Goal: Task Accomplishment & Management: Use online tool/utility

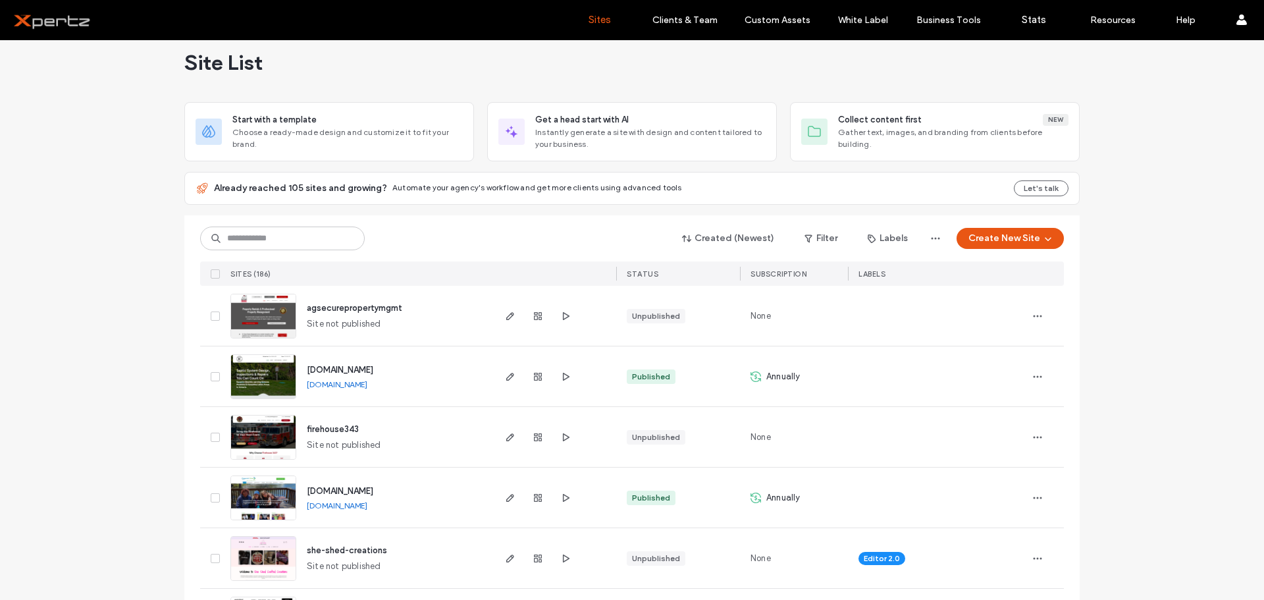
scroll to position [22, 0]
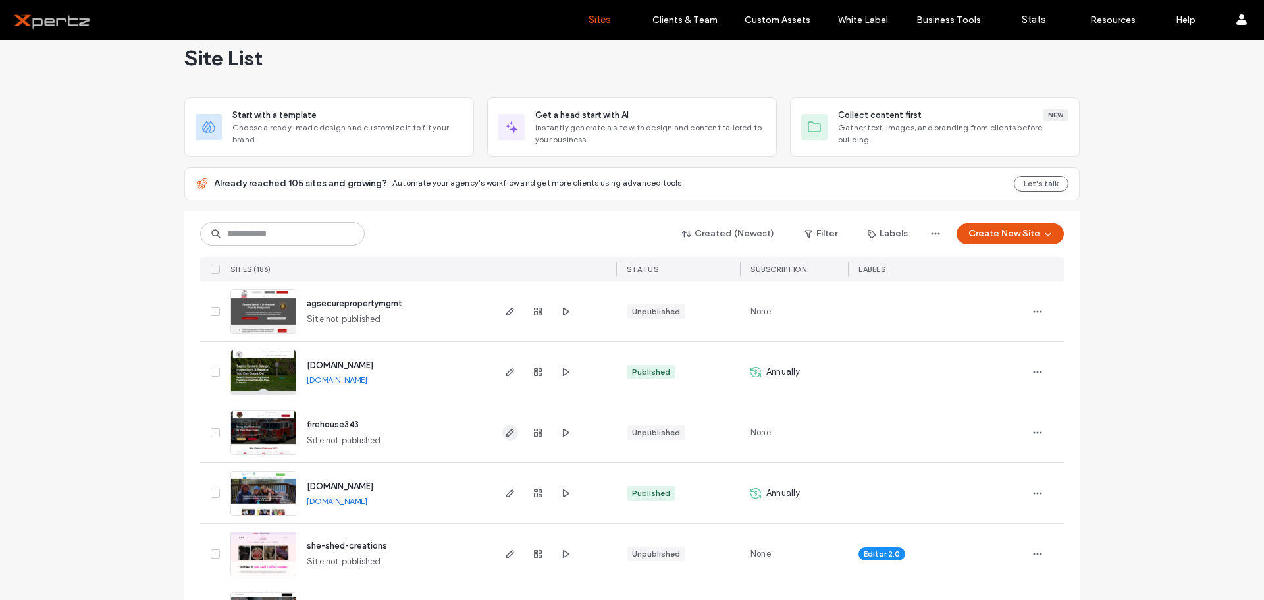
click at [505, 435] on icon "button" at bounding box center [510, 432] width 11 height 11
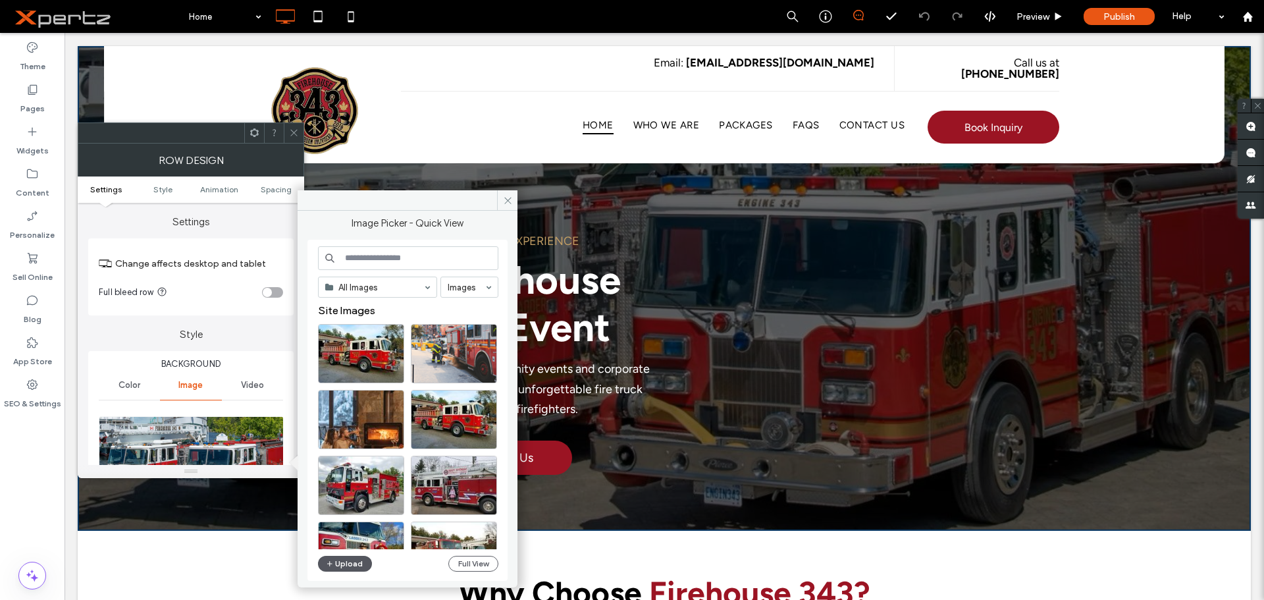
click at [355, 560] on button "Upload" at bounding box center [345, 564] width 54 height 16
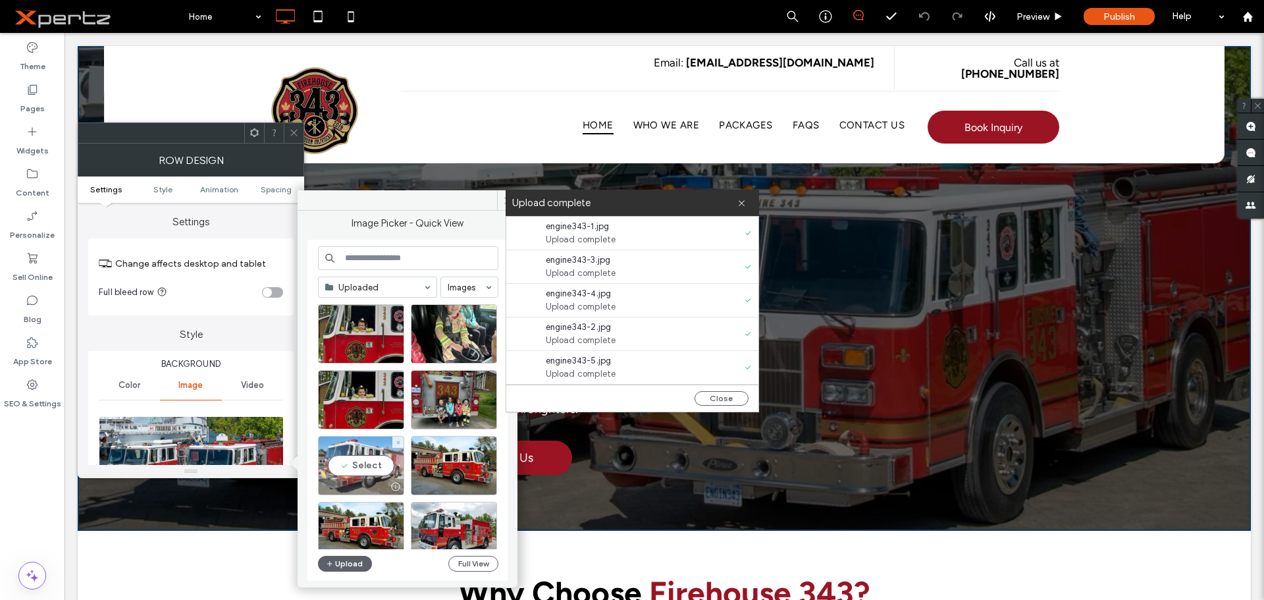
click at [367, 484] on div at bounding box center [361, 487] width 85 height 16
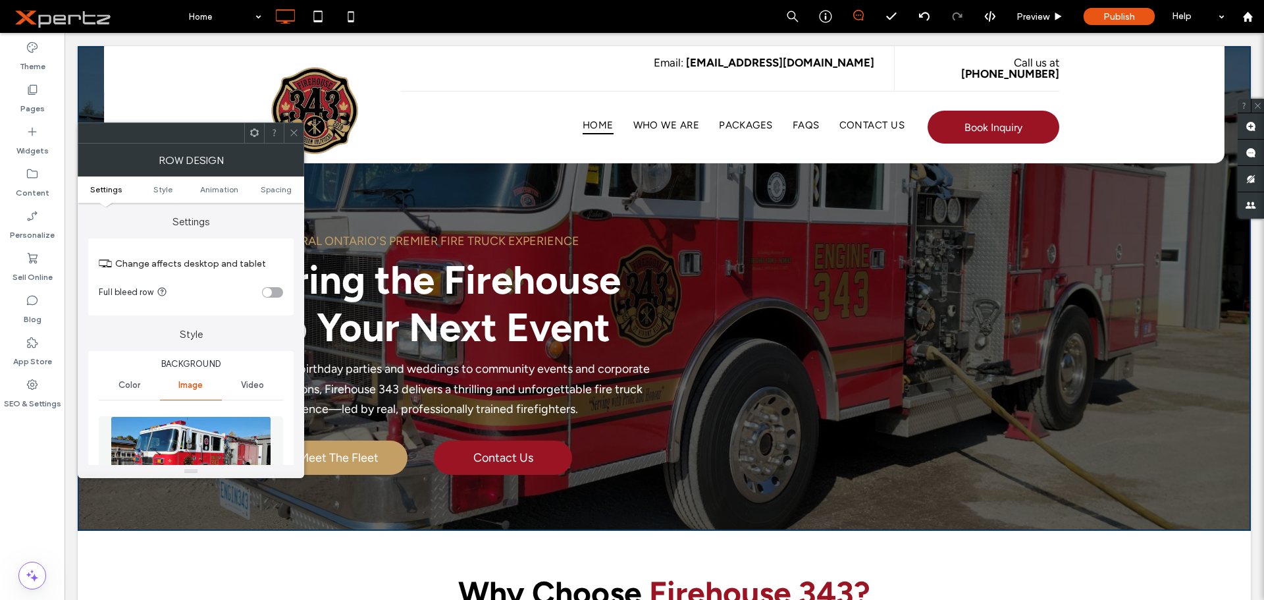
click at [298, 132] on icon at bounding box center [294, 133] width 10 height 10
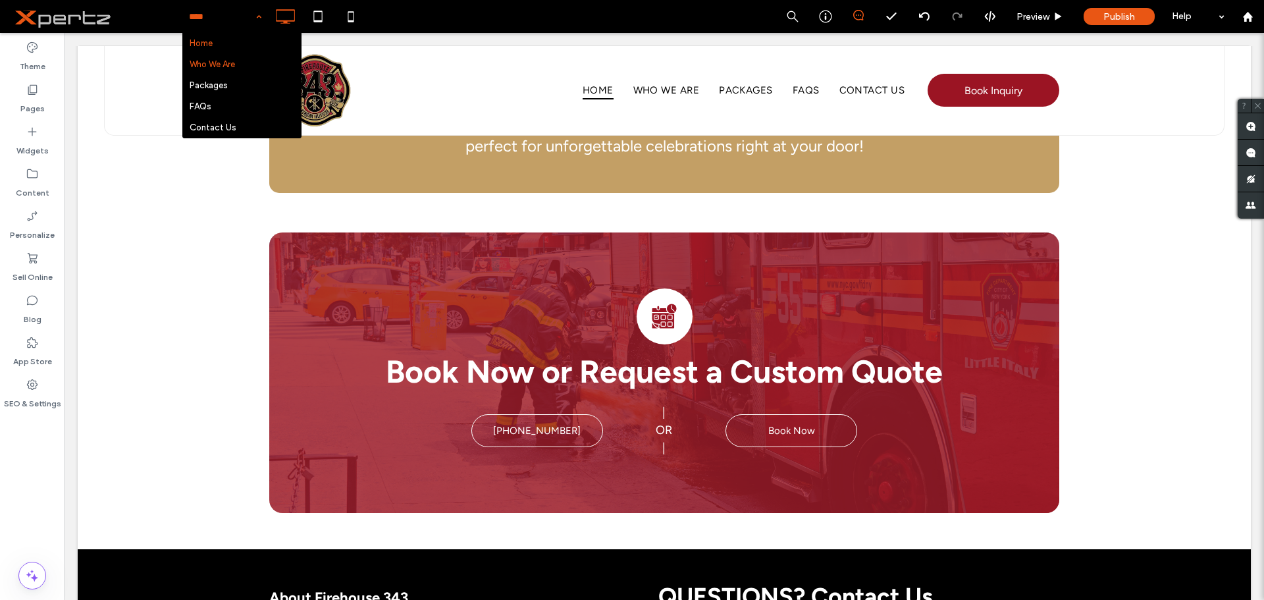
scroll to position [1160, 0]
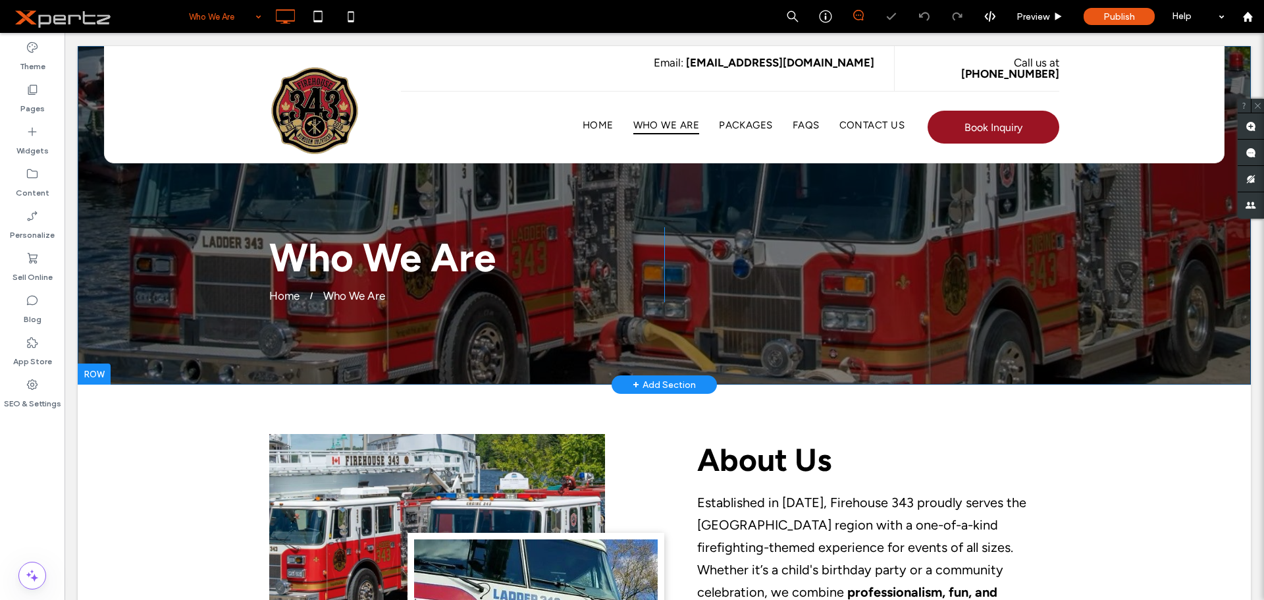
click at [183, 220] on div "Who We Are Home Who We Are Click To Paste Click To Paste Row + Add Section" at bounding box center [664, 215] width 1173 height 338
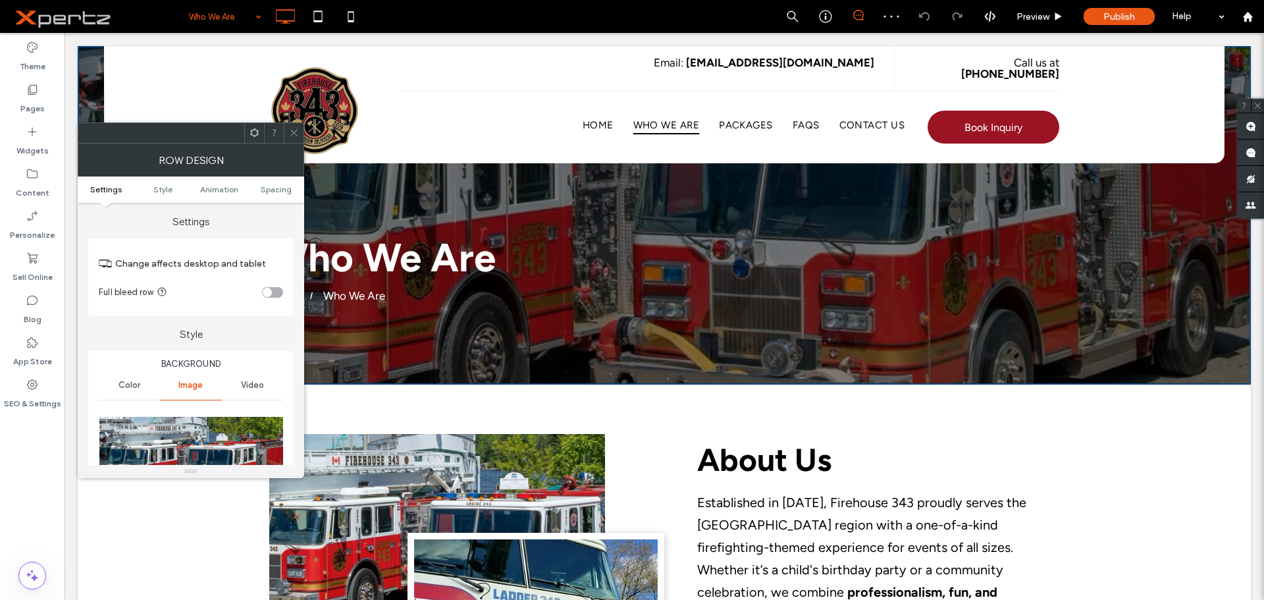
click at [180, 433] on img at bounding box center [192, 461] width 186 height 91
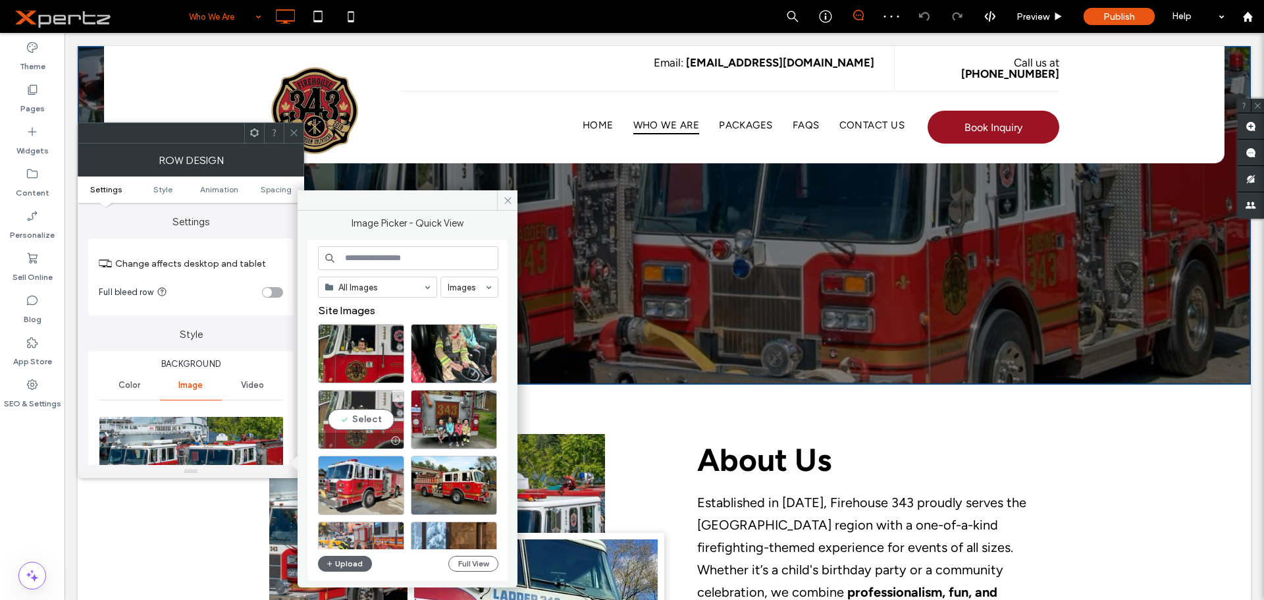
click at [361, 423] on div "Select" at bounding box center [361, 419] width 86 height 59
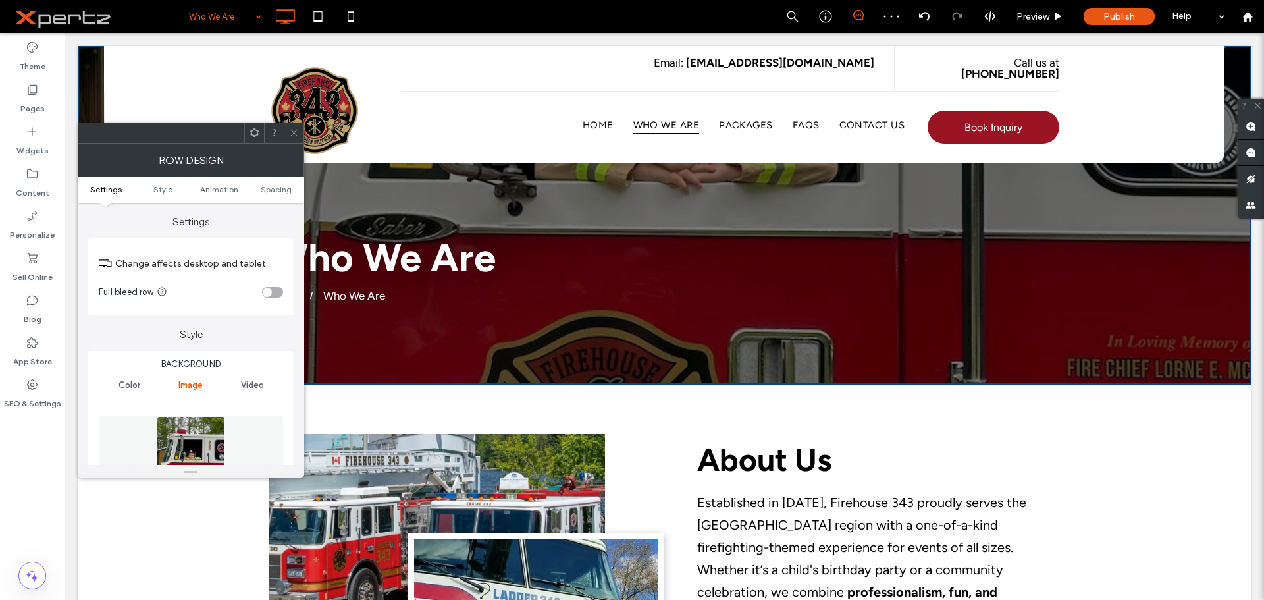
click at [201, 427] on img at bounding box center [191, 461] width 68 height 91
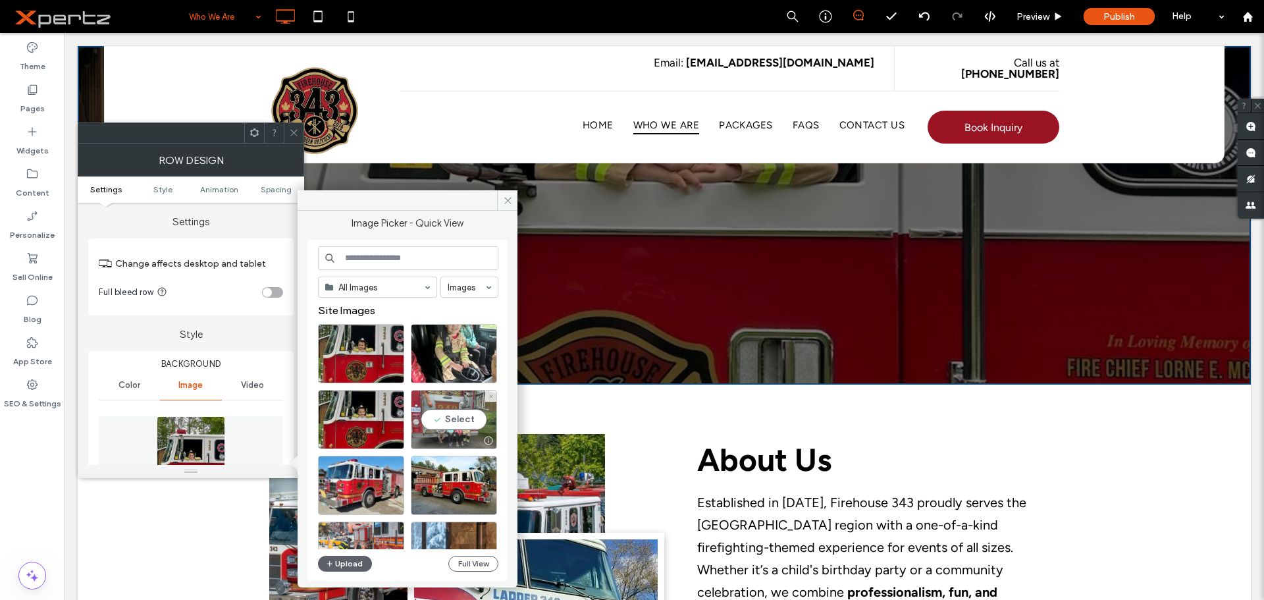
click at [446, 414] on div "Select" at bounding box center [454, 419] width 86 height 59
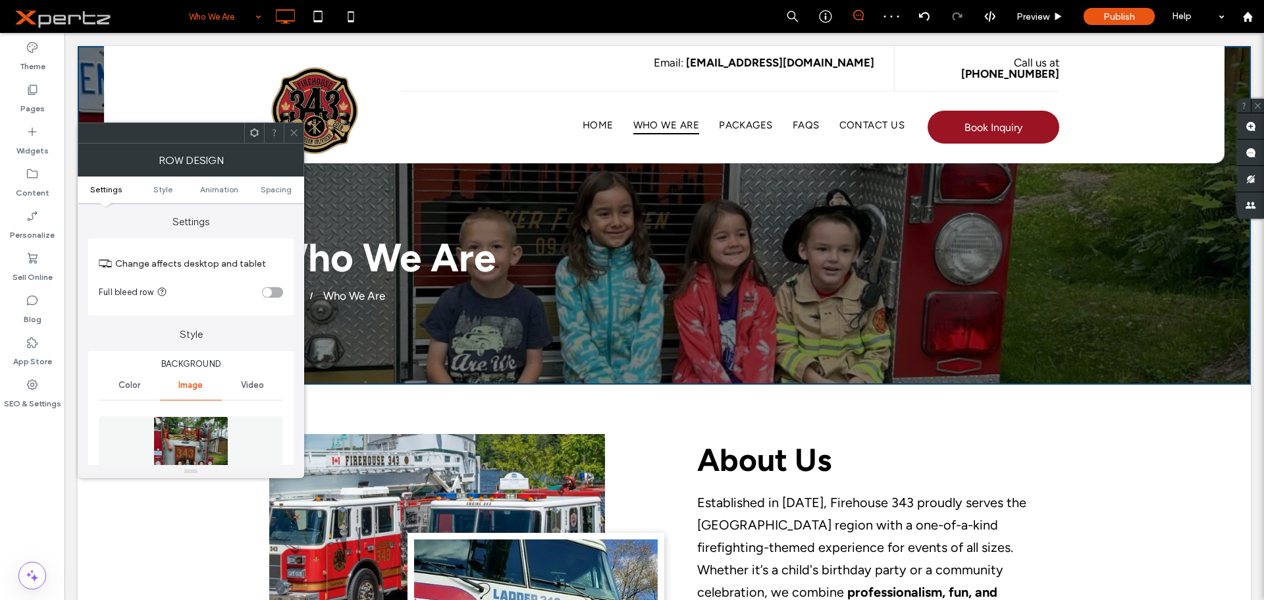
click at [291, 136] on icon at bounding box center [294, 133] width 10 height 10
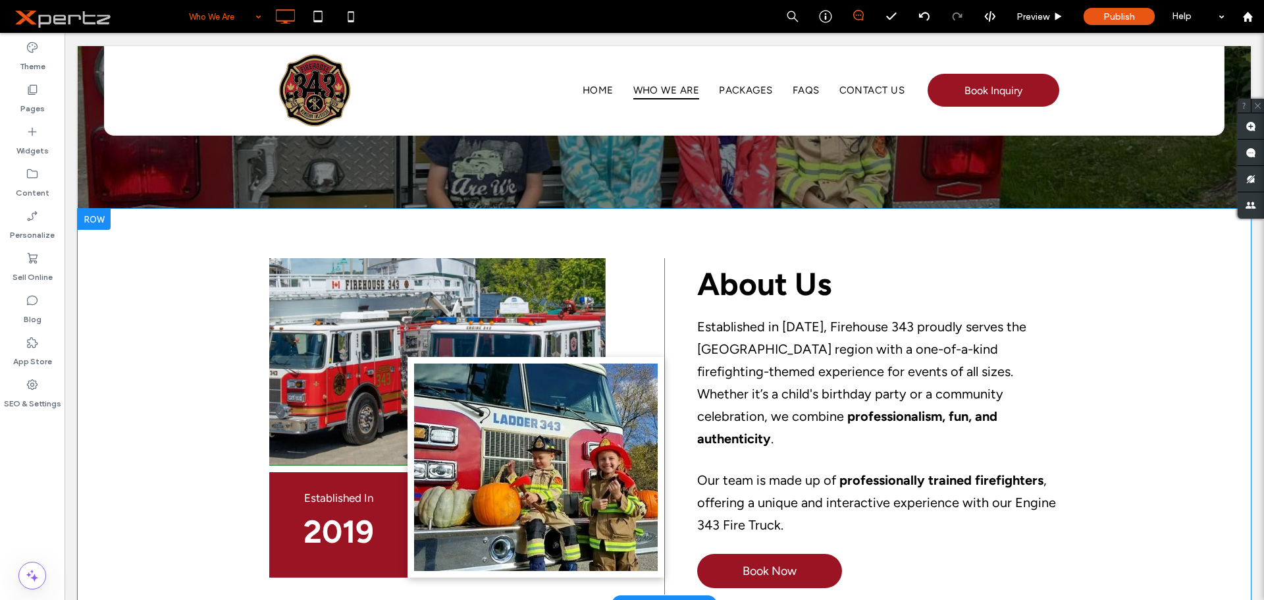
scroll to position [198, 0]
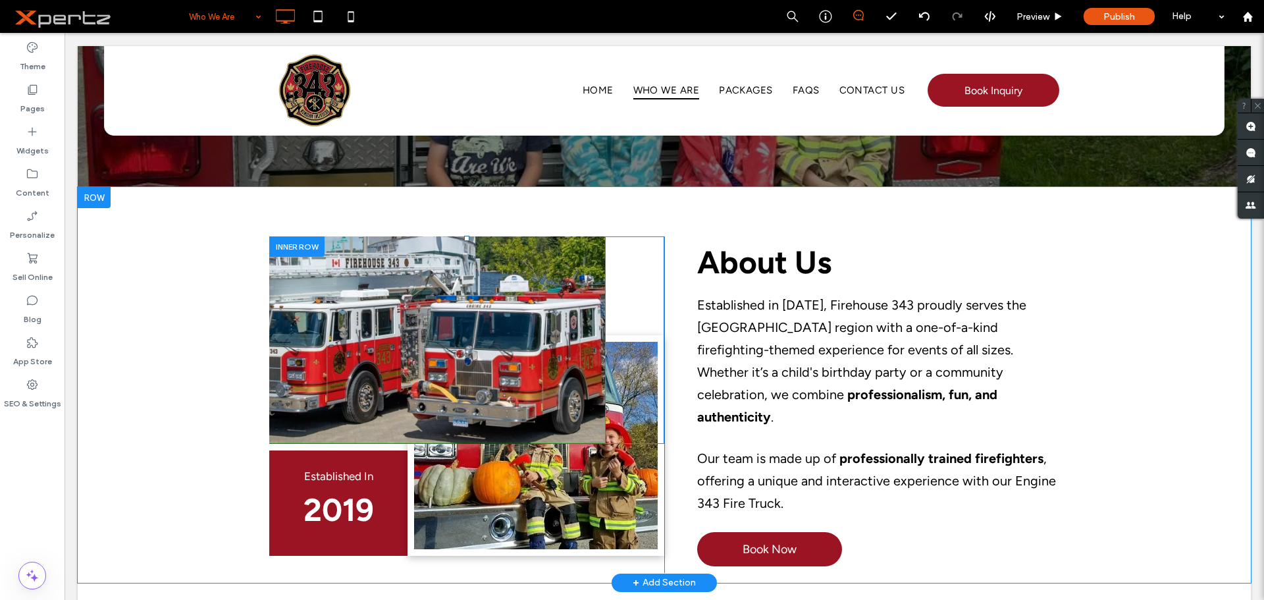
click at [286, 287] on div "Click To Paste" at bounding box center [437, 339] width 336 height 207
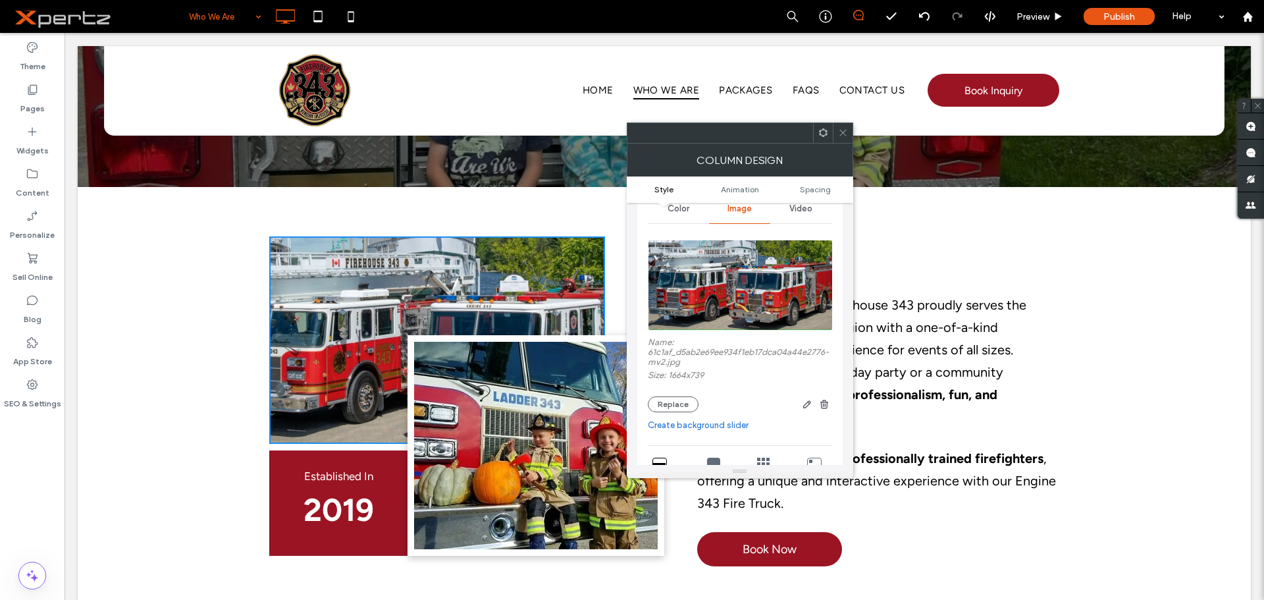
scroll to position [66, 0]
click at [672, 400] on button "Replace" at bounding box center [673, 402] width 51 height 16
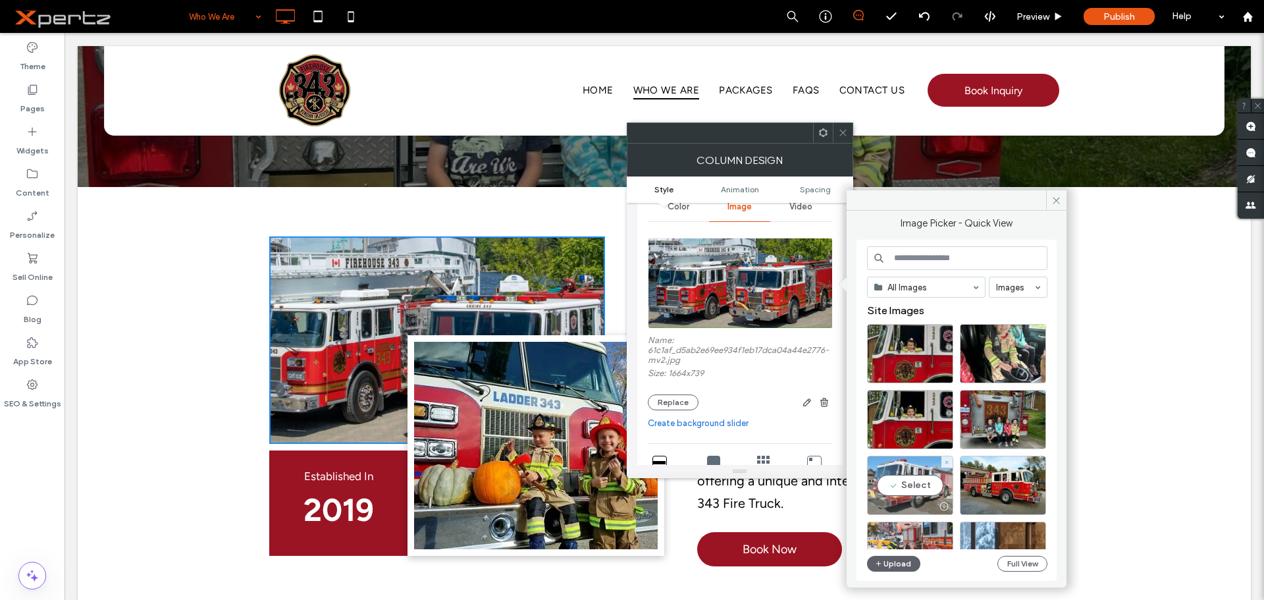
click at [915, 487] on div "Select" at bounding box center [910, 485] width 86 height 59
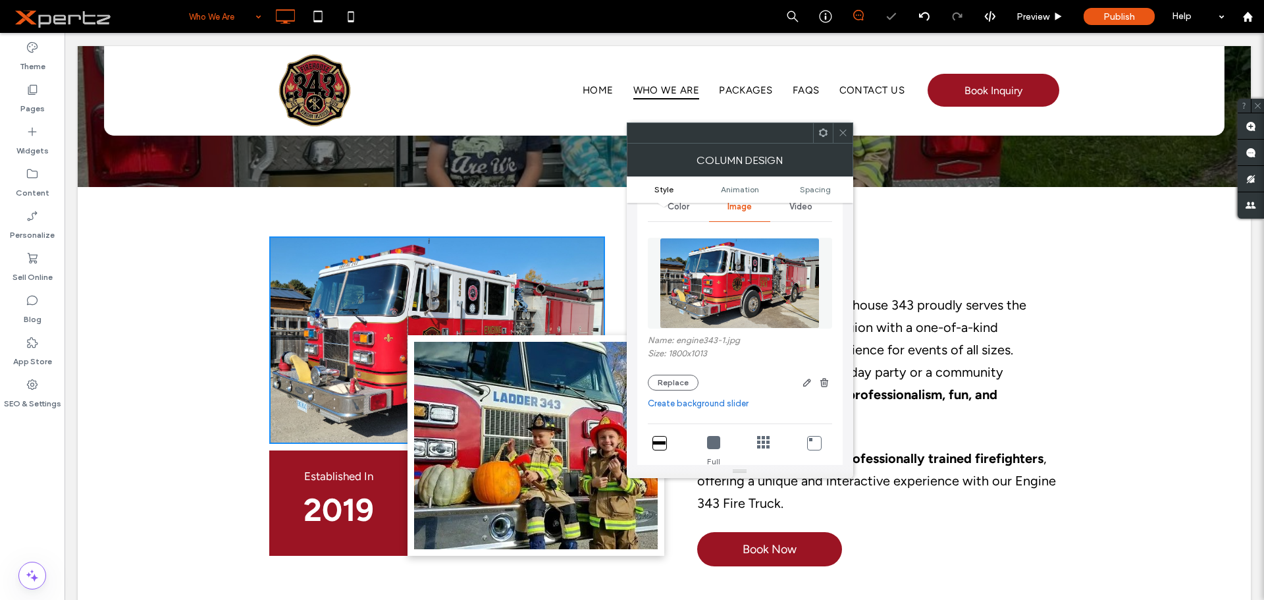
click at [838, 132] on icon at bounding box center [843, 133] width 10 height 10
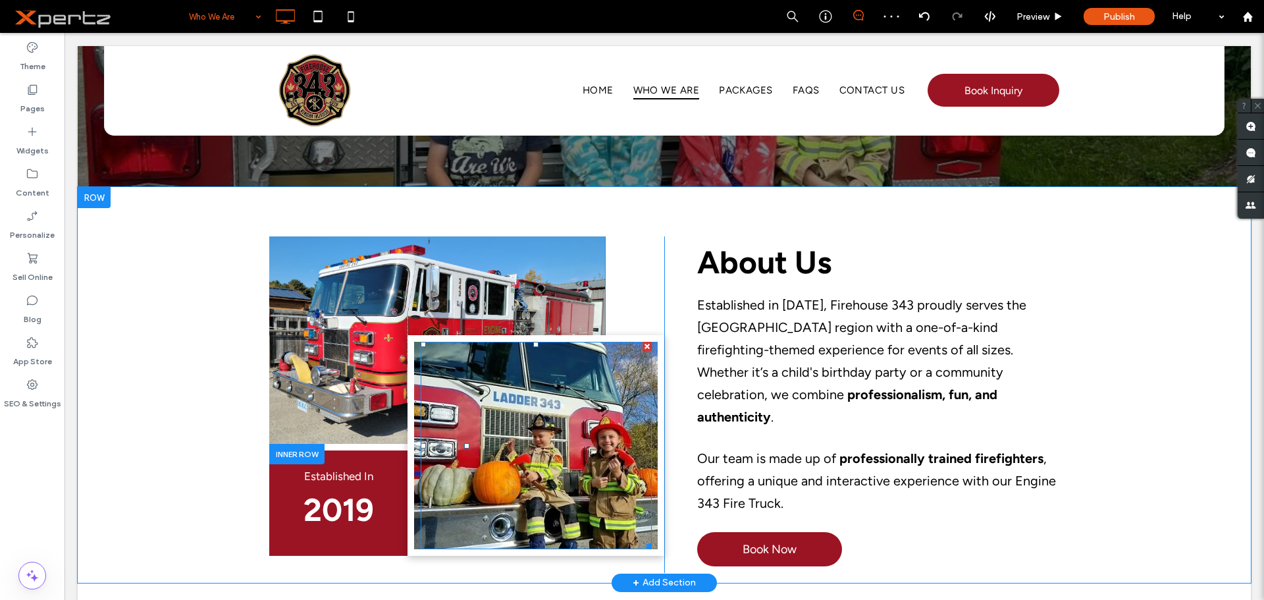
click at [479, 396] on div at bounding box center [536, 445] width 231 height 207
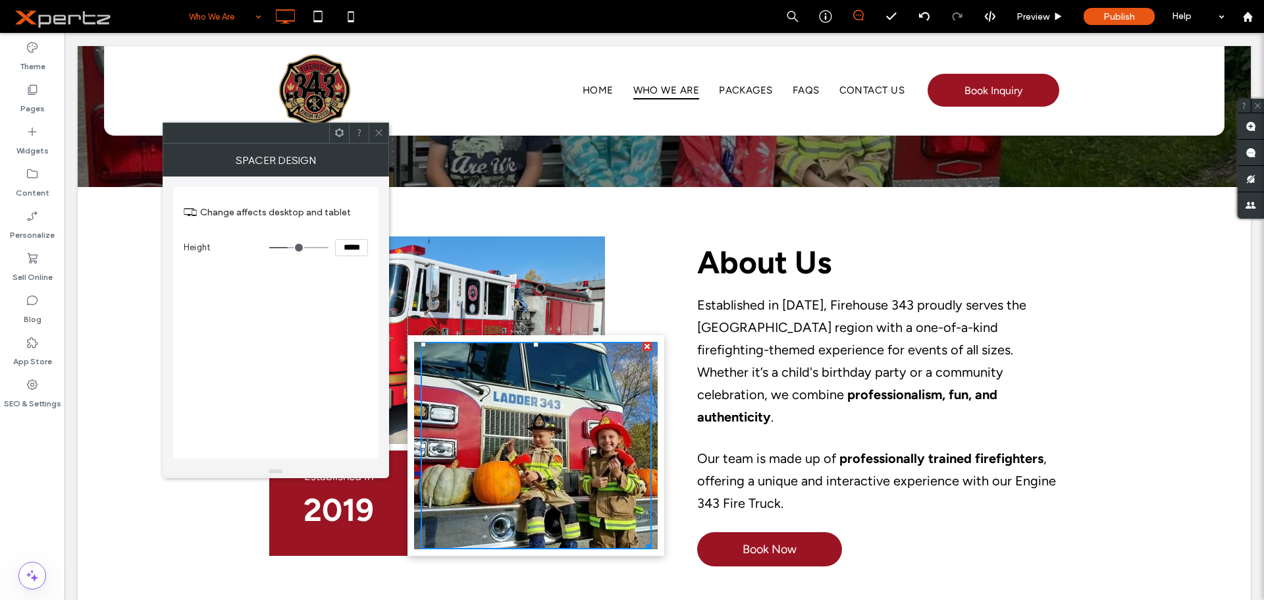
click at [375, 133] on icon at bounding box center [379, 133] width 10 height 10
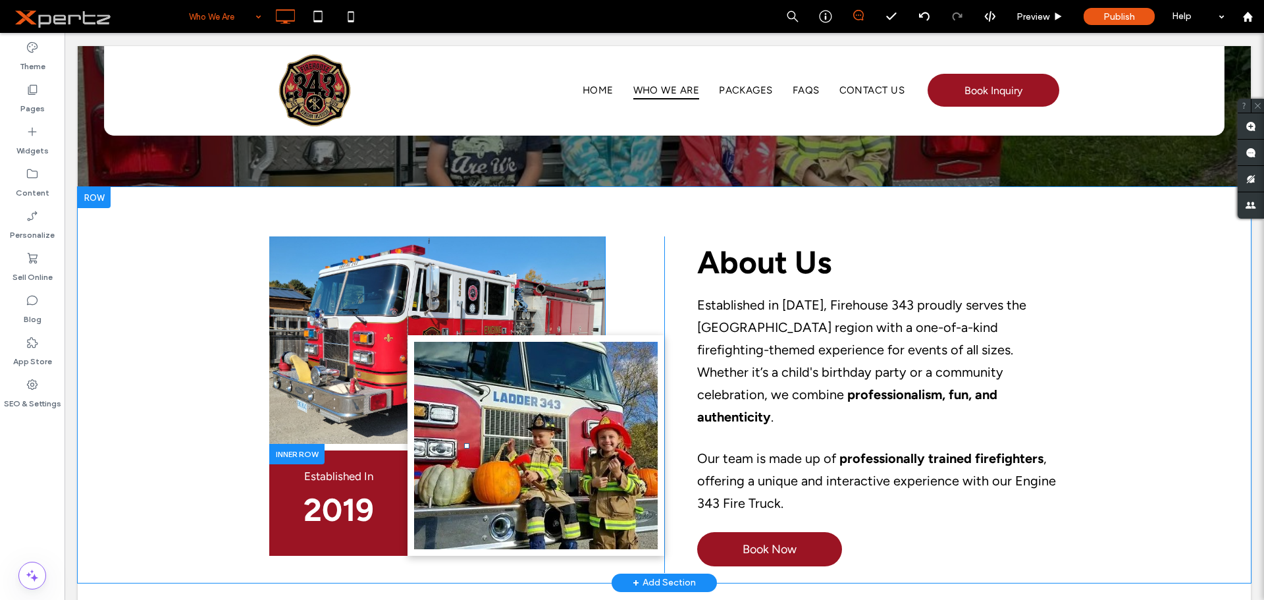
click at [413, 463] on div "Click To Paste" at bounding box center [536, 445] width 257 height 221
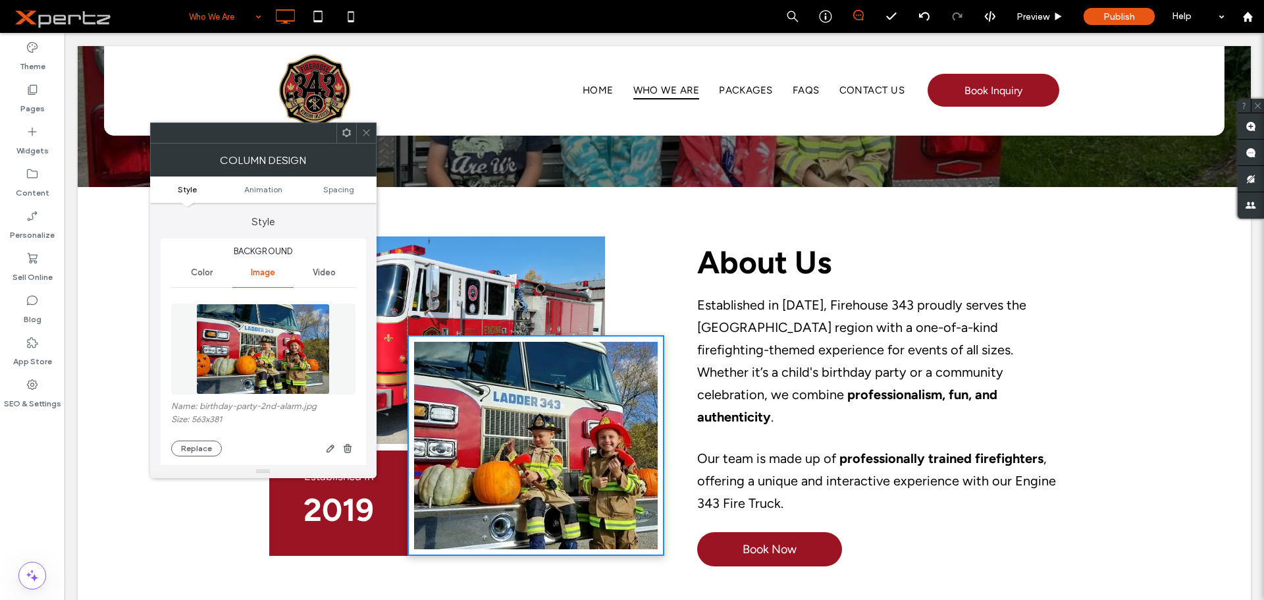
click at [288, 354] on img at bounding box center [263, 349] width 134 height 91
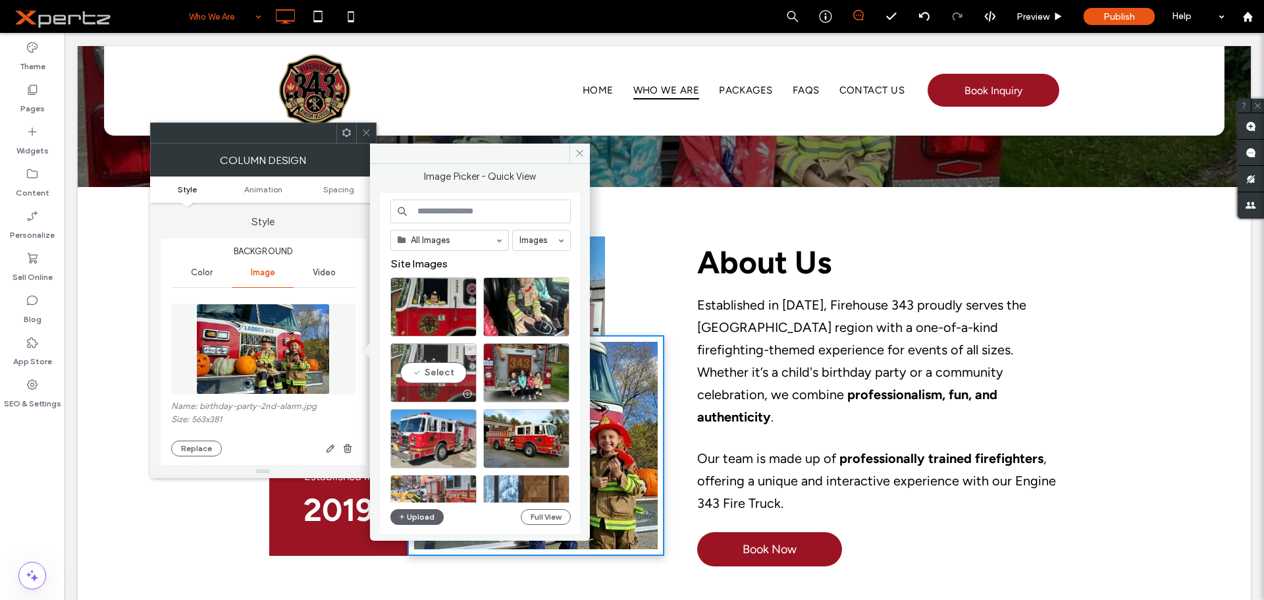
click at [423, 373] on div "Select" at bounding box center [433, 372] width 86 height 59
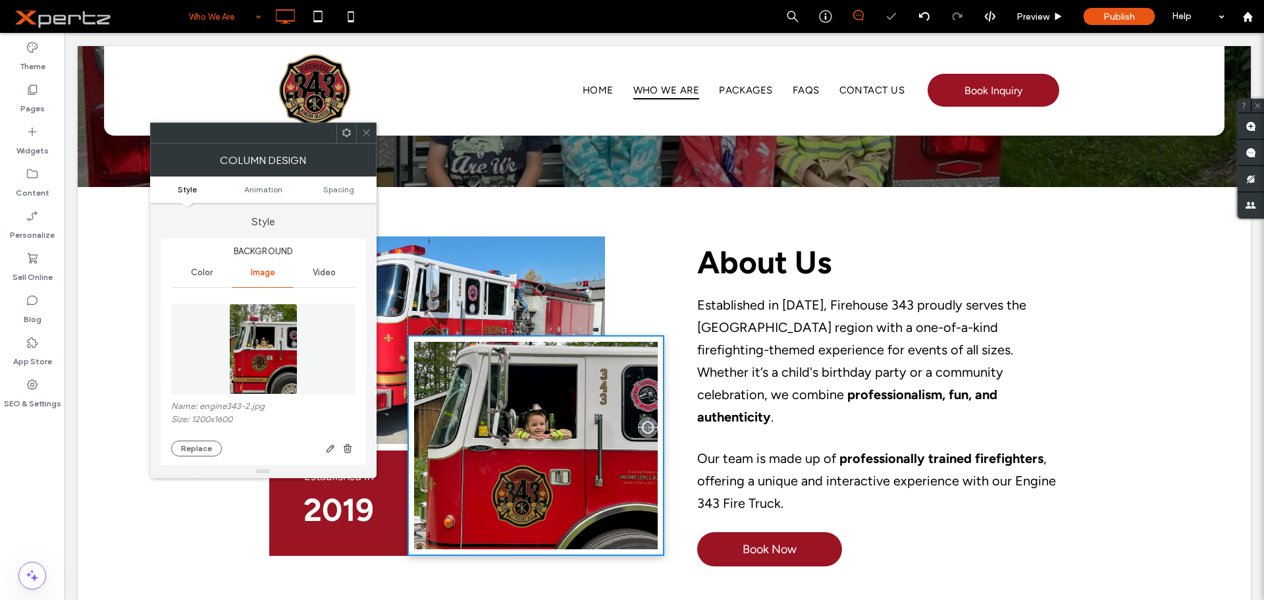
click at [364, 136] on icon at bounding box center [367, 133] width 10 height 10
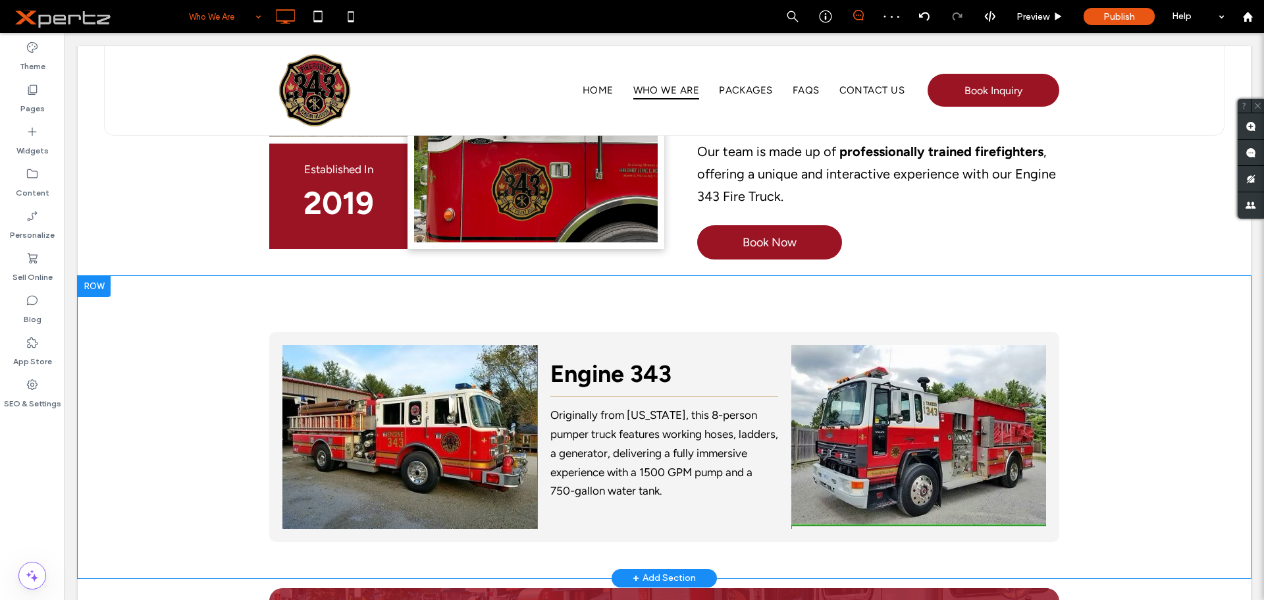
scroll to position [505, 0]
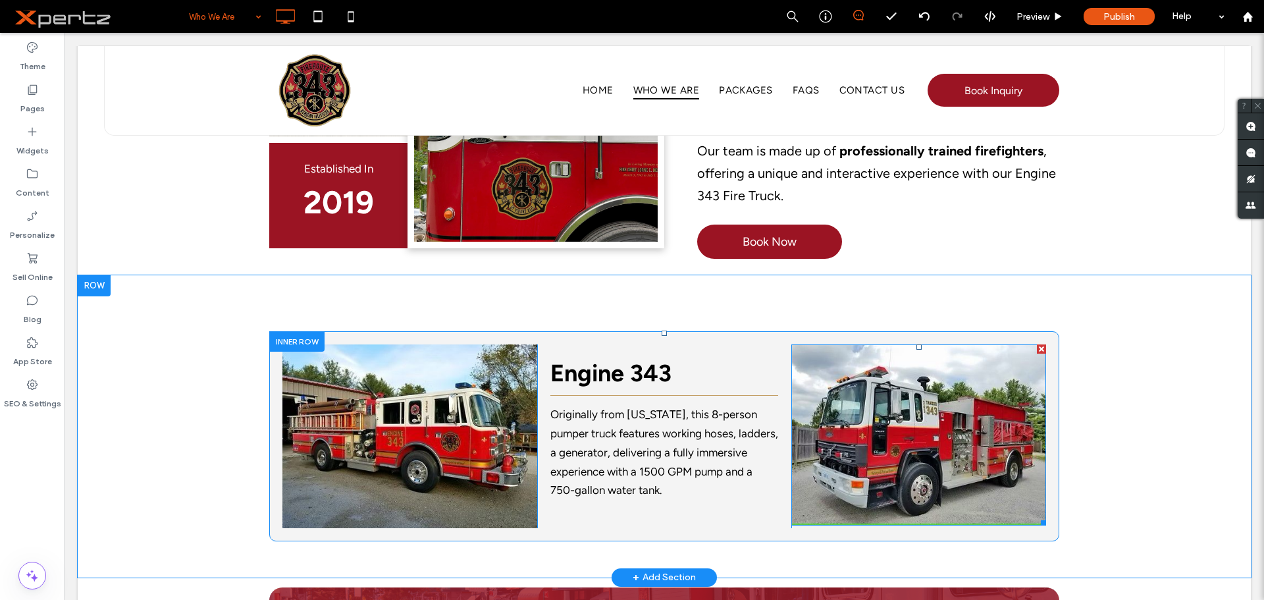
click at [983, 400] on img at bounding box center [919, 434] width 255 height 181
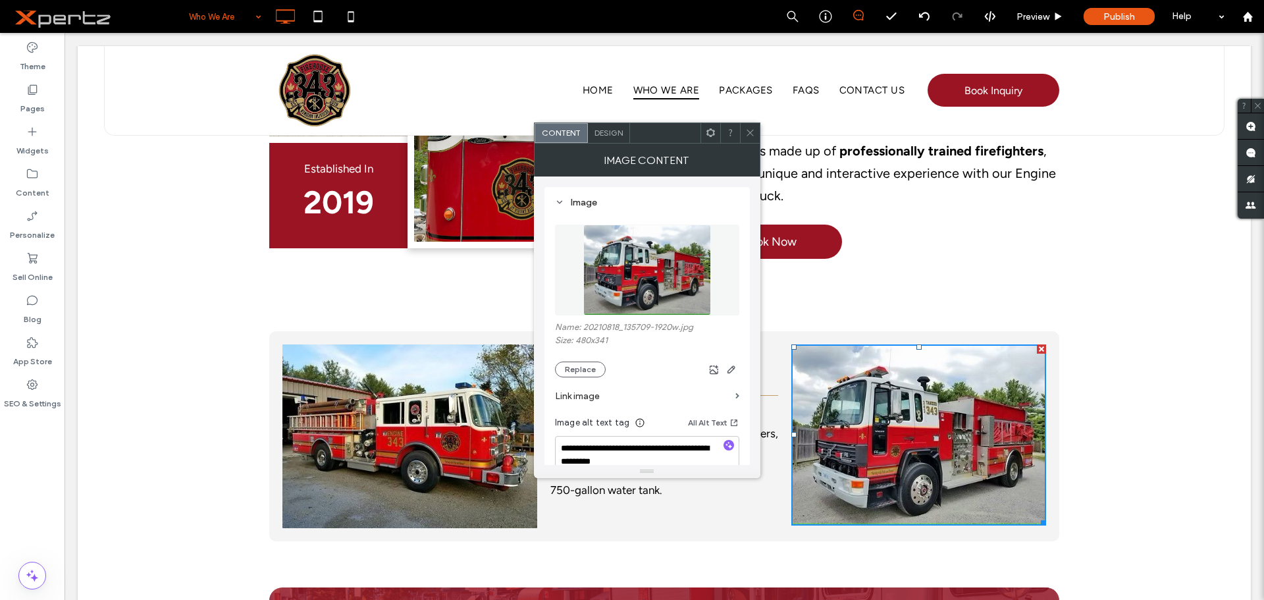
click at [752, 130] on icon at bounding box center [750, 133] width 10 height 10
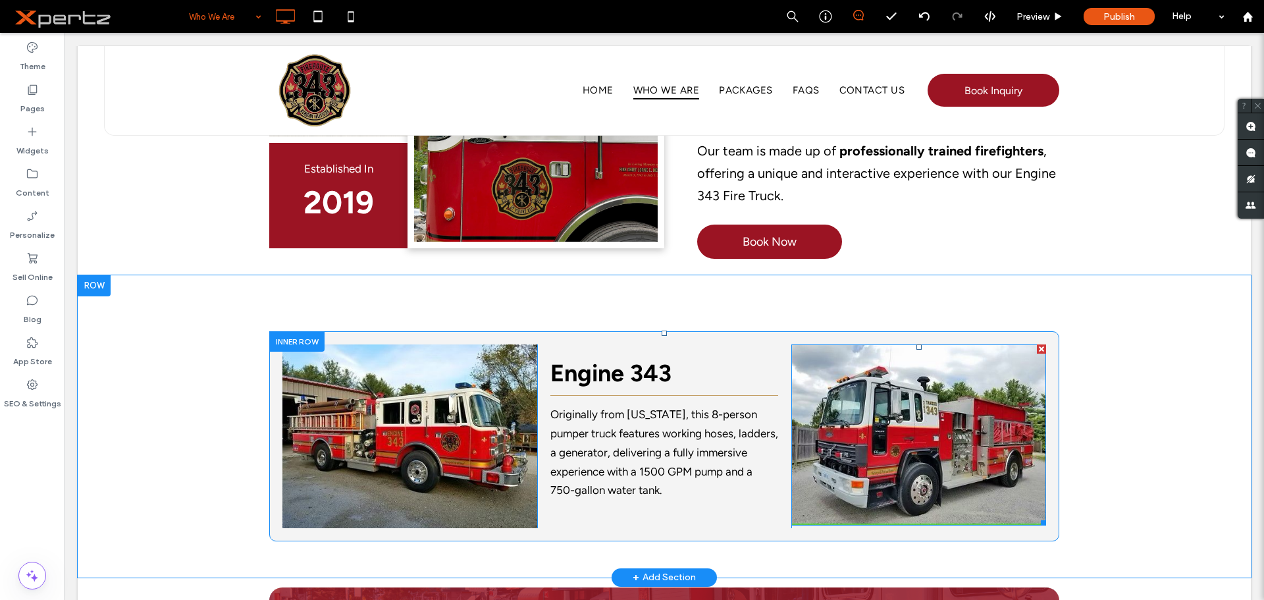
click at [910, 389] on img at bounding box center [919, 434] width 255 height 181
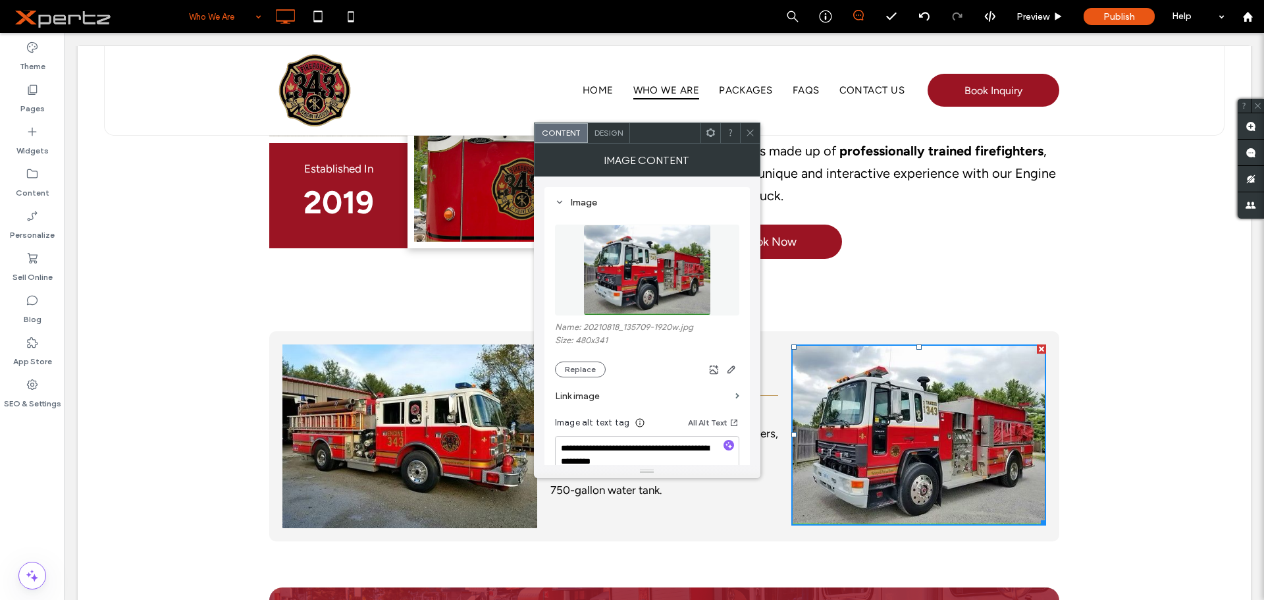
click at [610, 264] on img at bounding box center [646, 270] width 127 height 91
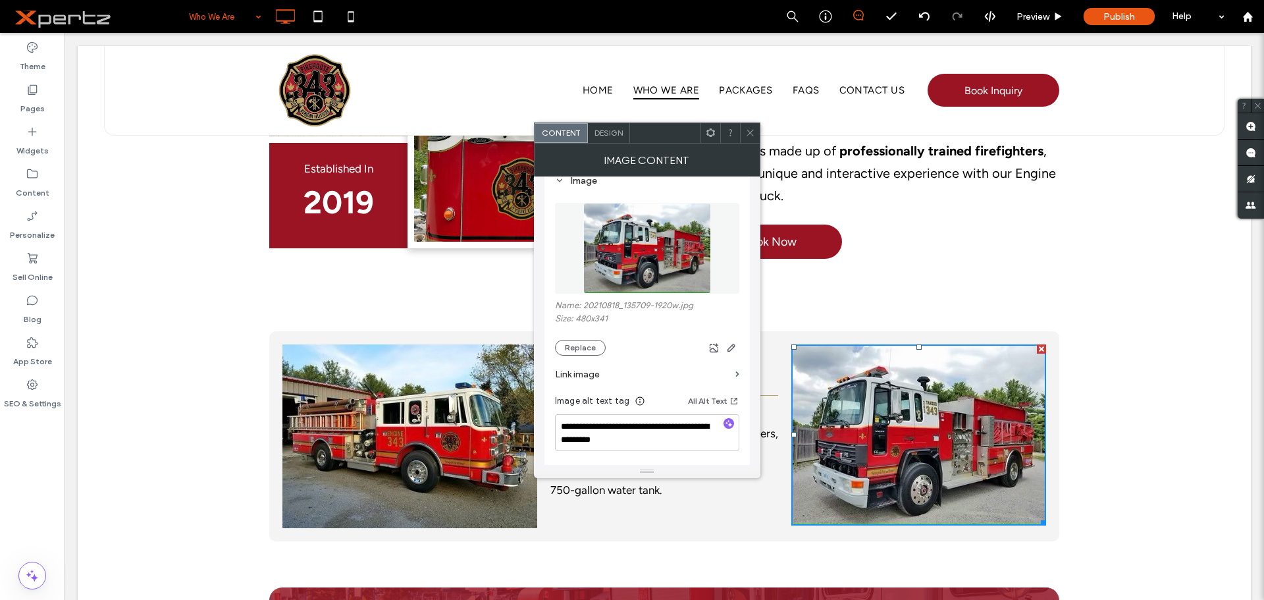
click at [743, 130] on div at bounding box center [750, 133] width 20 height 20
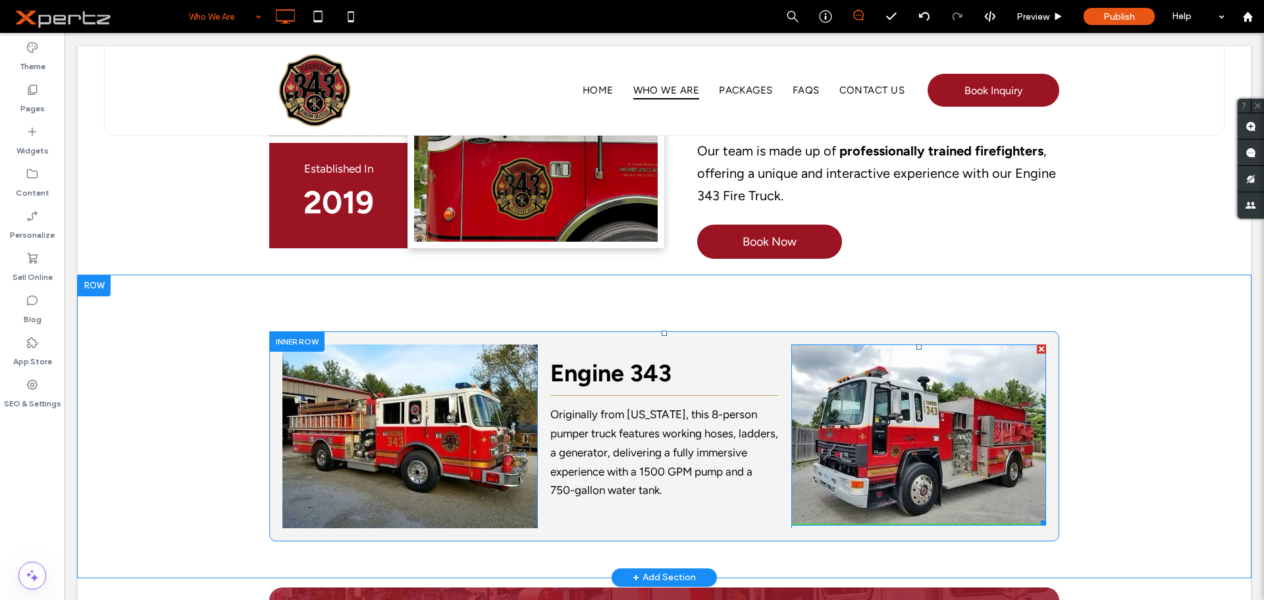
click at [978, 386] on img at bounding box center [919, 434] width 255 height 181
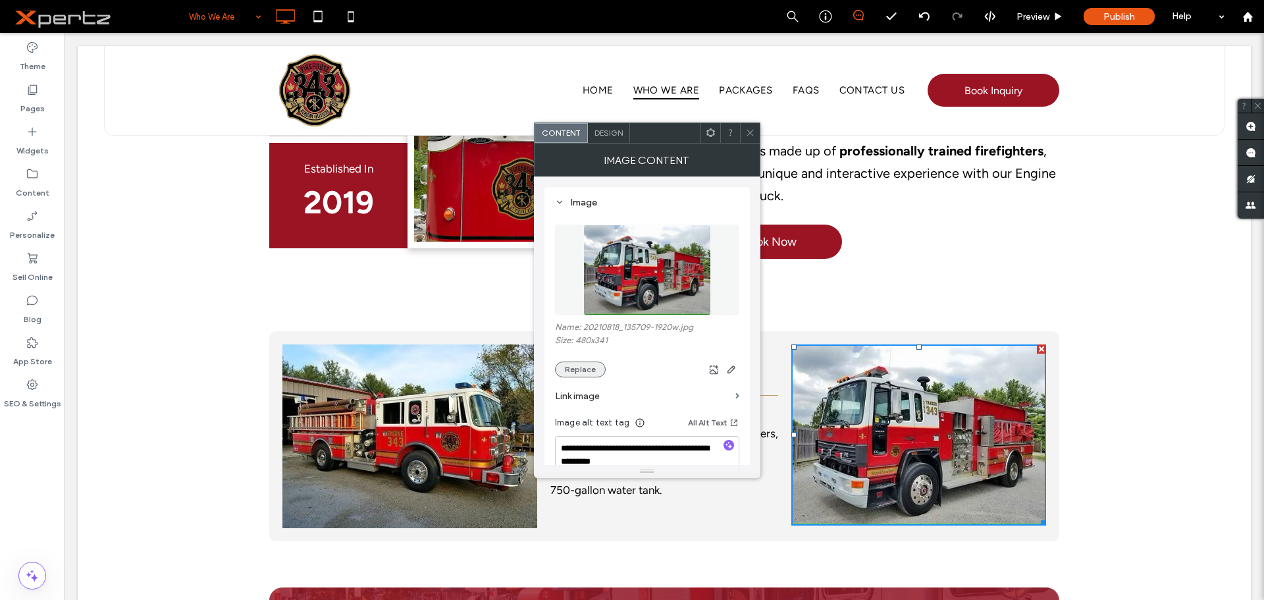
click at [589, 367] on button "Replace" at bounding box center [580, 370] width 51 height 16
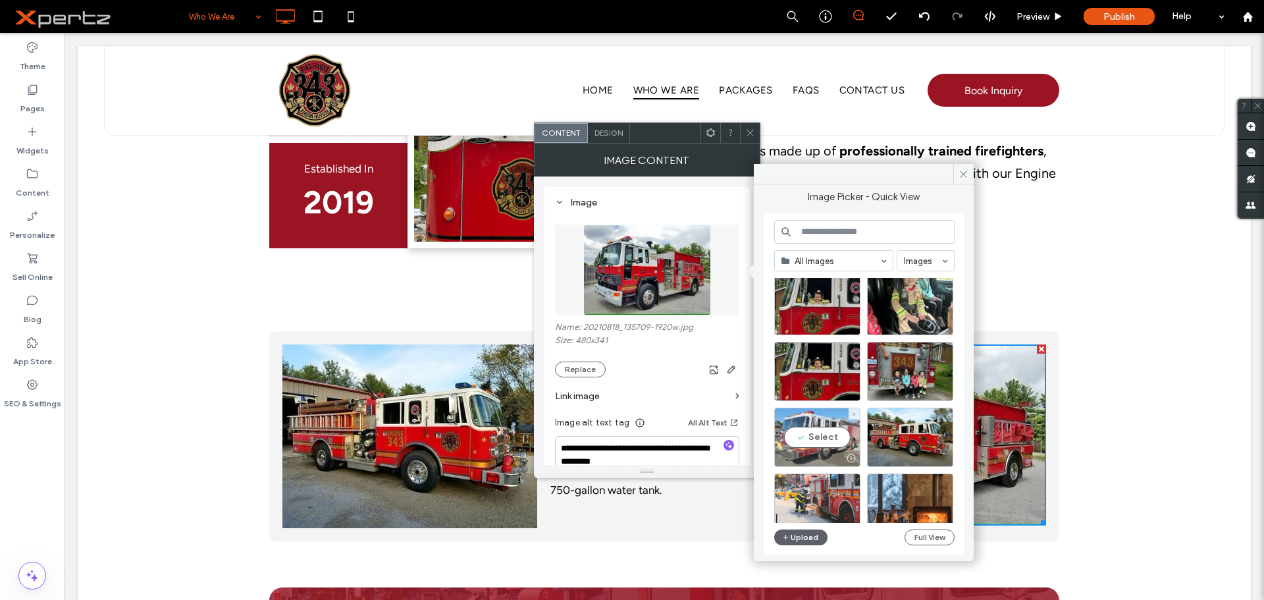
click at [831, 438] on div "Select" at bounding box center [817, 437] width 86 height 59
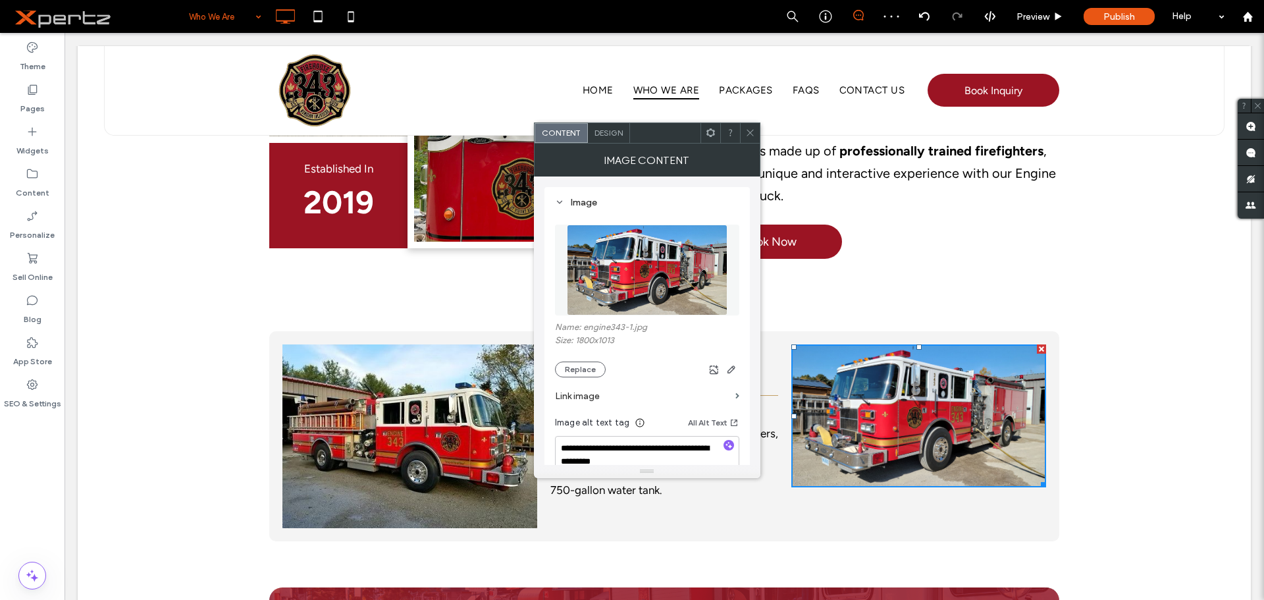
drag, startPoint x: 748, startPoint y: 137, endPoint x: 707, endPoint y: 130, distance: 41.5
click at [748, 137] on icon at bounding box center [750, 133] width 10 height 10
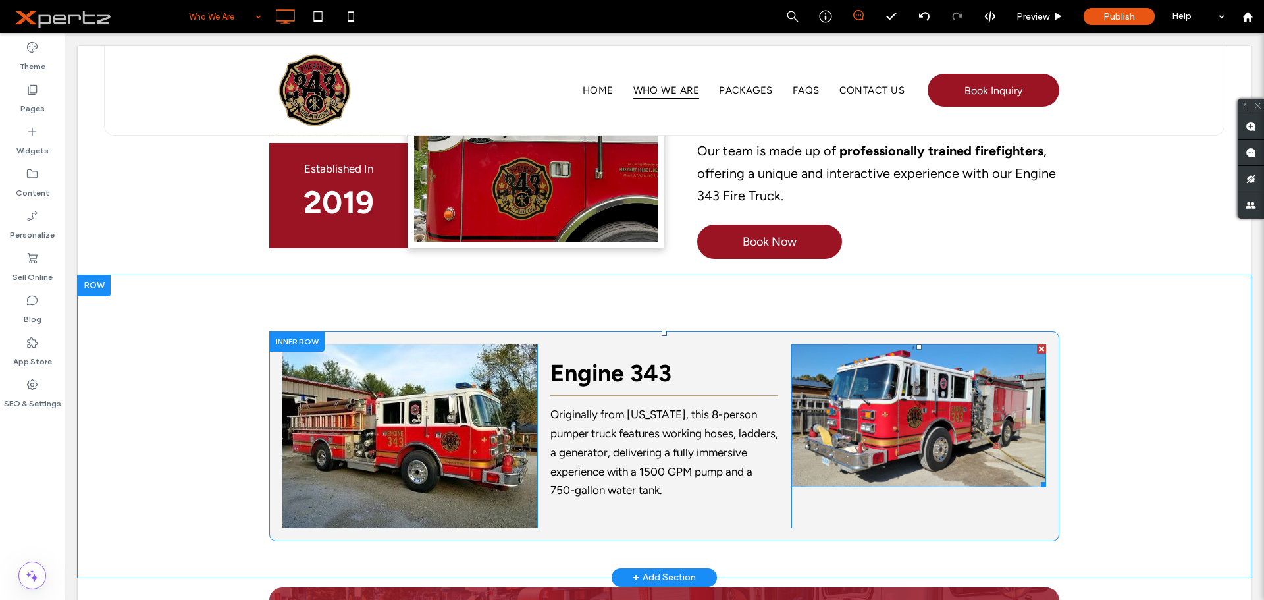
click at [1038, 344] on div at bounding box center [1041, 348] width 9 height 9
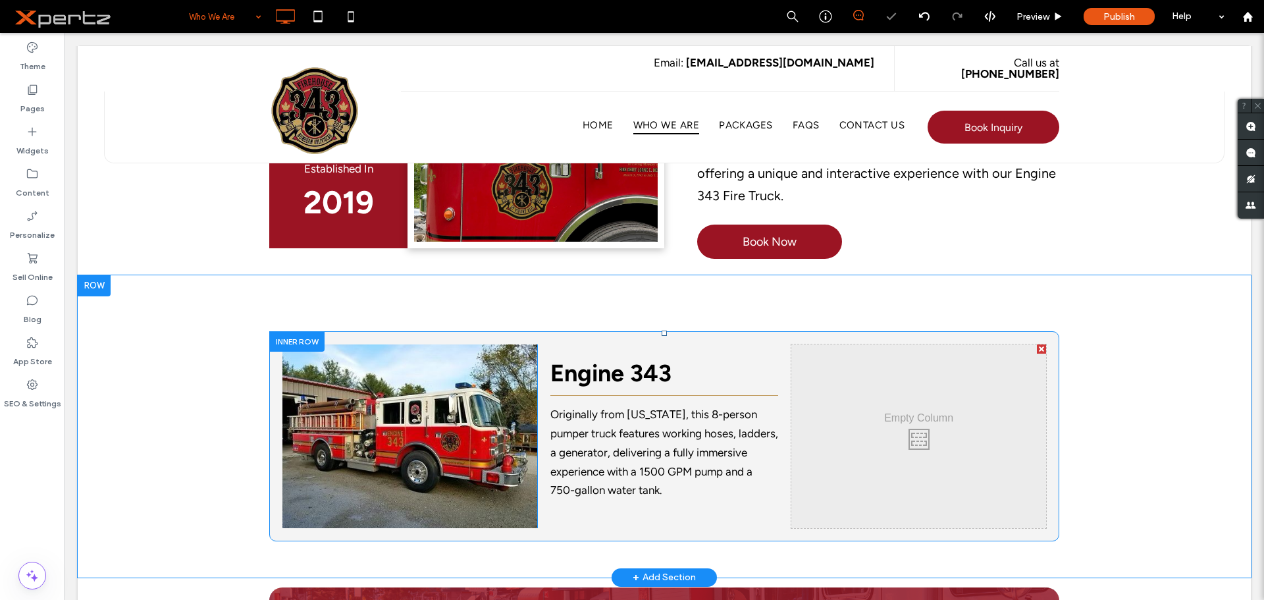
click at [1037, 344] on div at bounding box center [1041, 348] width 9 height 9
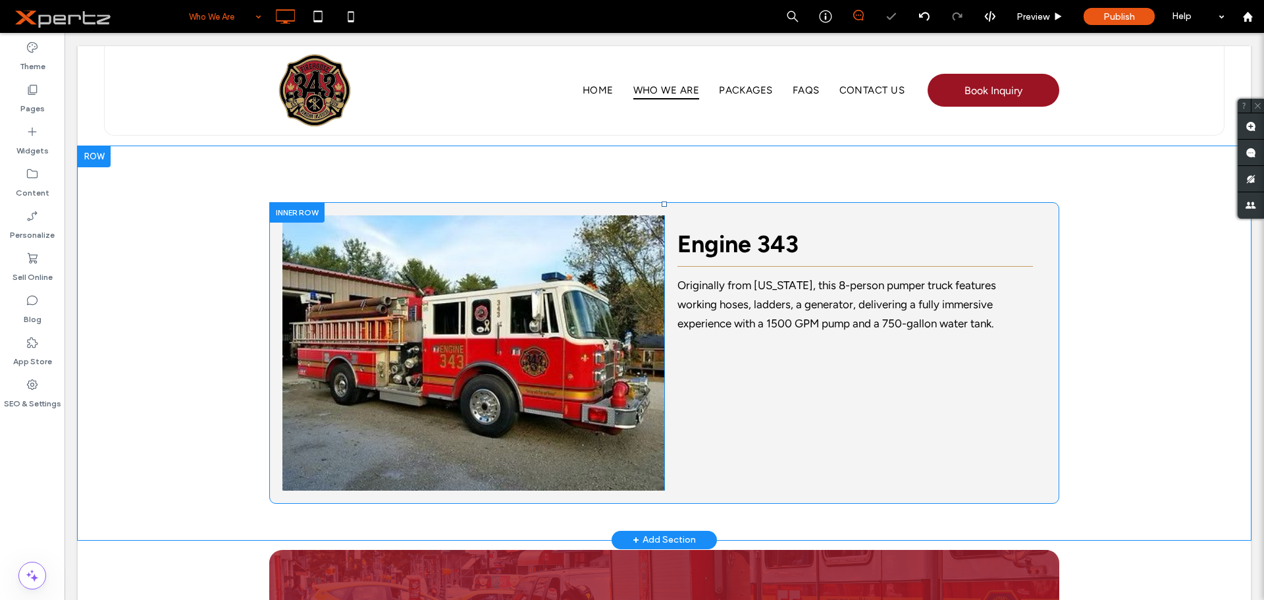
scroll to position [637, 0]
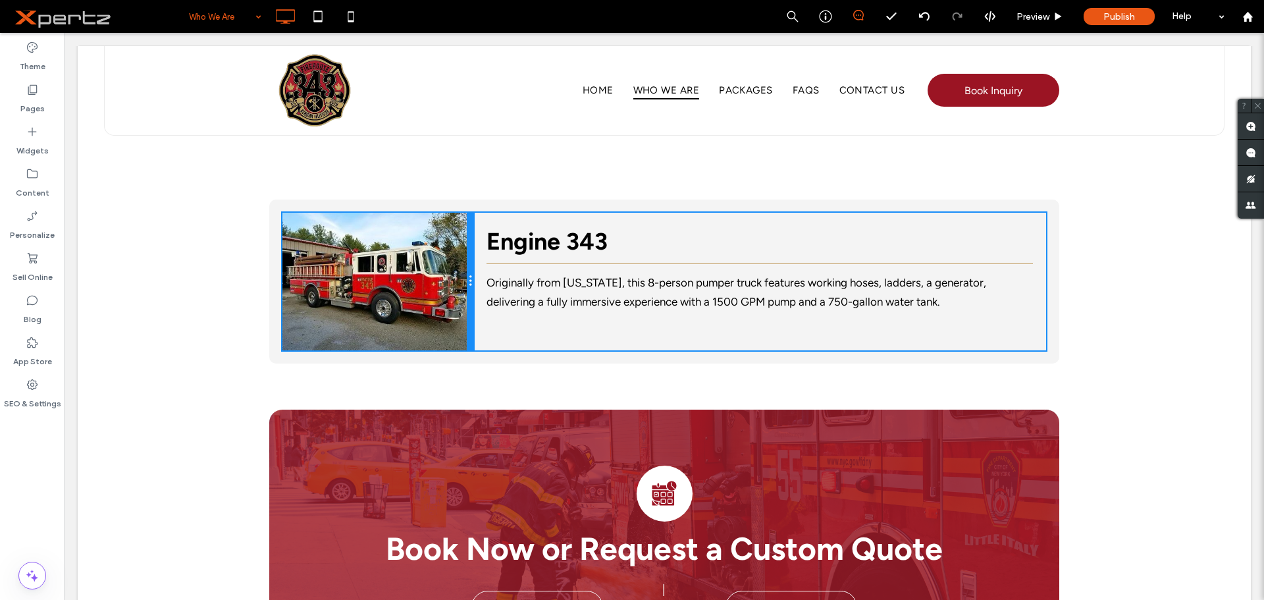
drag, startPoint x: 657, startPoint y: 407, endPoint x: 539, endPoint y: 419, distance: 118.5
click at [468, 386] on div "Who We Are Home Who We Are Click To Paste Click To Paste Row + Add Section Clic…" at bounding box center [664, 67] width 1173 height 1317
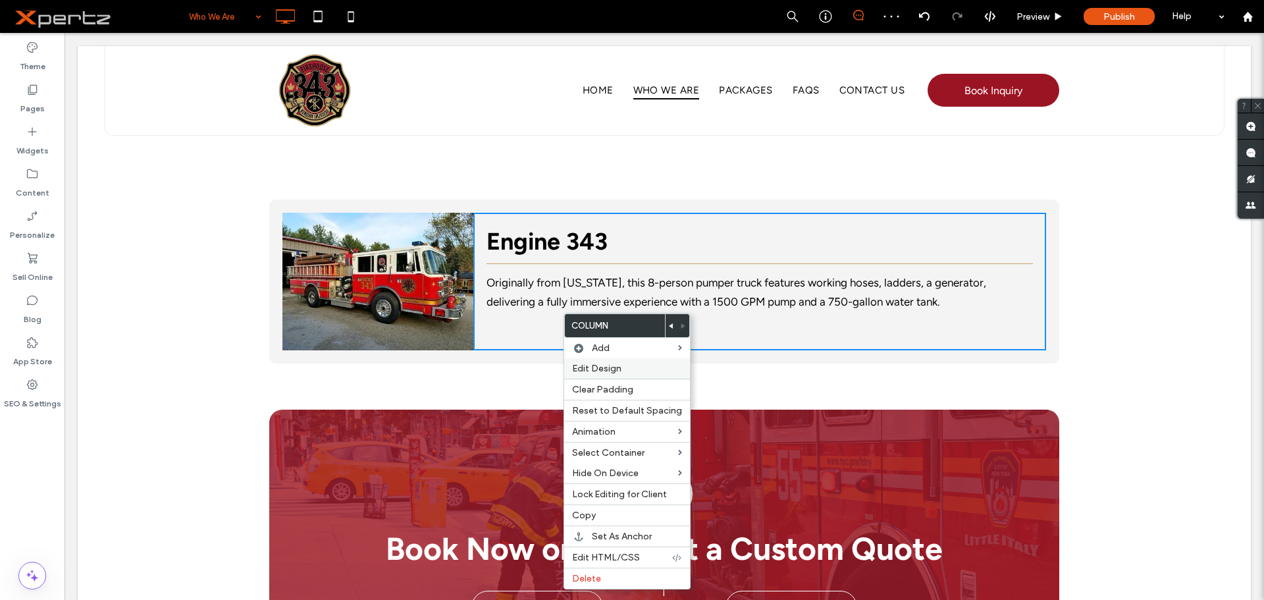
click at [589, 366] on span "Edit Design" at bounding box center [596, 368] width 49 height 11
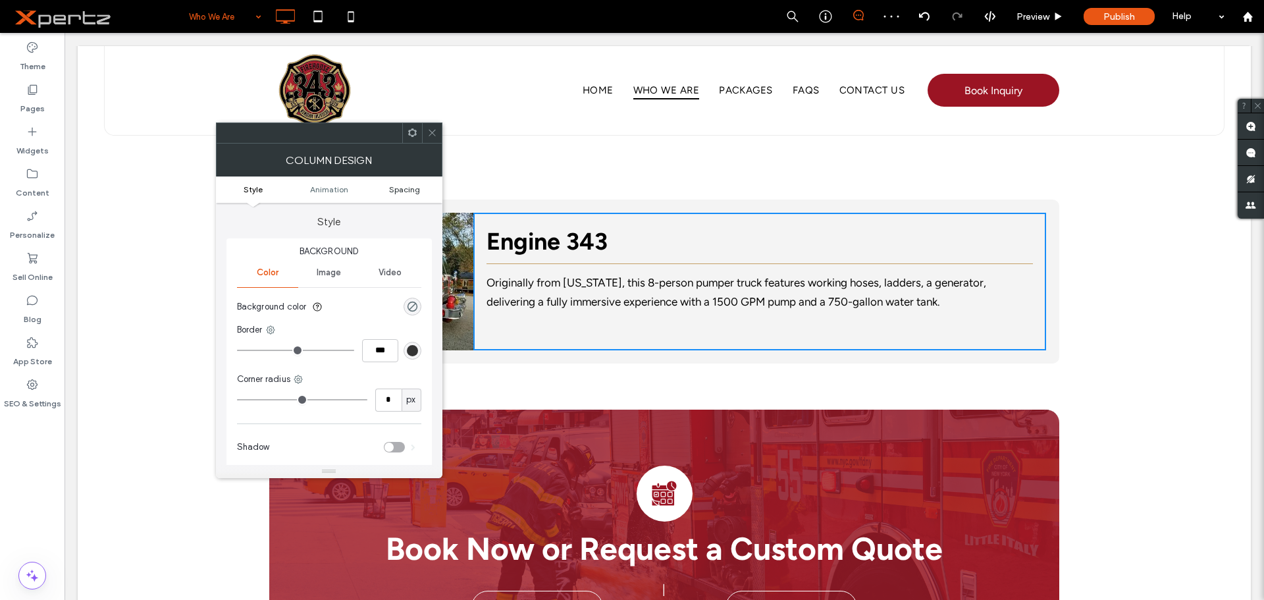
click at [404, 191] on span "Spacing" at bounding box center [404, 189] width 31 height 10
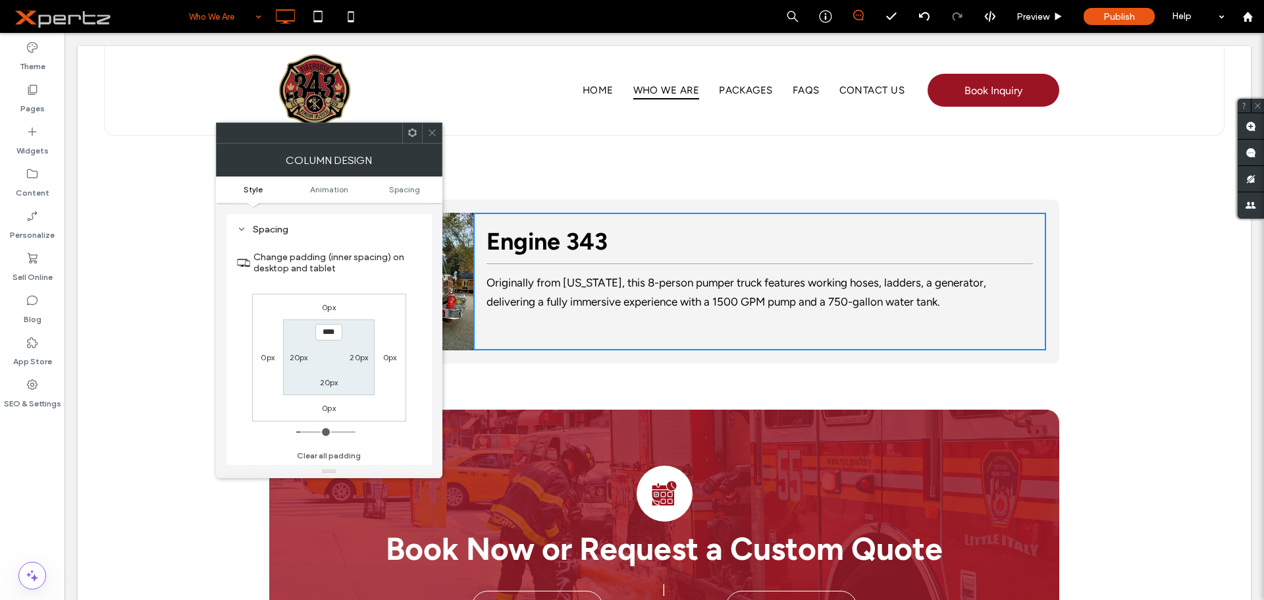
scroll to position [309, 0]
click at [299, 357] on label "20px" at bounding box center [299, 357] width 18 height 10
type input "**"
type input "****"
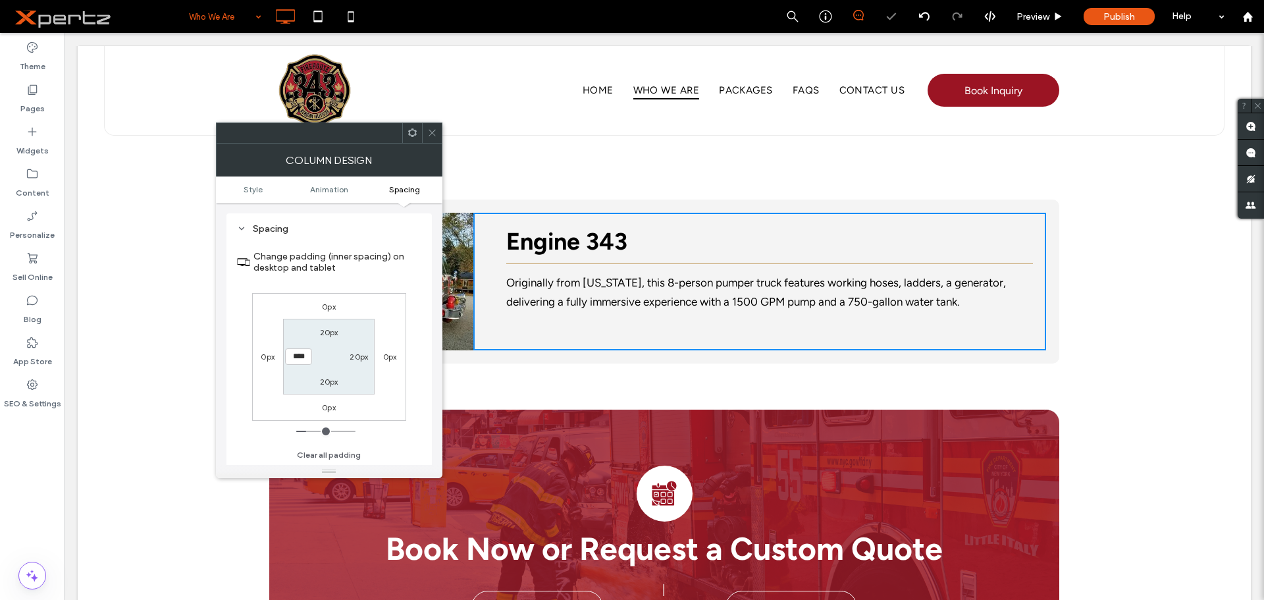
click at [331, 332] on label "20px" at bounding box center [329, 332] width 18 height 10
type input "**"
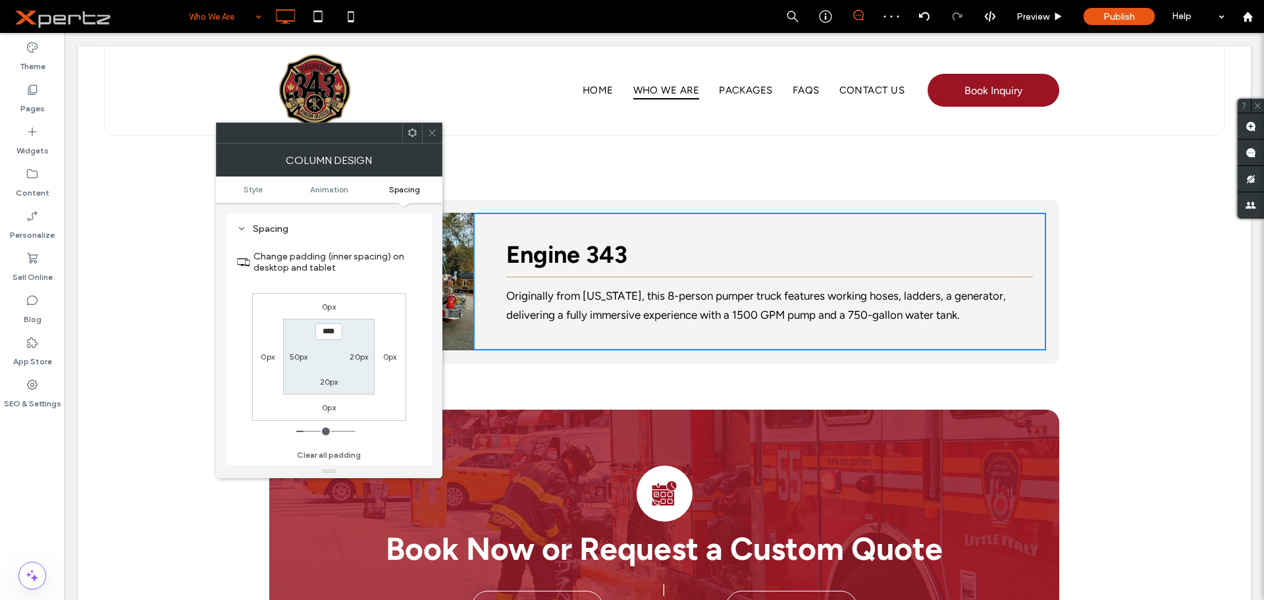
click at [333, 336] on input "****" at bounding box center [328, 331] width 27 height 16
type input "**"
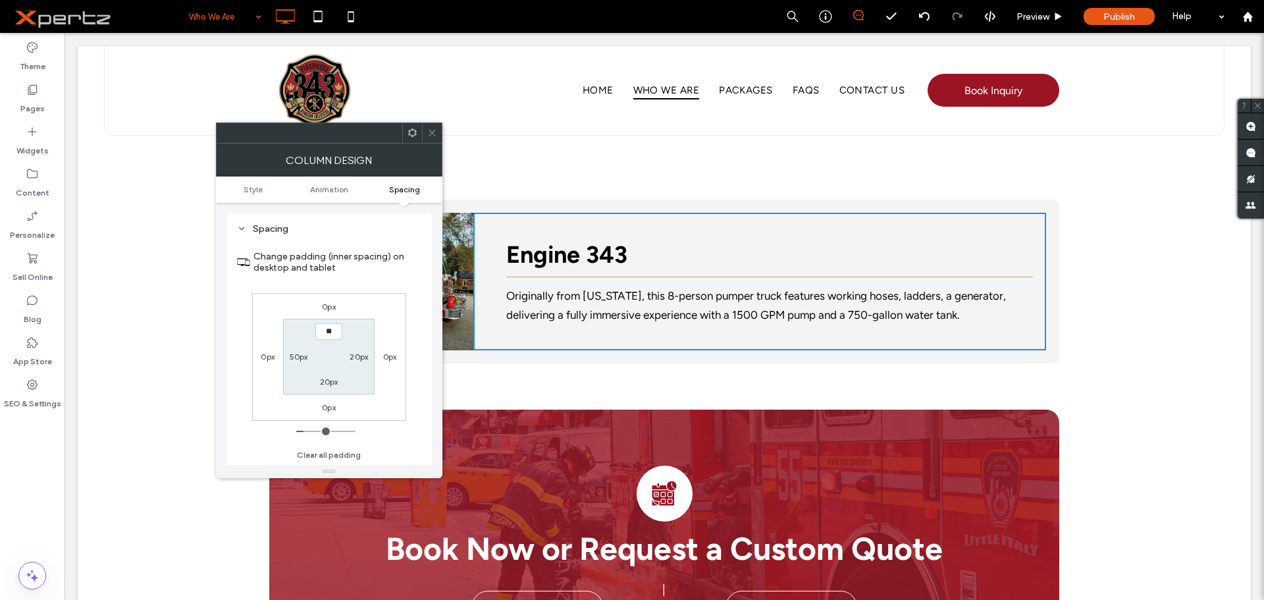
type input "****"
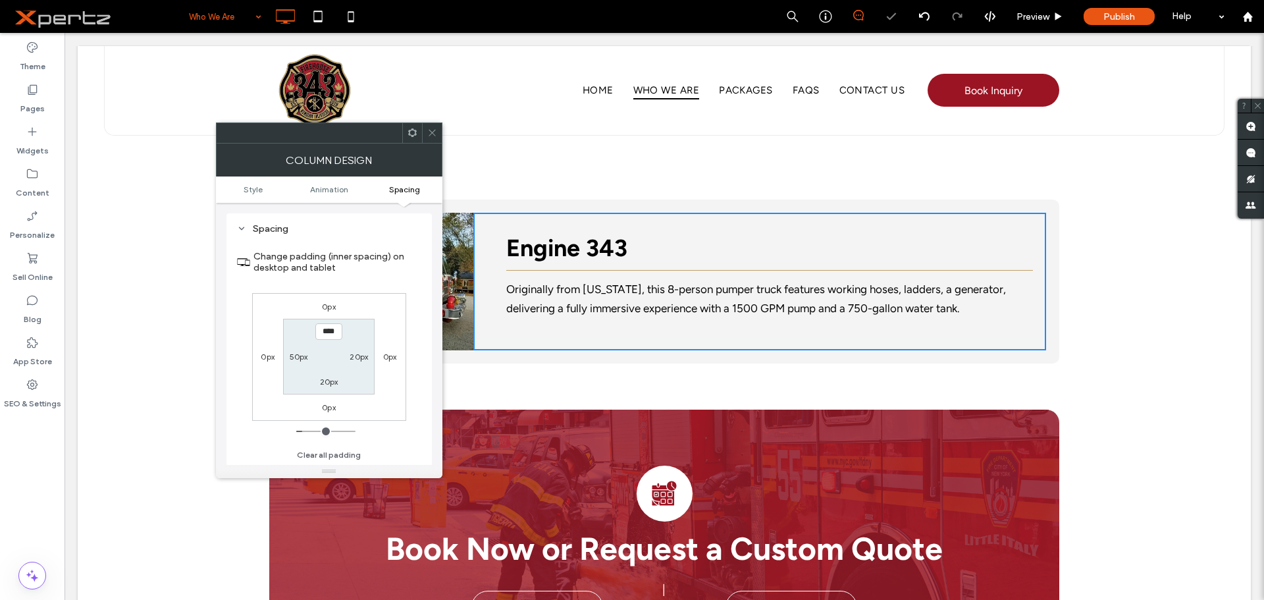
click at [434, 126] on span at bounding box center [432, 133] width 10 height 20
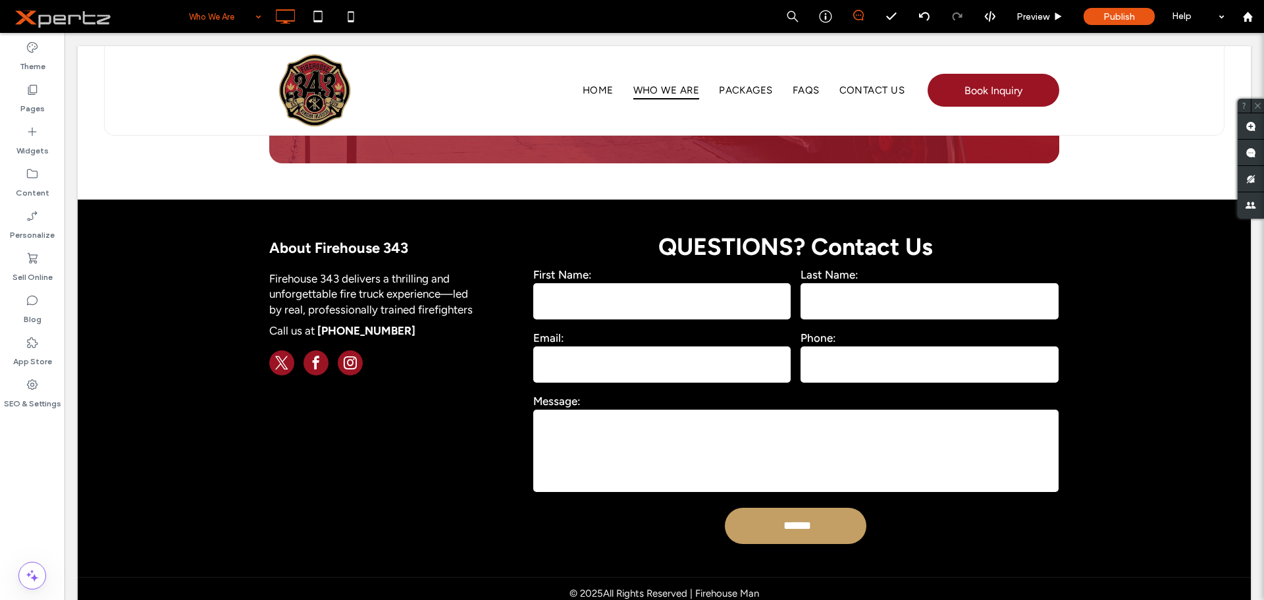
scroll to position [1169, 0]
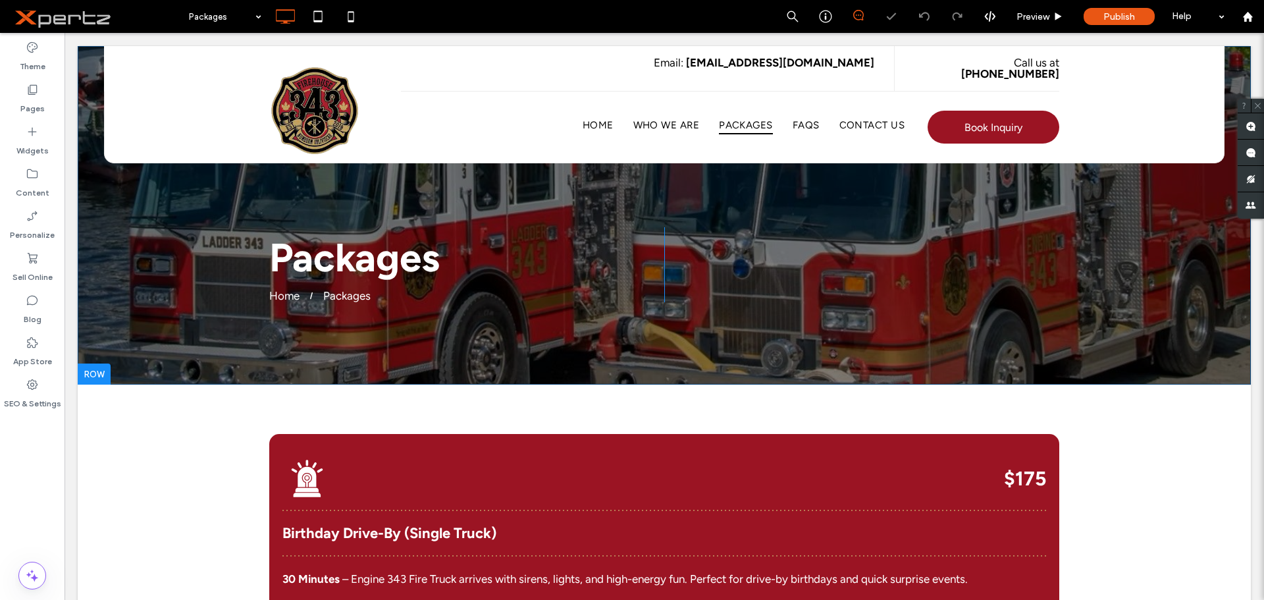
click at [148, 186] on div "Packages Home Packages Click To Paste Click To Paste Row" at bounding box center [664, 215] width 1173 height 338
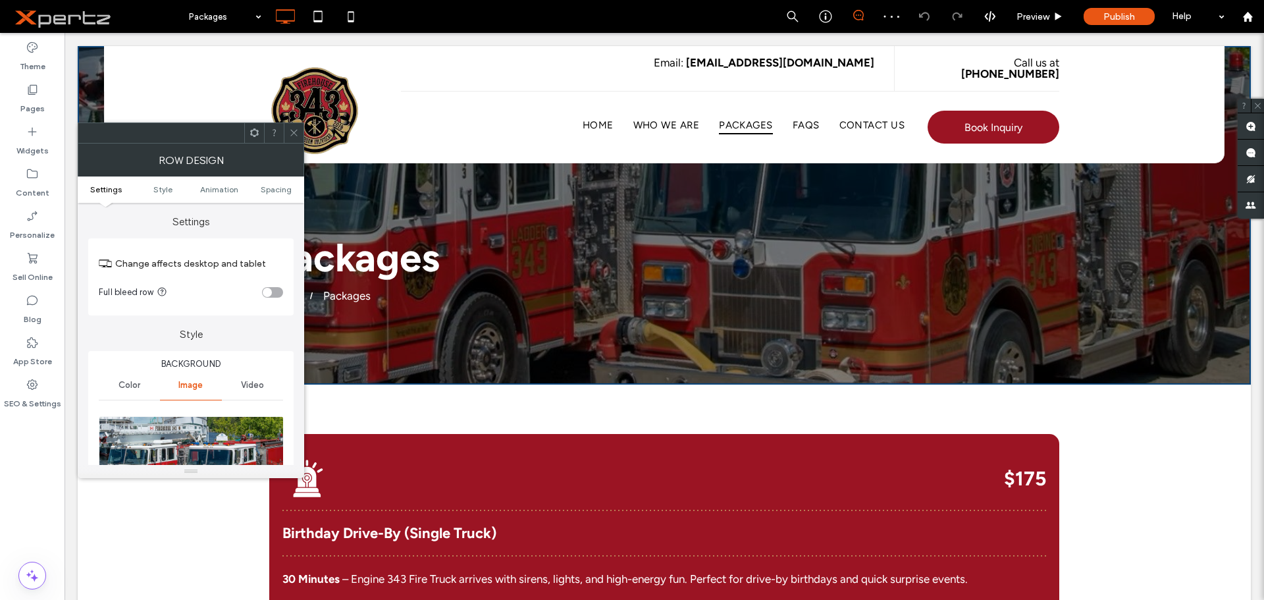
click at [159, 454] on img at bounding box center [192, 461] width 186 height 91
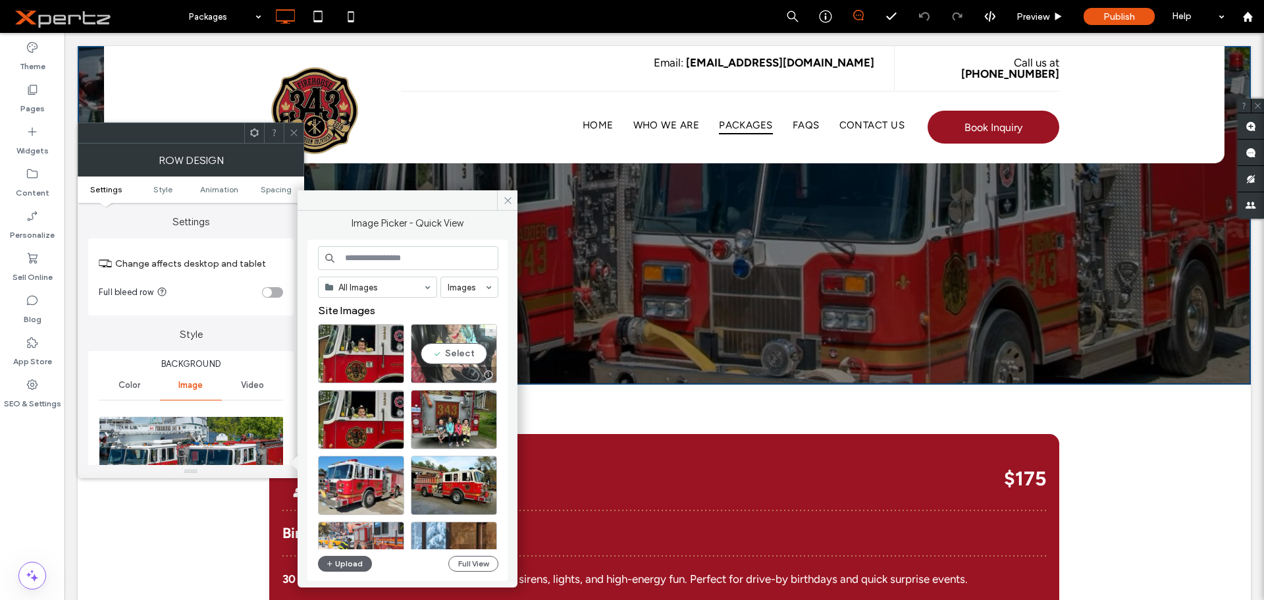
click at [458, 356] on div "Select" at bounding box center [454, 353] width 86 height 59
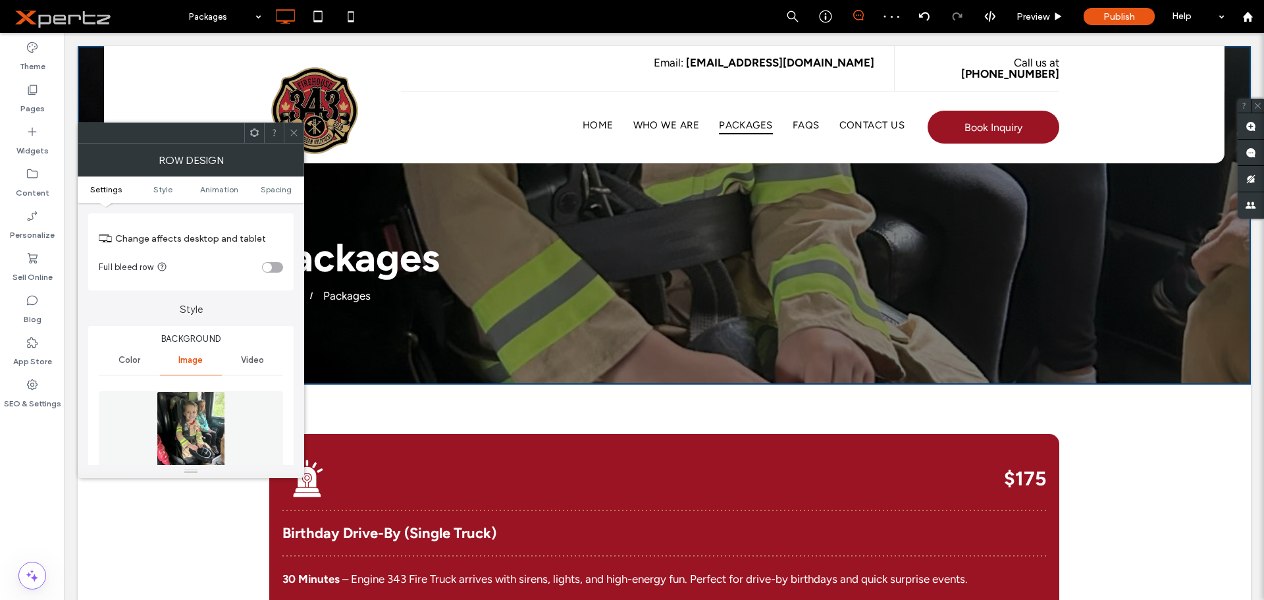
scroll to position [110, 0]
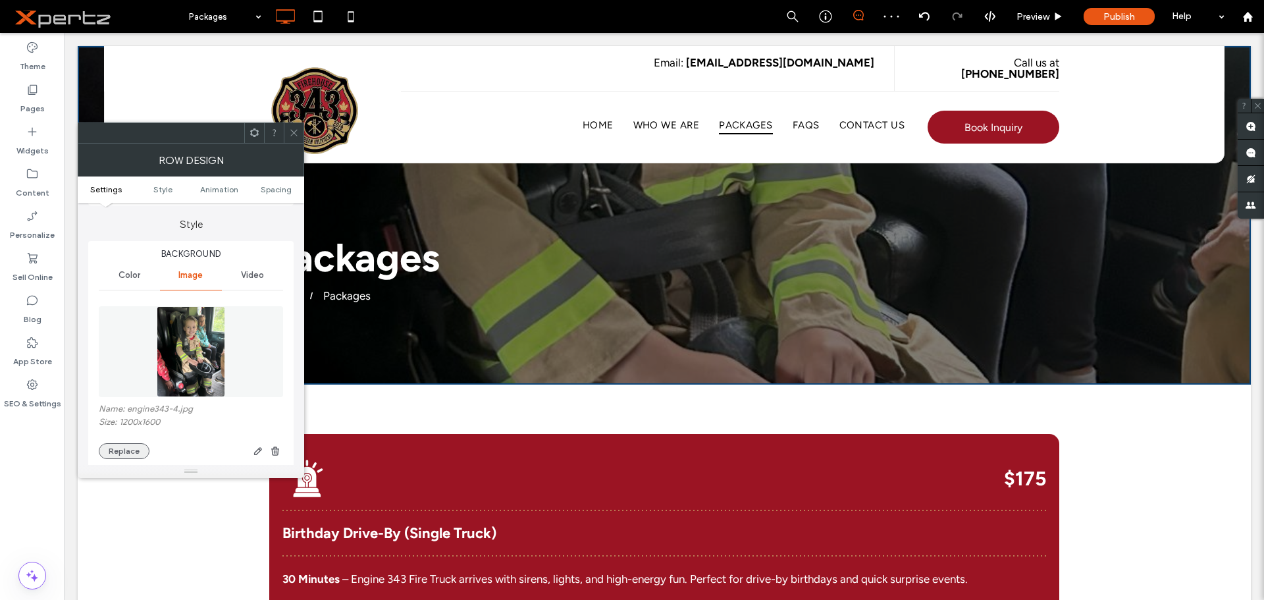
click at [122, 447] on button "Replace" at bounding box center [124, 451] width 51 height 16
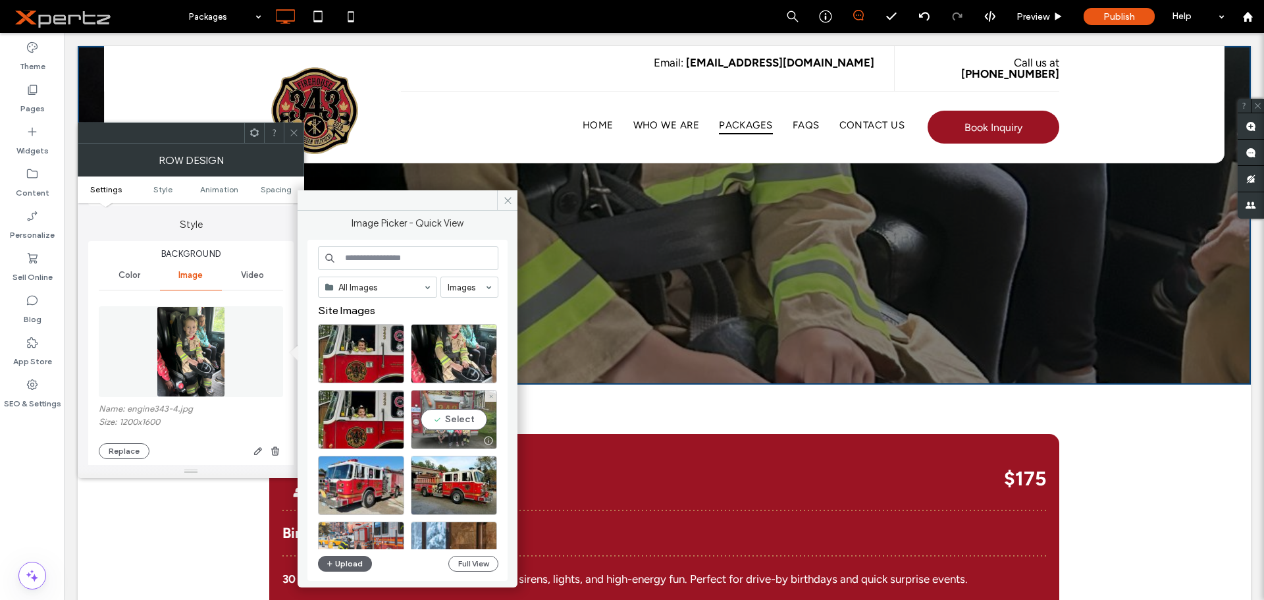
click at [465, 421] on div "Select" at bounding box center [454, 419] width 86 height 59
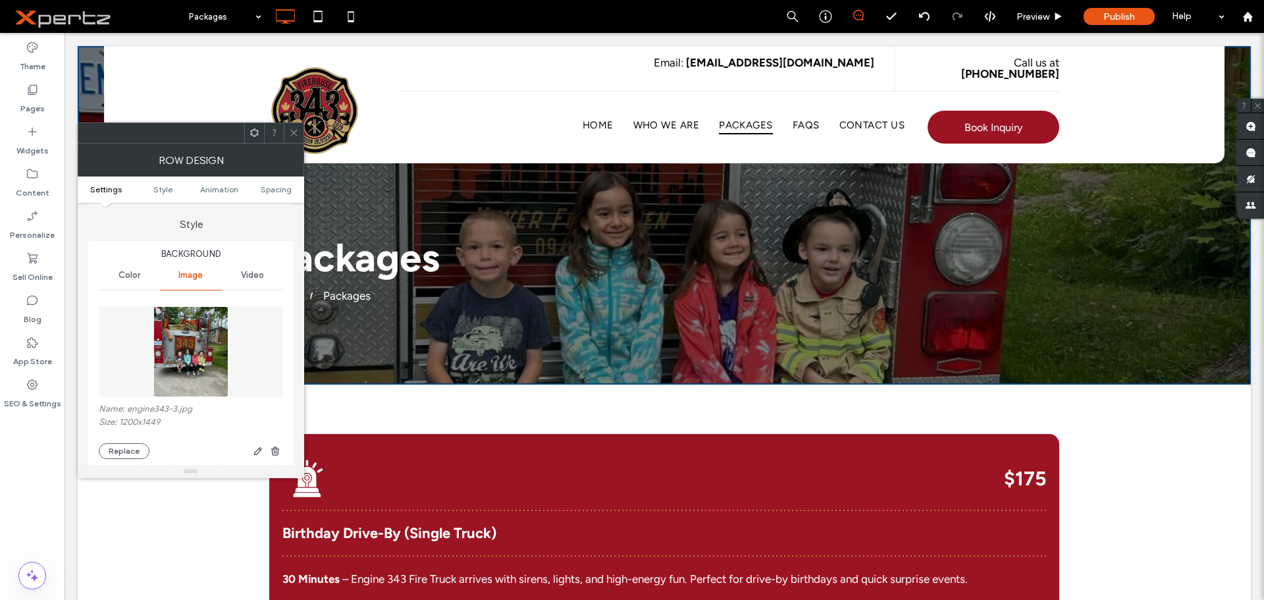
click at [291, 131] on icon at bounding box center [294, 133] width 10 height 10
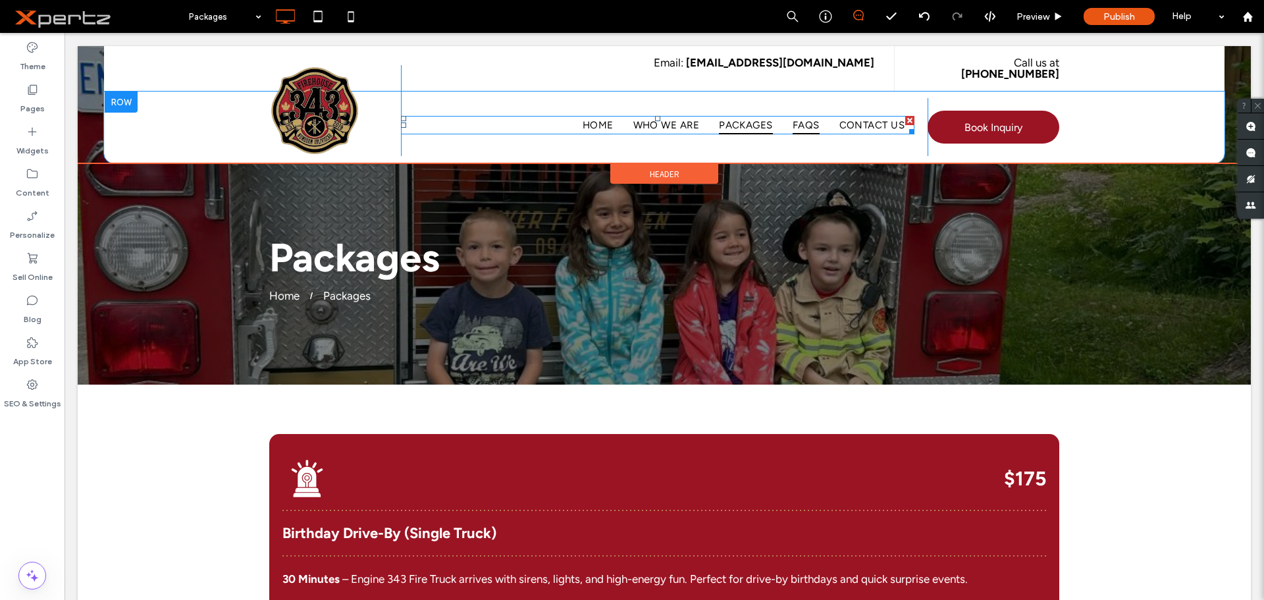
click at [805, 116] on span "FAQs" at bounding box center [806, 125] width 27 height 18
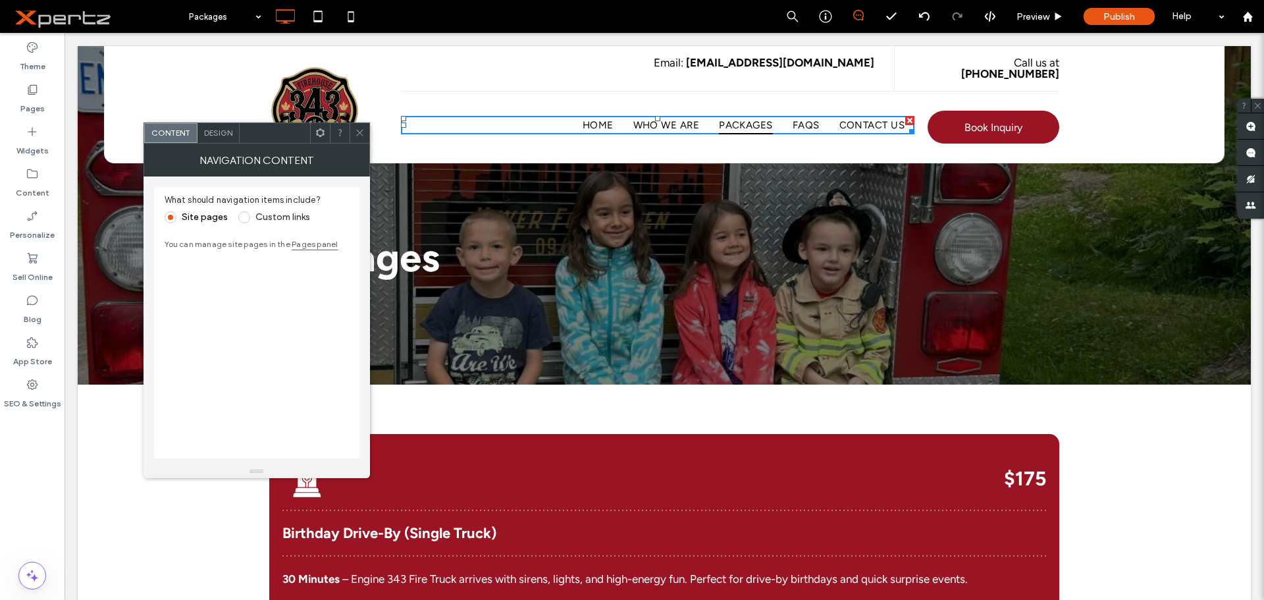
click at [348, 140] on div at bounding box center [340, 133] width 20 height 20
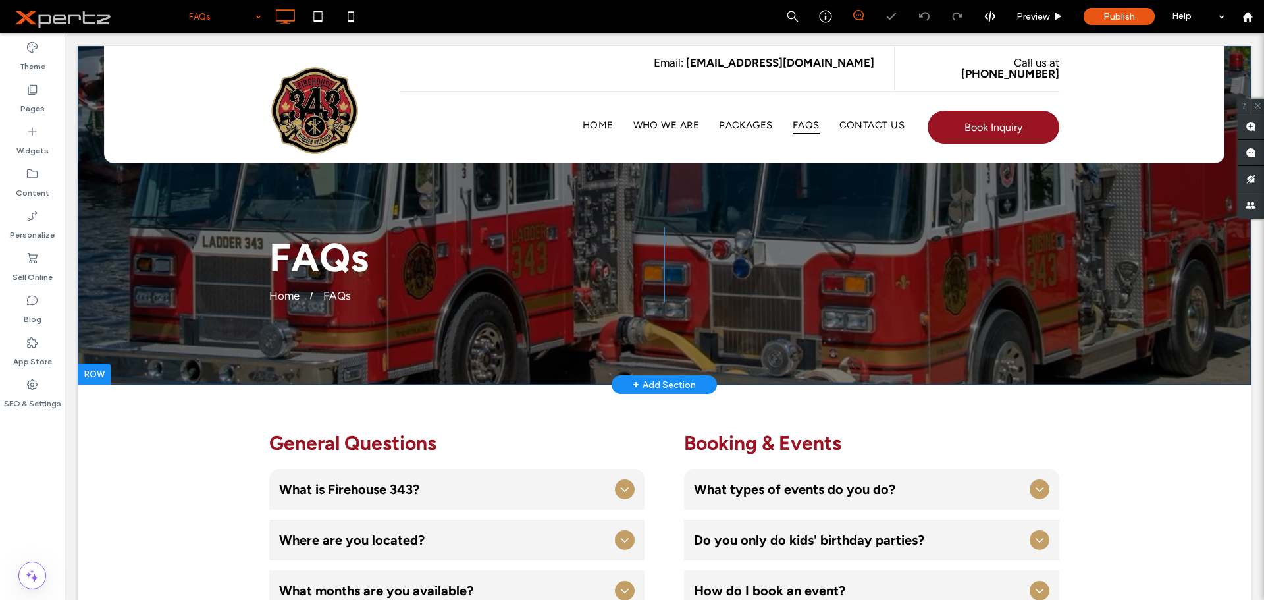
click at [148, 219] on div "FAQs Home FAQs Click To Paste Click To Paste Row + Add Section" at bounding box center [664, 215] width 1173 height 338
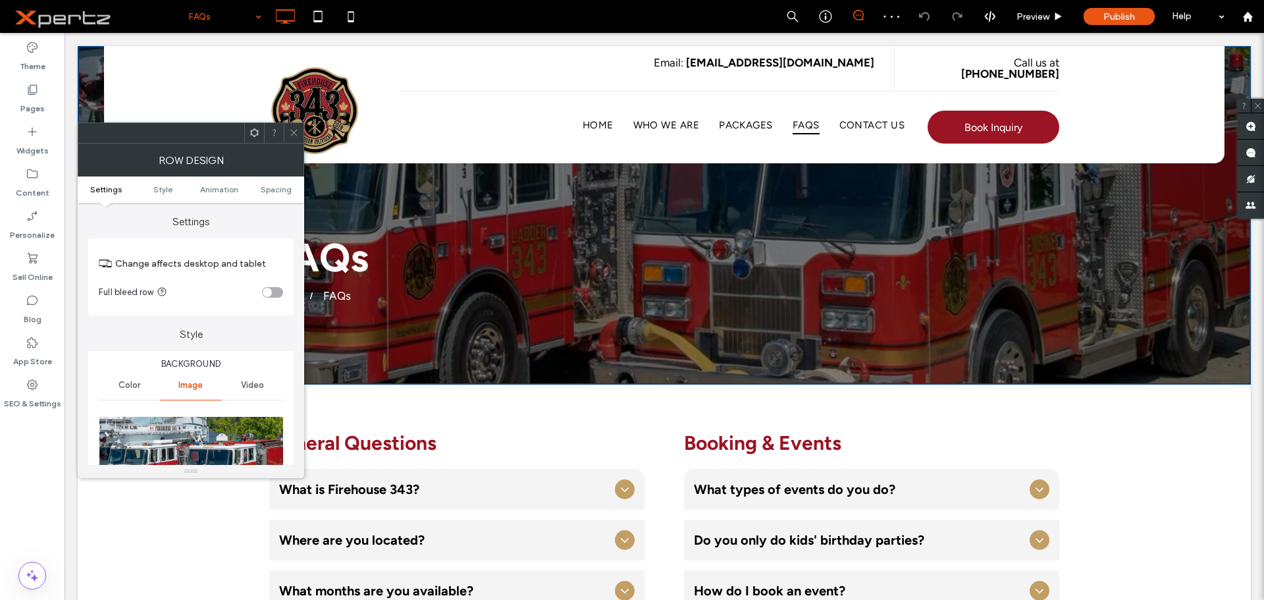
click at [215, 444] on img at bounding box center [192, 461] width 186 height 91
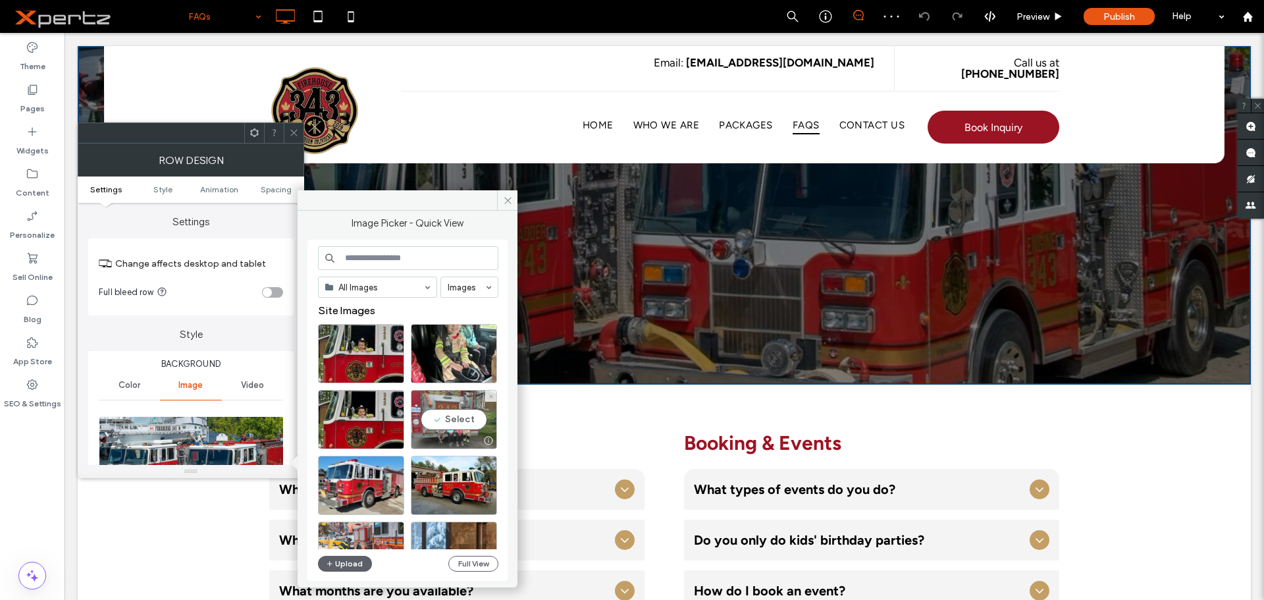
click at [448, 419] on div "Select" at bounding box center [454, 419] width 86 height 59
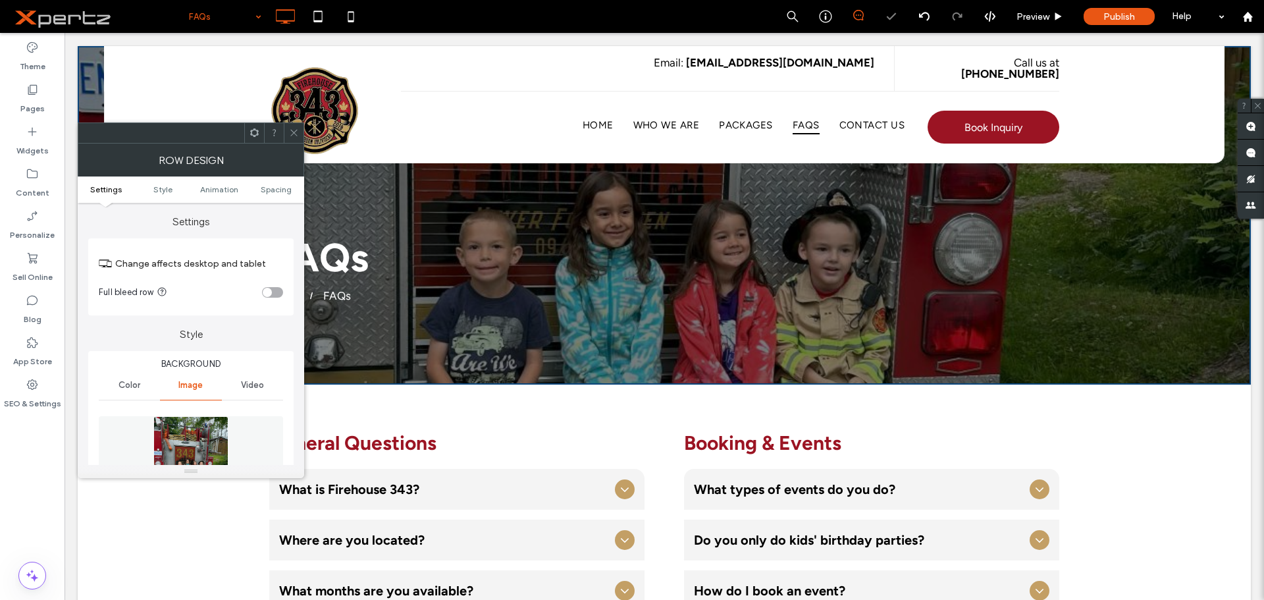
click at [295, 142] on span at bounding box center [294, 133] width 10 height 20
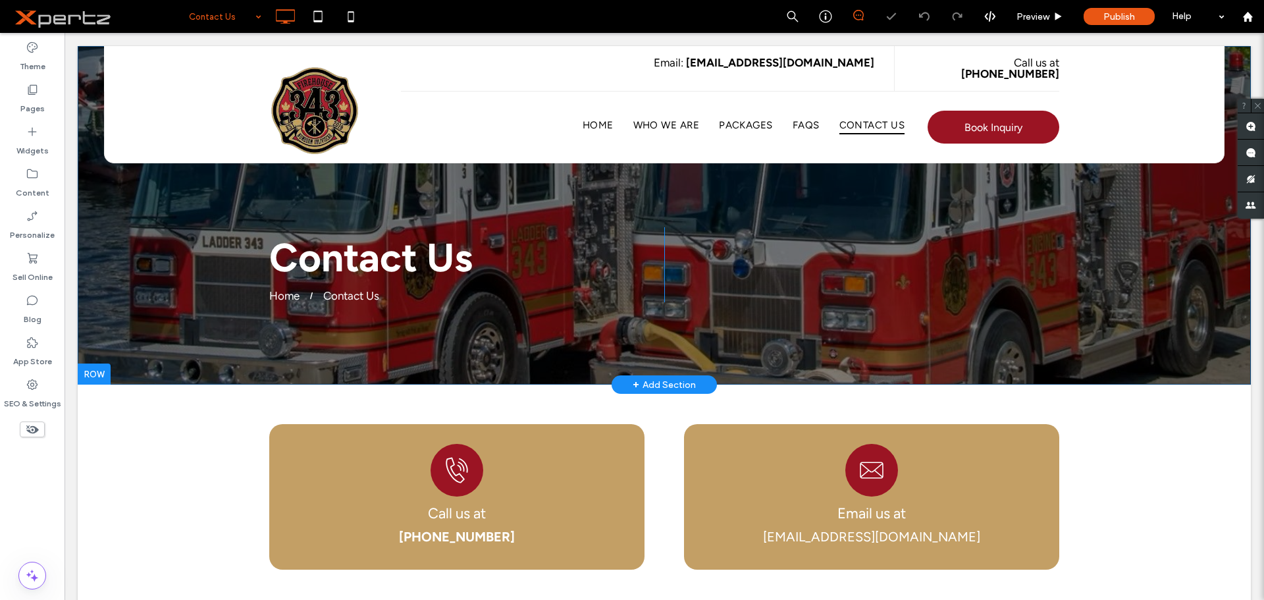
click at [175, 213] on div "Contact Us Home Contact Us Click To Paste Click To Paste Row + Add Section" at bounding box center [664, 215] width 1173 height 338
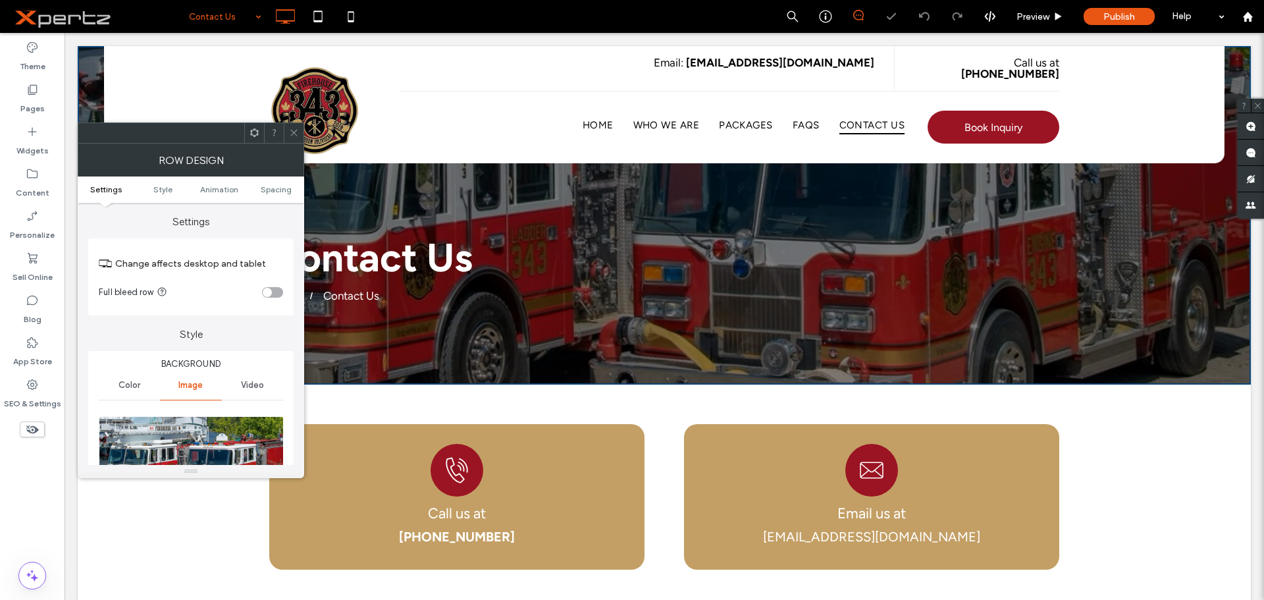
click at [191, 452] on img at bounding box center [192, 461] width 186 height 91
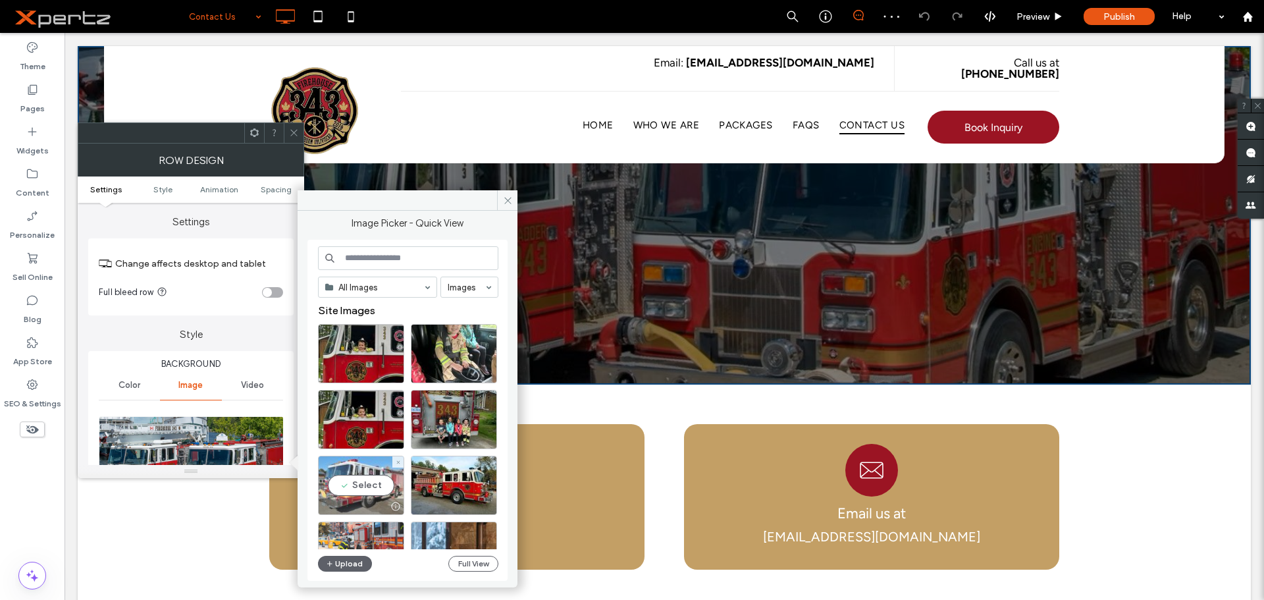
click at [371, 491] on div "Select" at bounding box center [361, 485] width 86 height 59
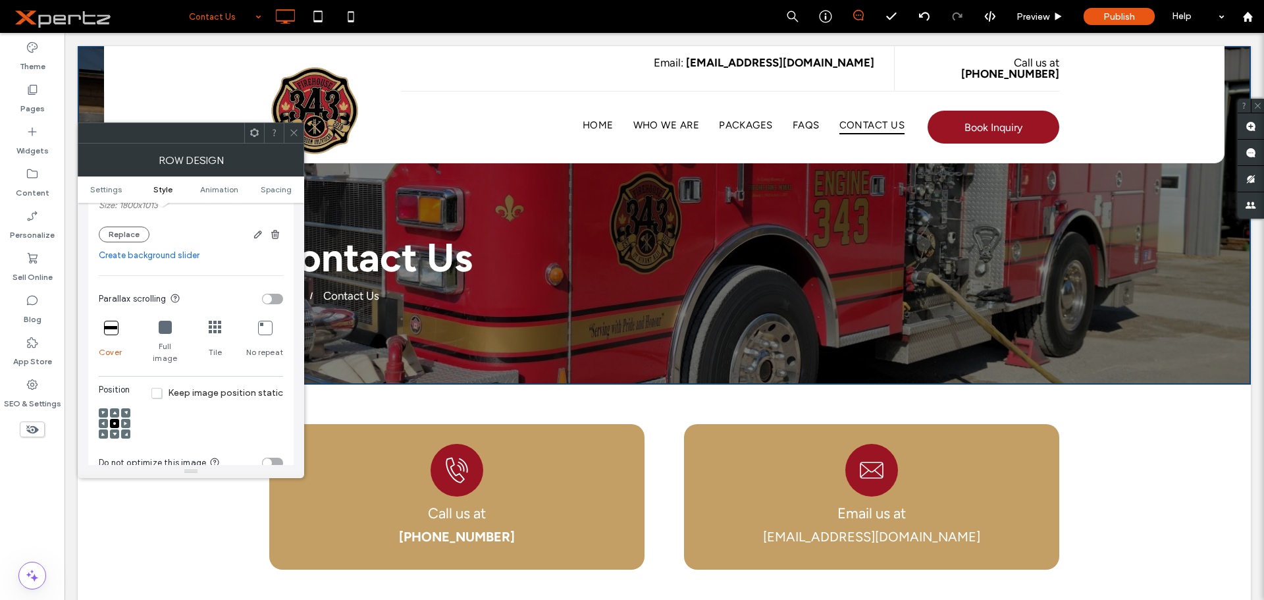
scroll to position [329, 0]
click at [115, 408] on use at bounding box center [115, 409] width 4 height 3
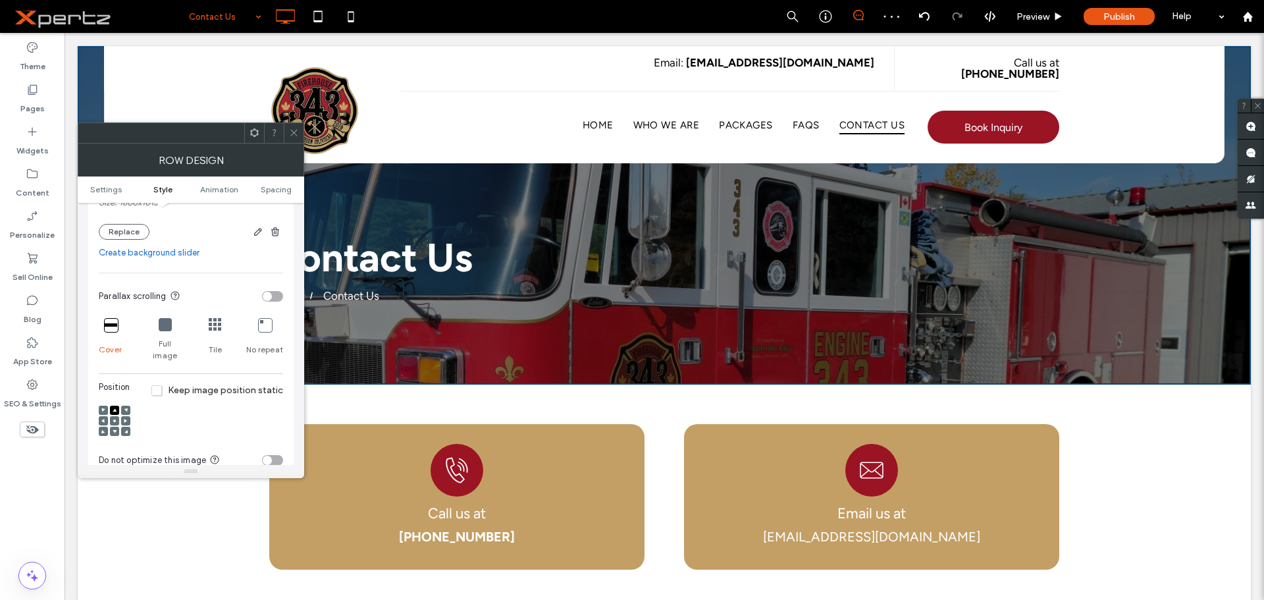
click at [114, 416] on span at bounding box center [115, 420] width 4 height 9
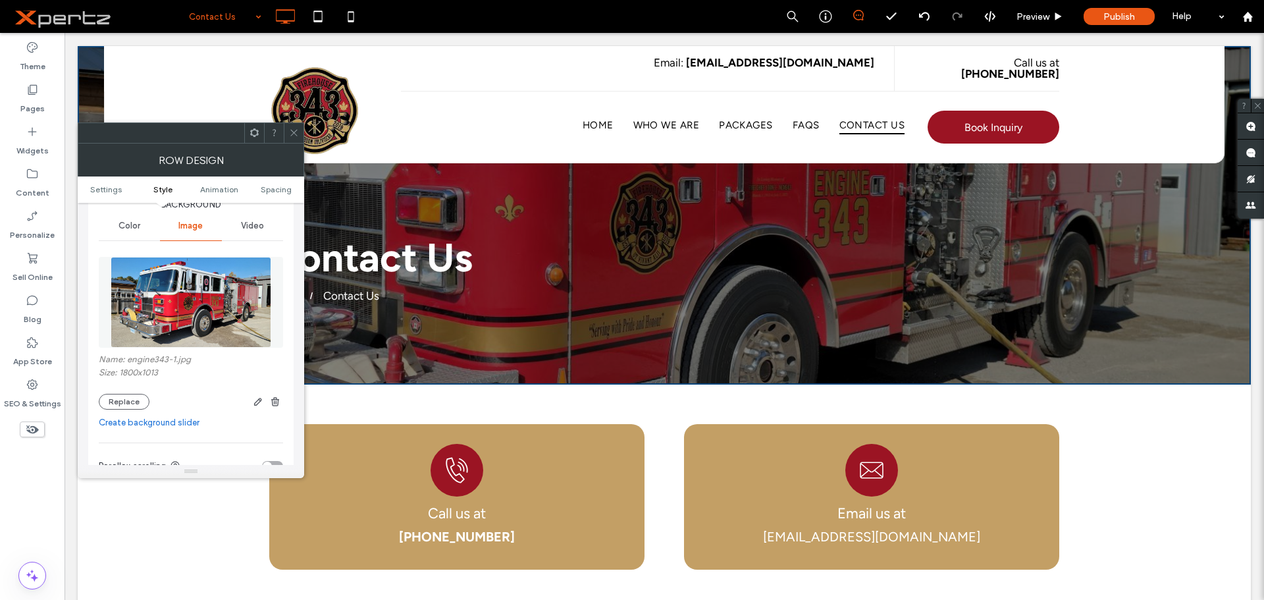
scroll to position [153, 0]
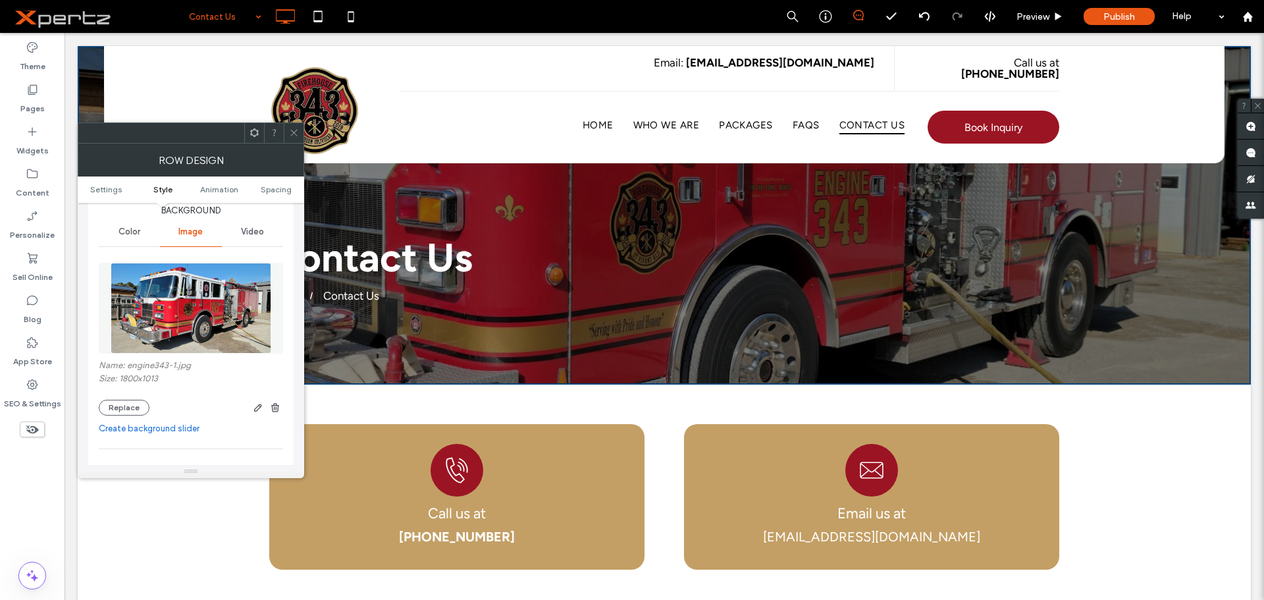
click at [157, 336] on img at bounding box center [191, 308] width 161 height 91
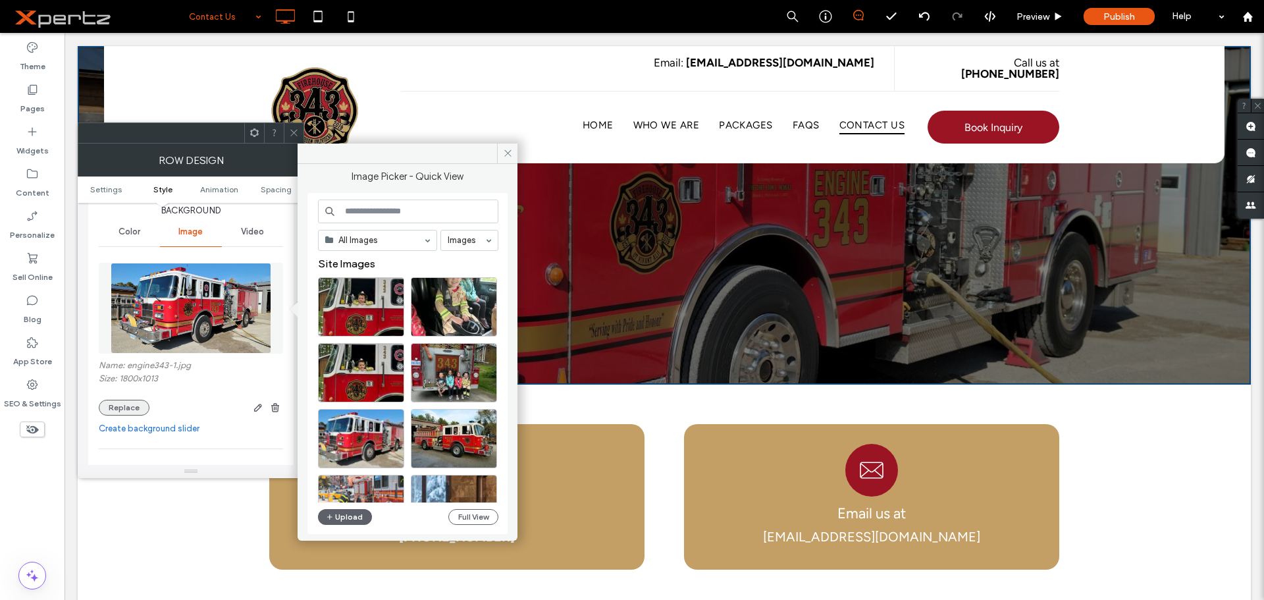
click at [143, 408] on button "Replace" at bounding box center [124, 408] width 51 height 16
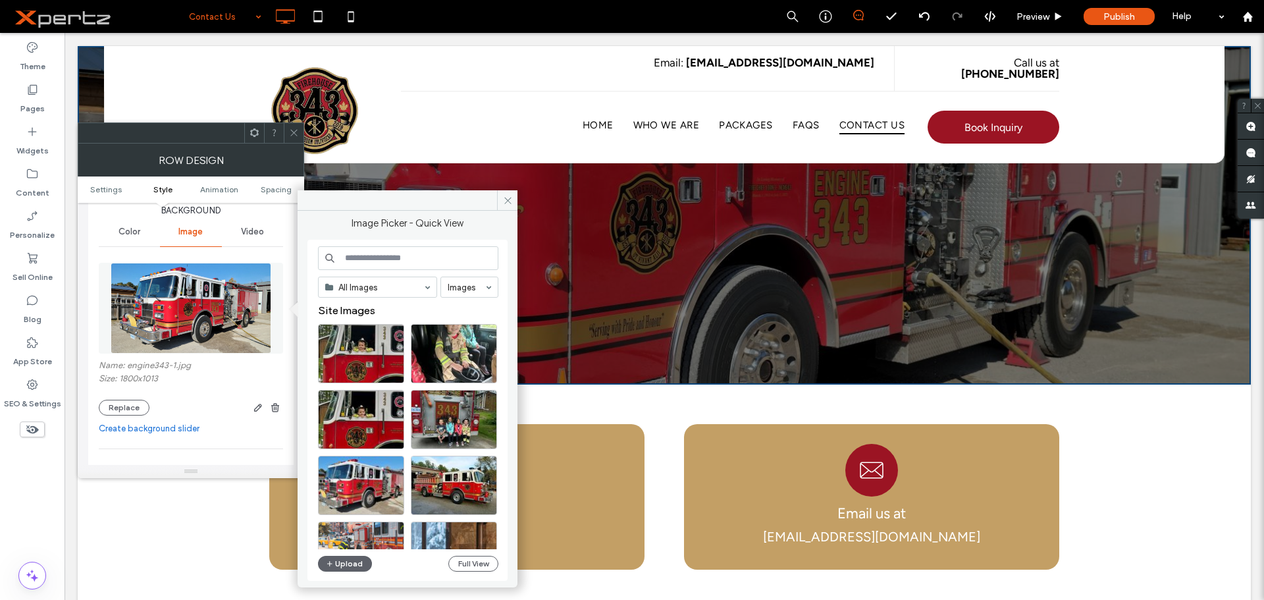
click at [192, 387] on div "Name: engine343-1.jpg Size: 1800x1013 Replace" at bounding box center [191, 387] width 184 height 55
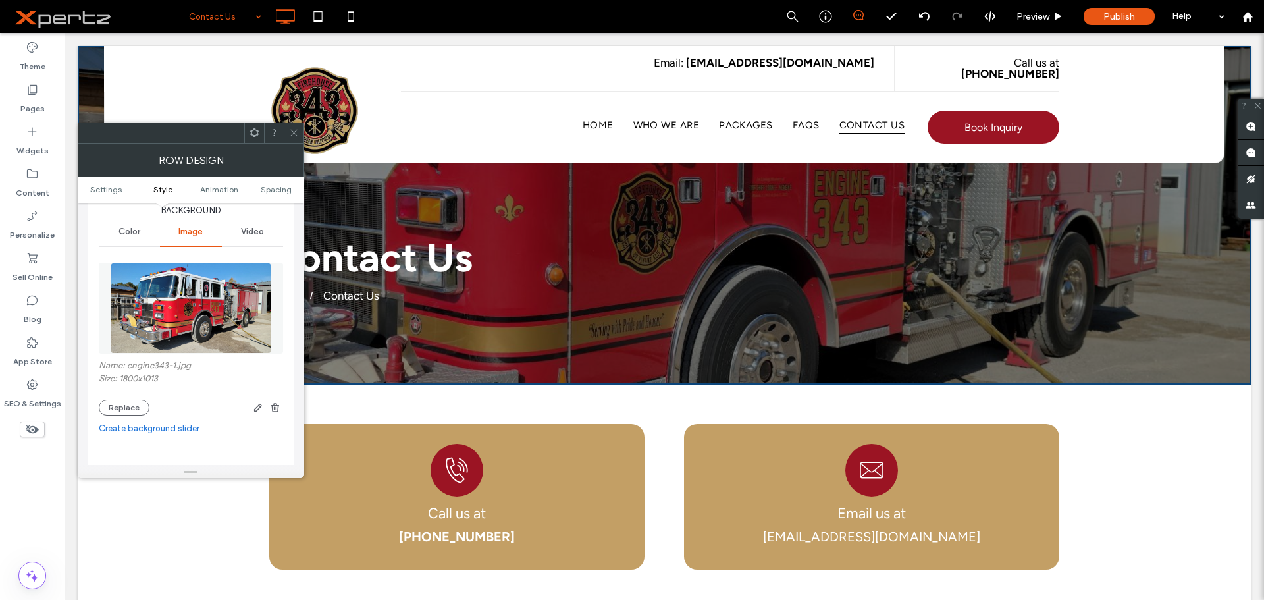
click at [294, 131] on icon at bounding box center [294, 133] width 10 height 10
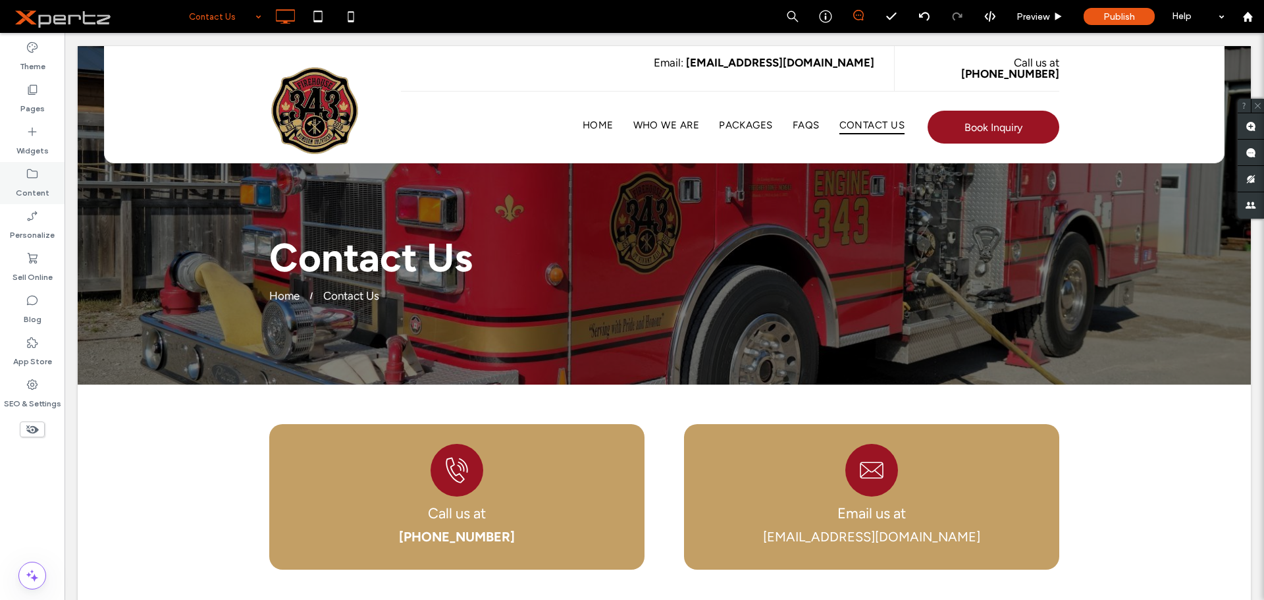
click at [25, 188] on label "Content" at bounding box center [33, 189] width 34 height 18
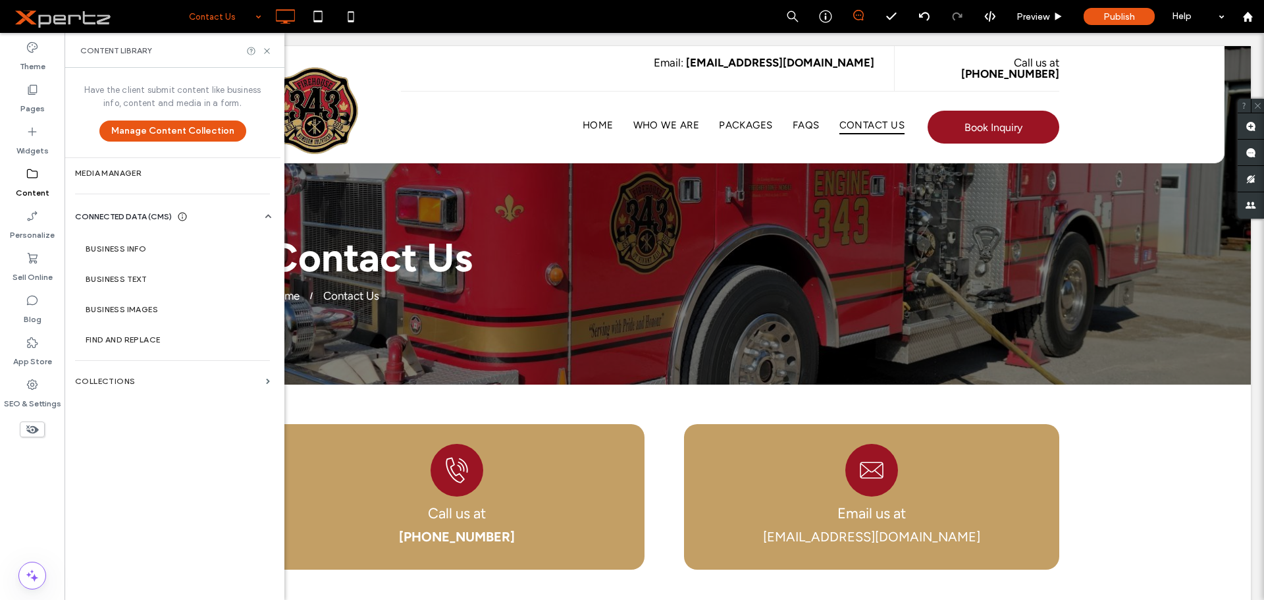
click at [30, 182] on label "Content" at bounding box center [33, 189] width 34 height 18
click at [89, 173] on label "Media Manager" at bounding box center [172, 173] width 195 height 9
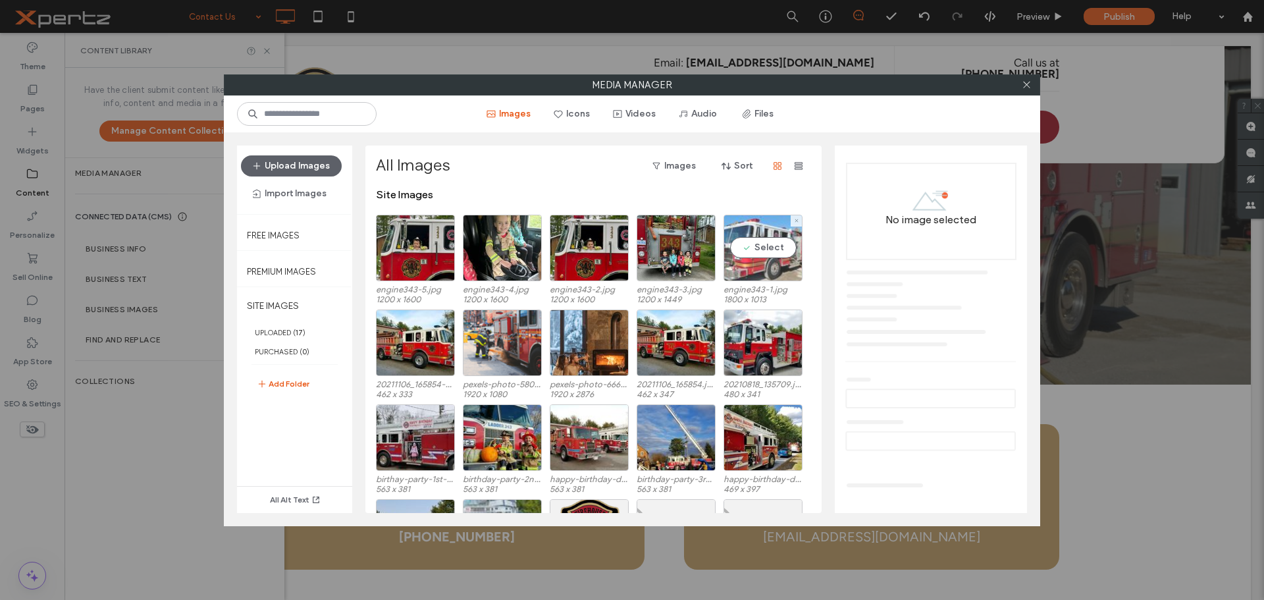
click at [750, 271] on div "Select" at bounding box center [763, 248] width 79 height 67
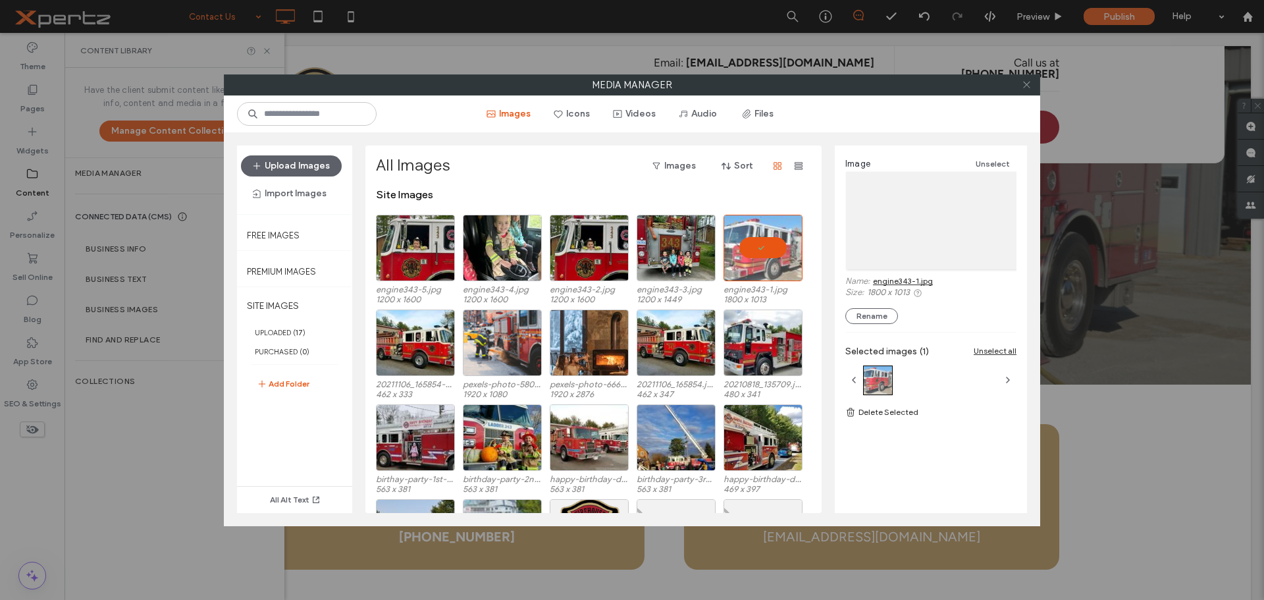
click at [1026, 80] on icon at bounding box center [1027, 85] width 10 height 10
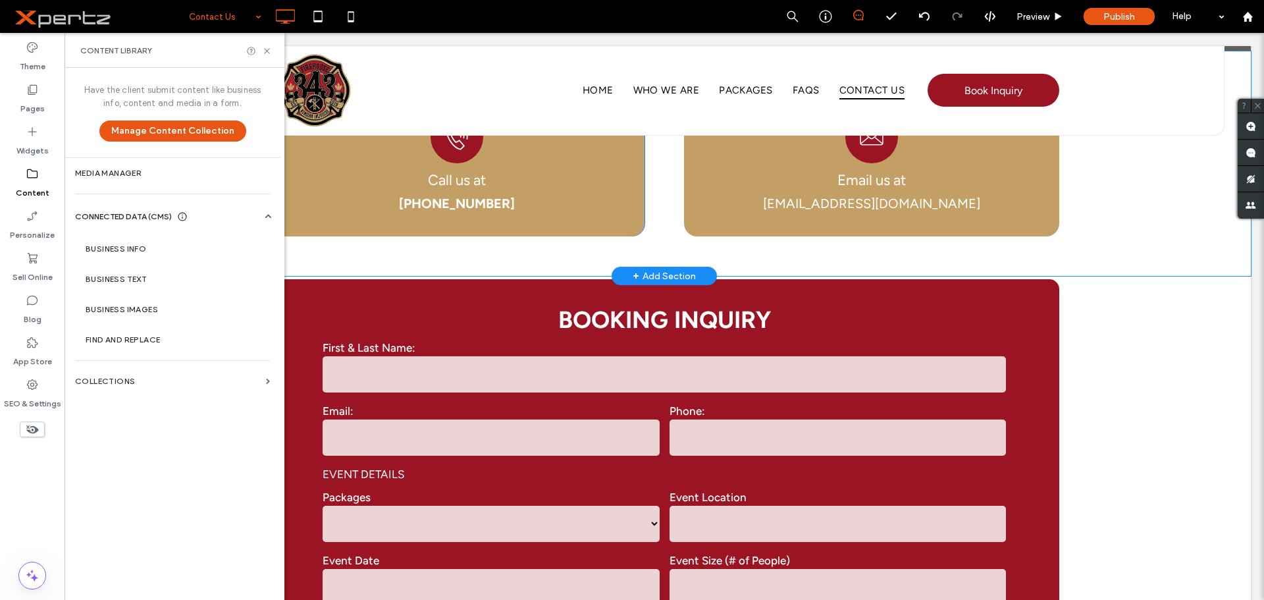
scroll to position [373, 0]
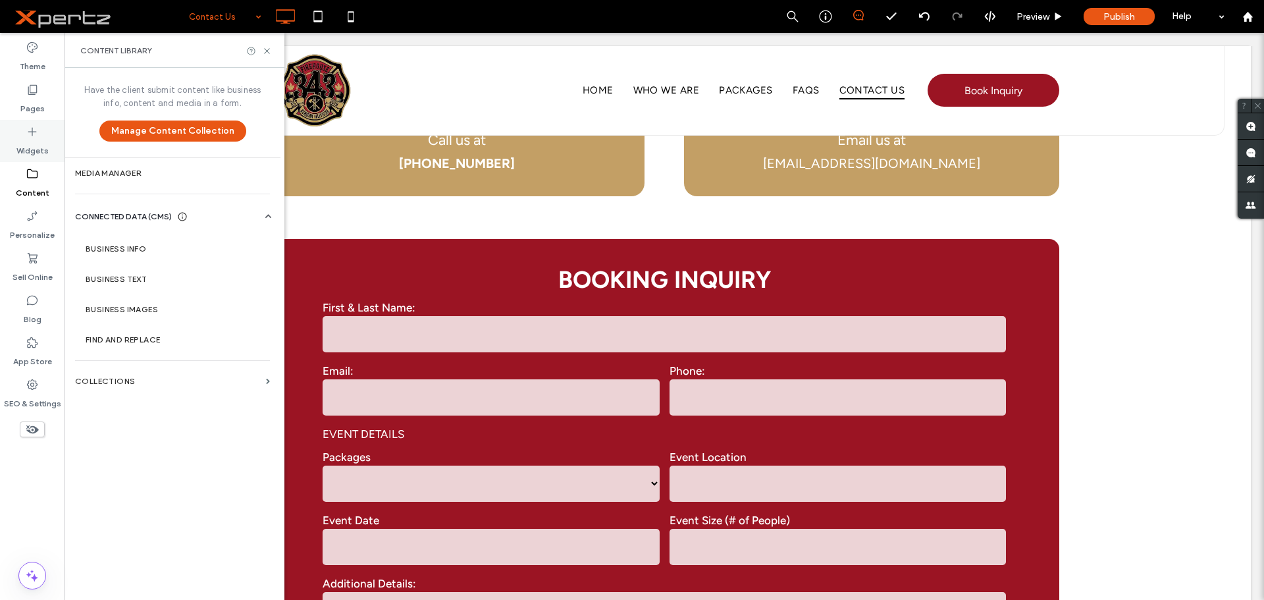
click at [47, 137] on div "Widgets" at bounding box center [32, 141] width 65 height 42
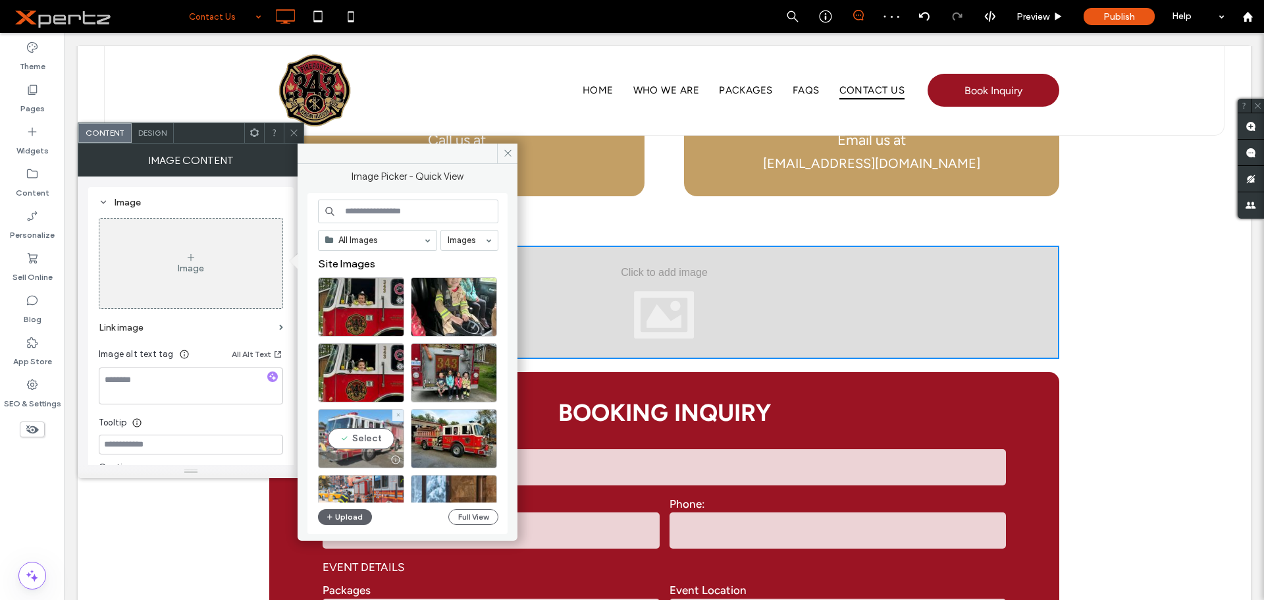
click at [367, 444] on div "Select" at bounding box center [361, 438] width 86 height 59
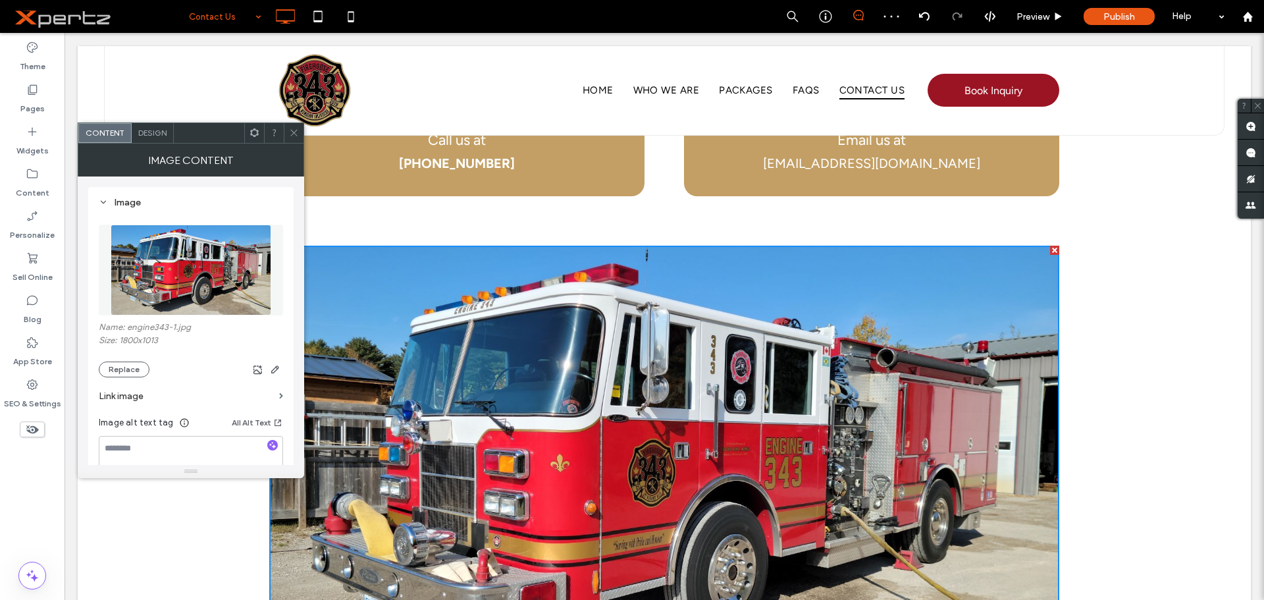
click at [192, 357] on div "Name: engine343-1.jpg Size: 1800x1013 Replace" at bounding box center [191, 349] width 184 height 55
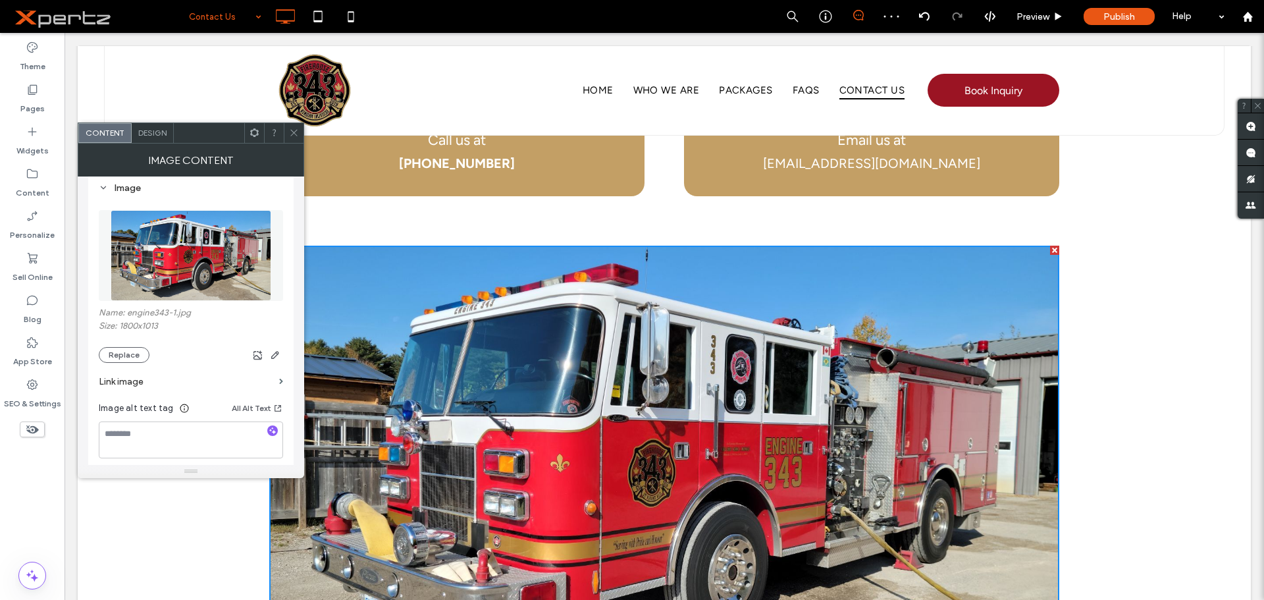
scroll to position [22, 0]
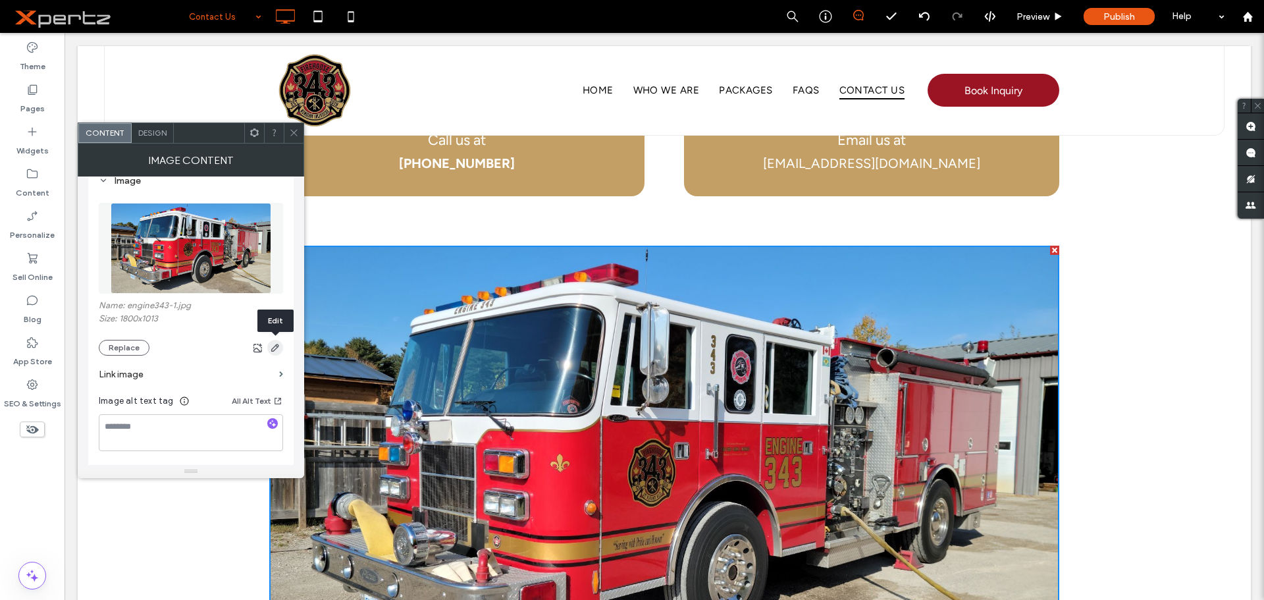
click at [275, 346] on use "button" at bounding box center [275, 348] width 8 height 8
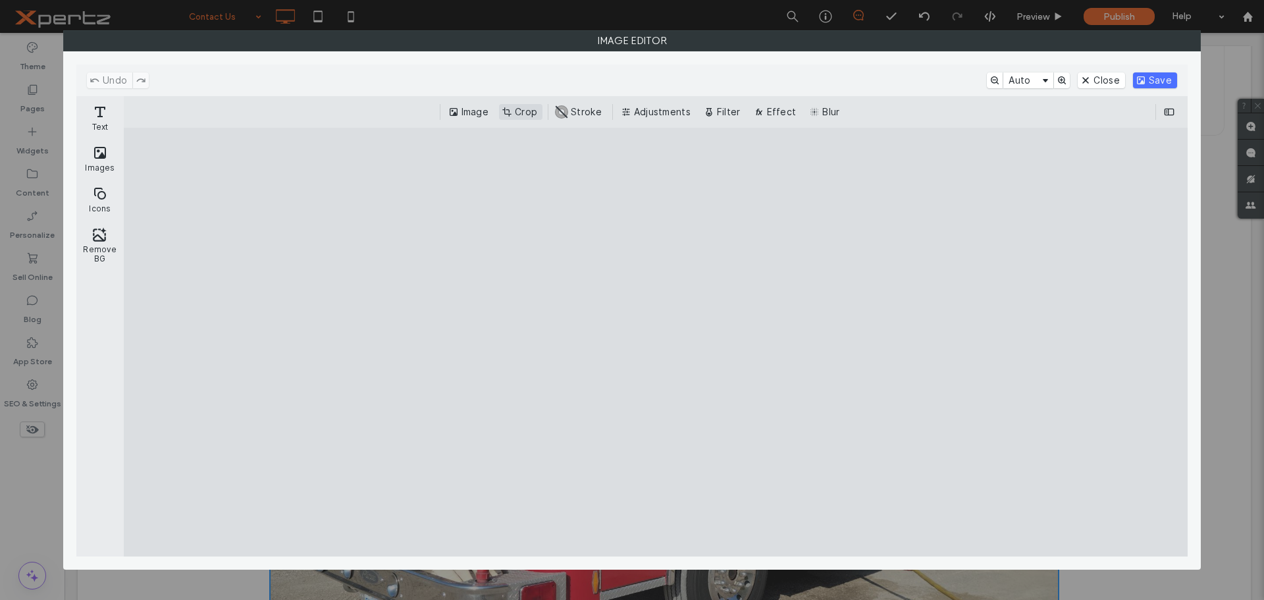
click at [527, 108] on button "Crop" at bounding box center [520, 112] width 43 height 16
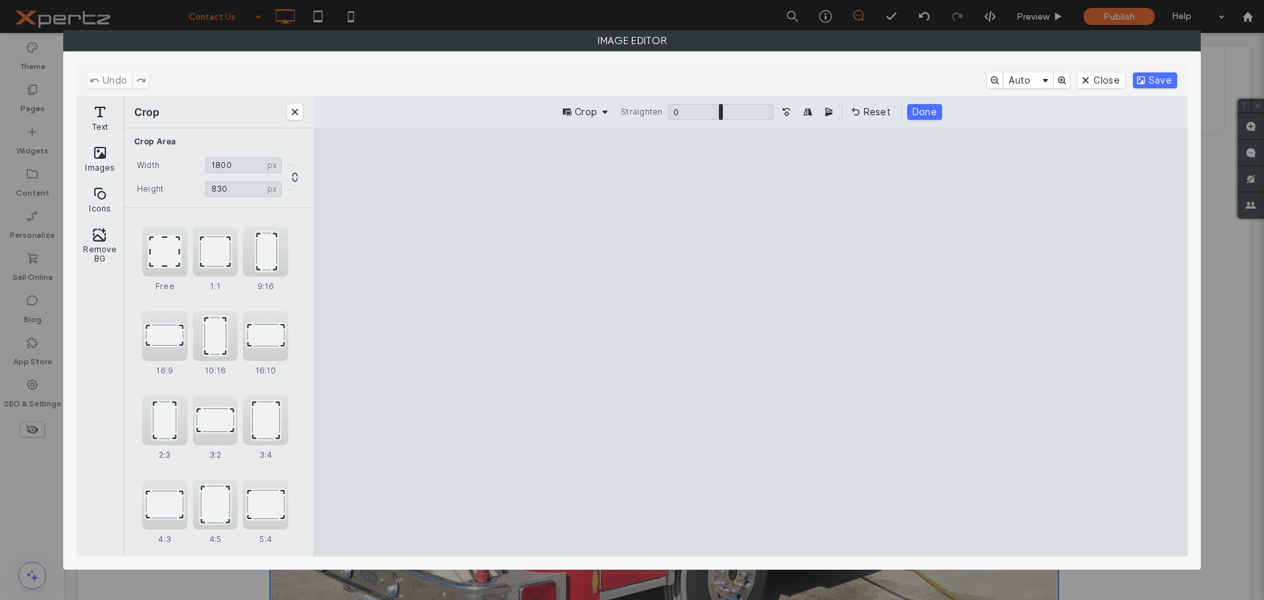
drag, startPoint x: 446, startPoint y: 171, endPoint x: 413, endPoint y: 232, distance: 70.4
click at [751, 342] on cesdk-canvas "Editor canvas" at bounding box center [751, 342] width 0 height 0
drag, startPoint x: 1123, startPoint y: 537, endPoint x: 1177, endPoint y: 421, distance: 127.5
click at [751, 342] on cesdk-canvas "Editor canvas" at bounding box center [751, 342] width 0 height 0
type input "***"
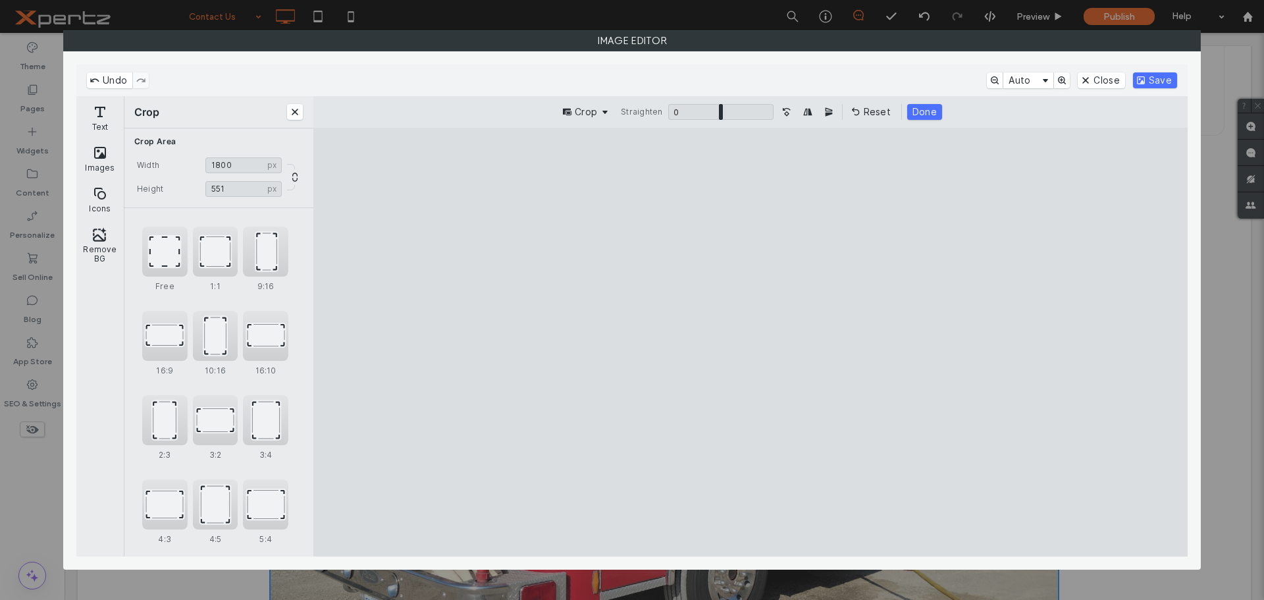
type input "****"
type input "***"
type input "****"
type input "***"
drag, startPoint x: 358, startPoint y: 231, endPoint x: 339, endPoint y: 191, distance: 44.5
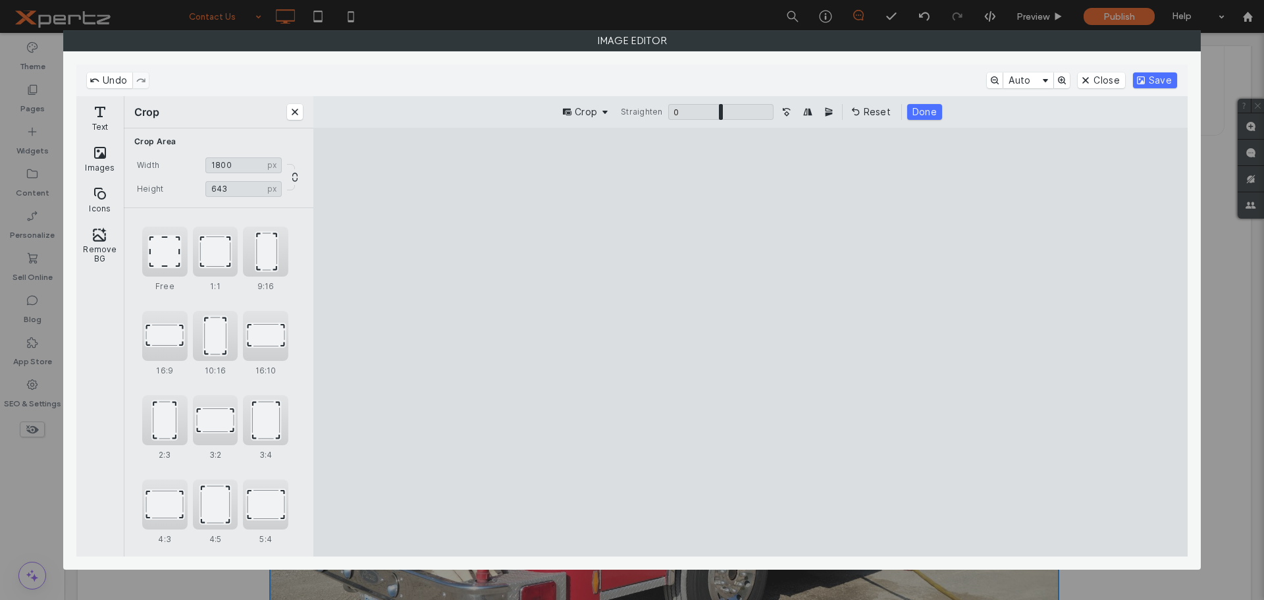
click at [751, 342] on cesdk-canvas "Editor canvas" at bounding box center [751, 342] width 0 height 0
click at [924, 113] on button "Done" at bounding box center [924, 112] width 35 height 16
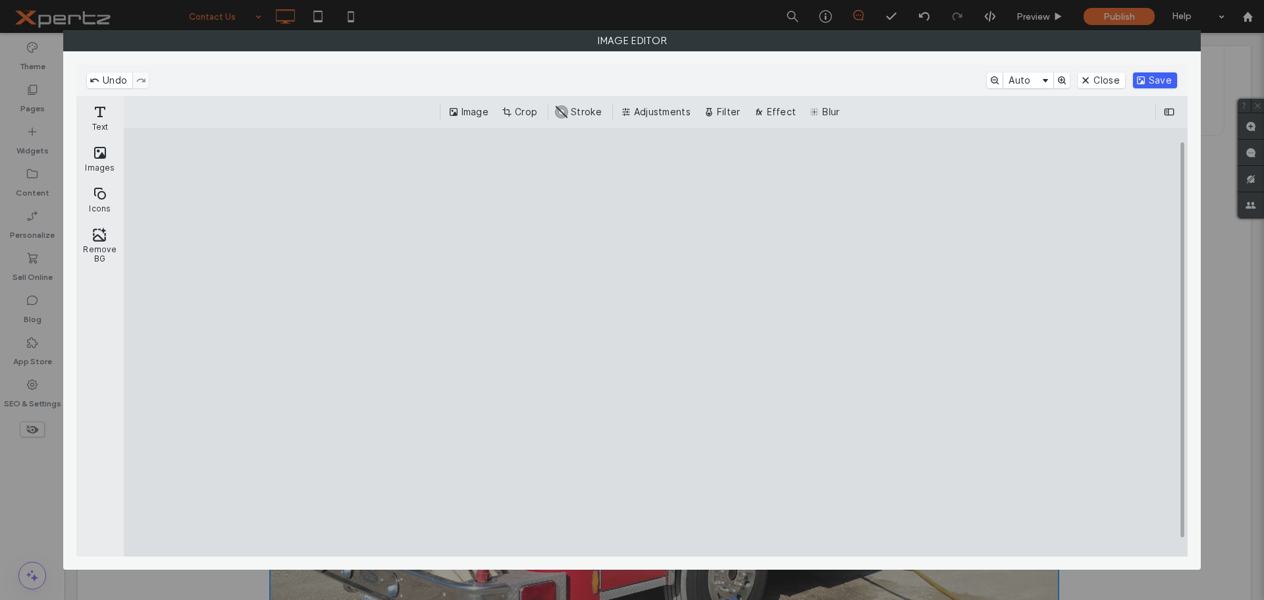
drag, startPoint x: 1158, startPoint y: 83, endPoint x: 1083, endPoint y: 186, distance: 127.8
click at [1158, 84] on button "Save" at bounding box center [1155, 80] width 44 height 16
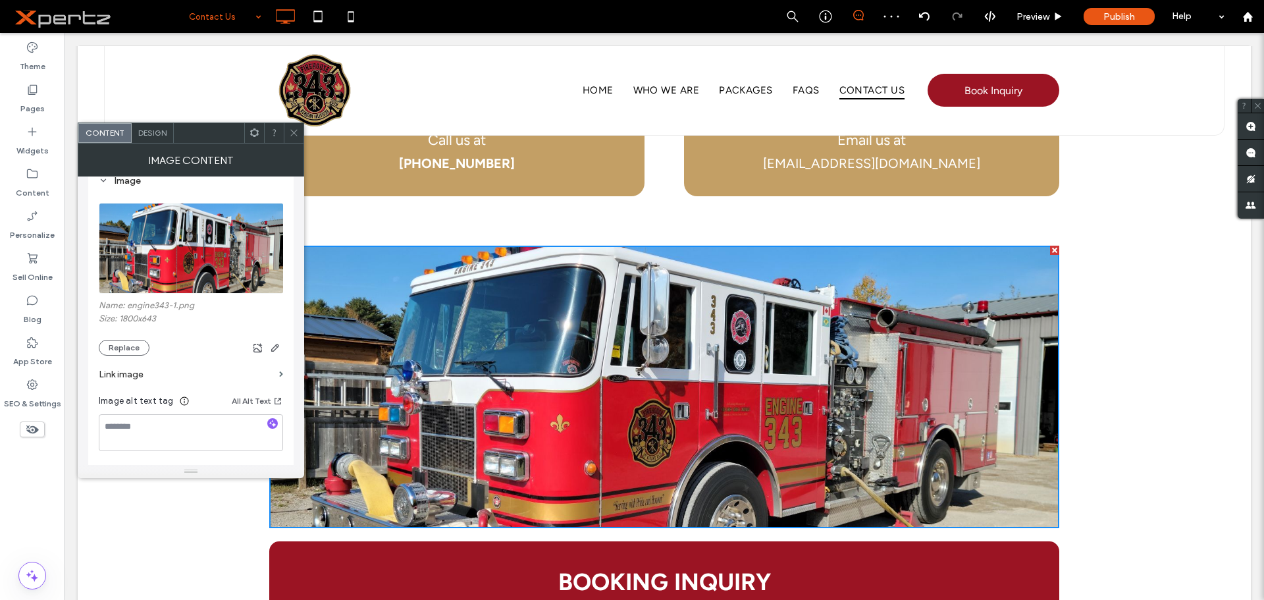
click at [246, 134] on div at bounding box center [254, 133] width 20 height 20
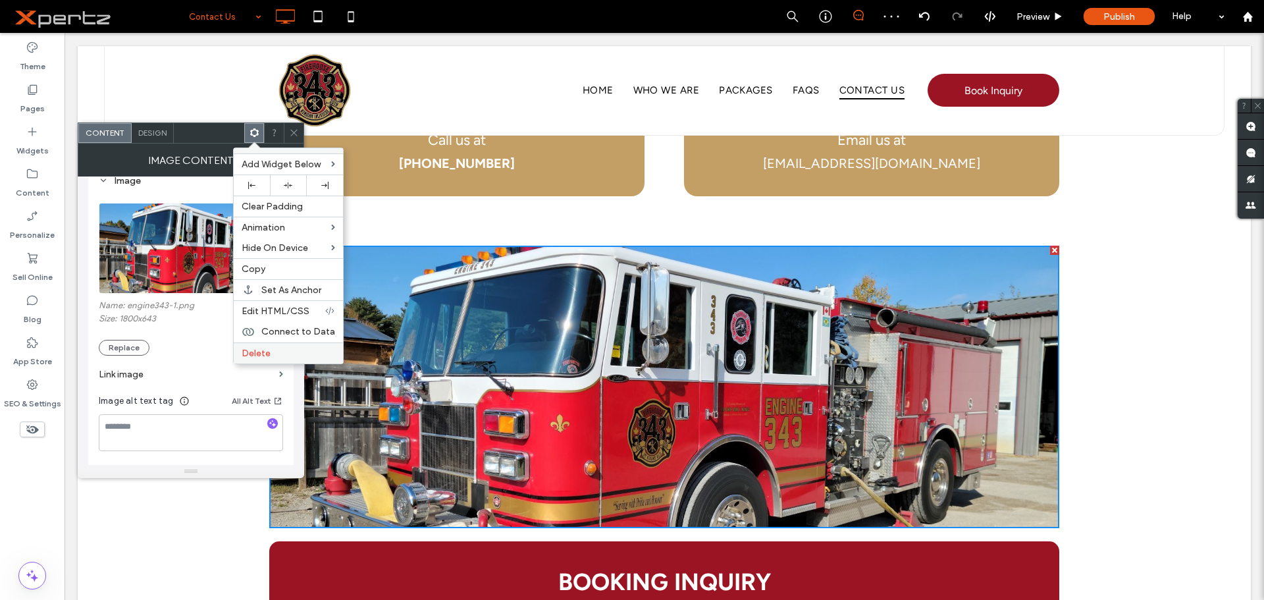
click at [267, 354] on span "Delete" at bounding box center [256, 353] width 29 height 11
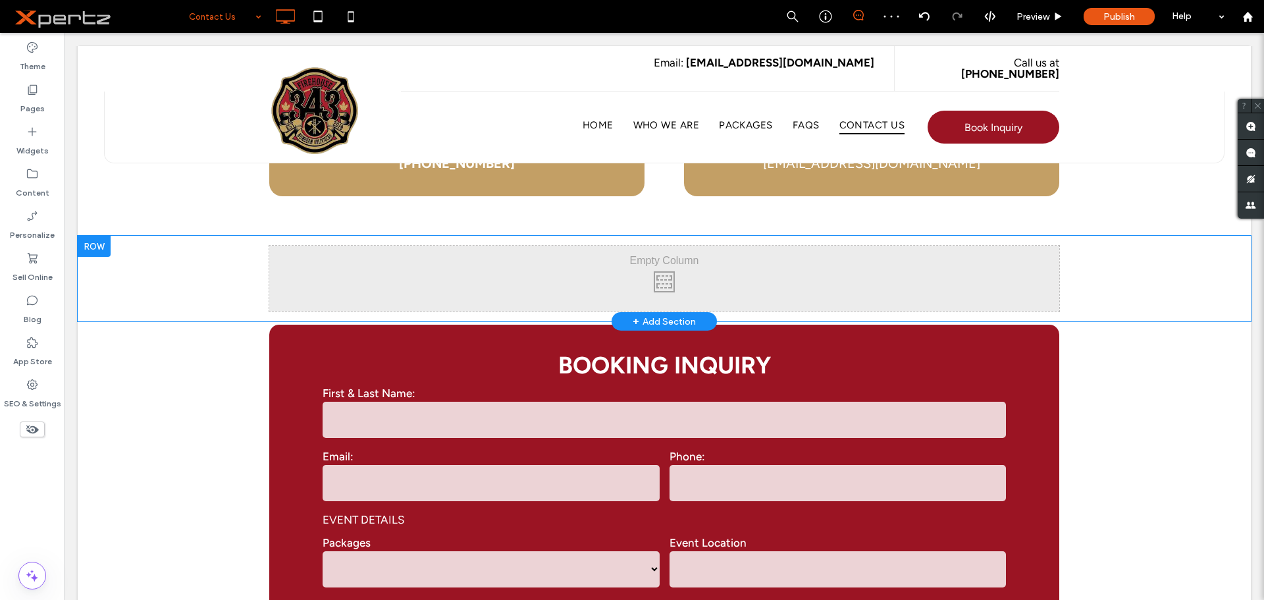
click at [107, 249] on div at bounding box center [94, 246] width 33 height 21
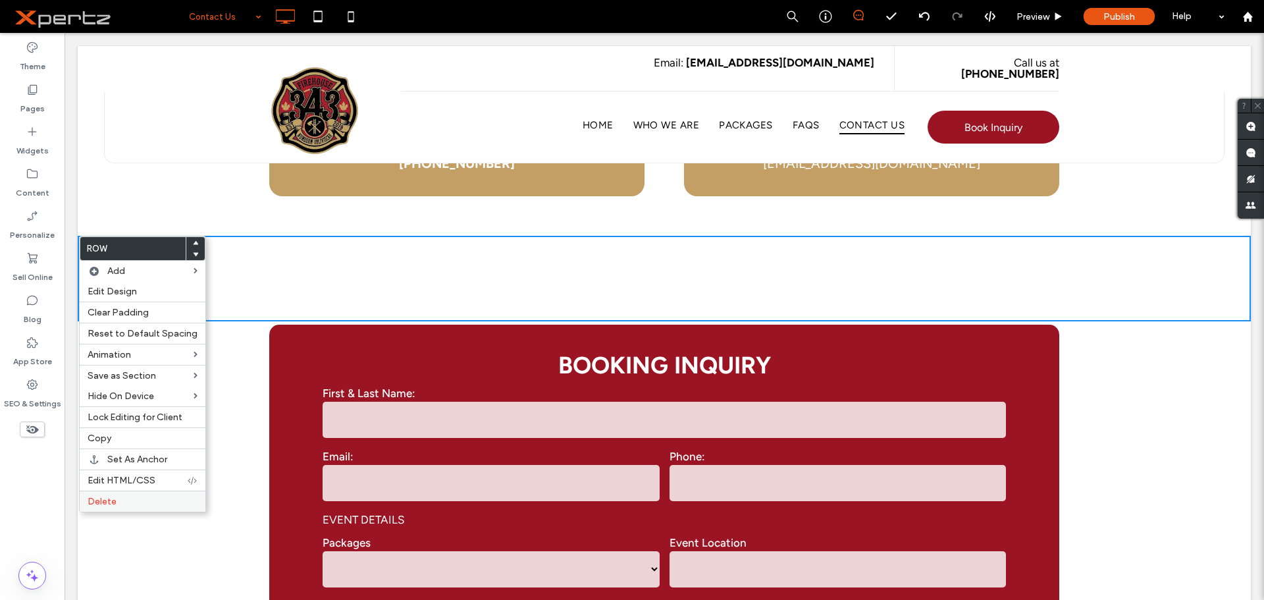
click at [123, 502] on label "Delete" at bounding box center [143, 501] width 110 height 11
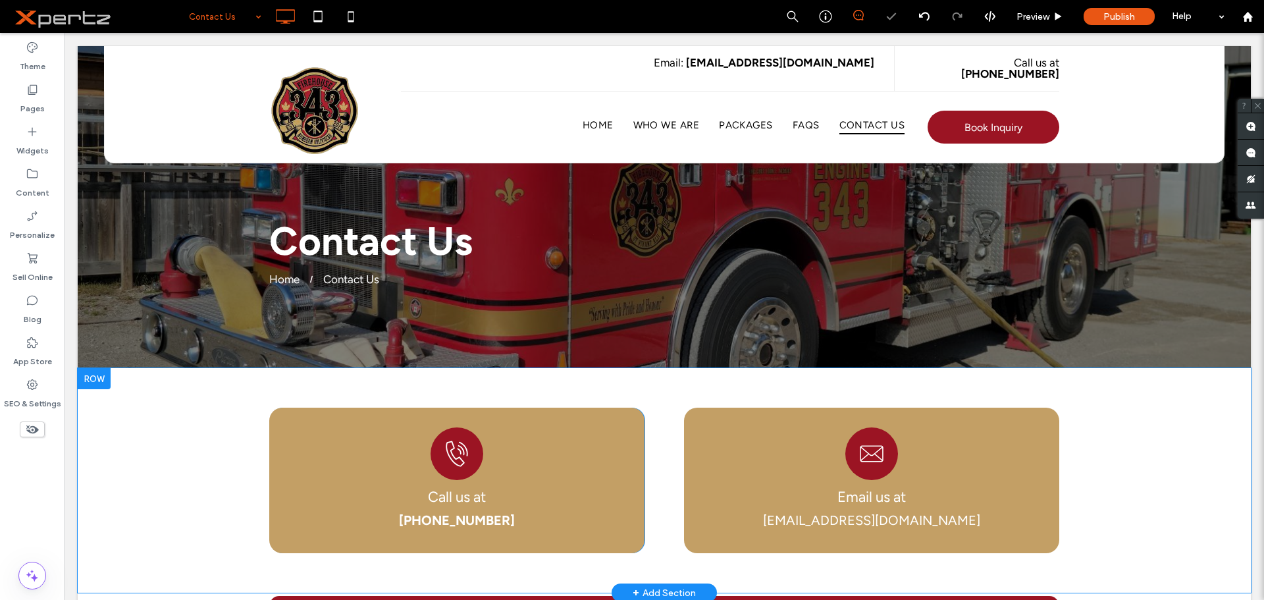
scroll to position [0, 0]
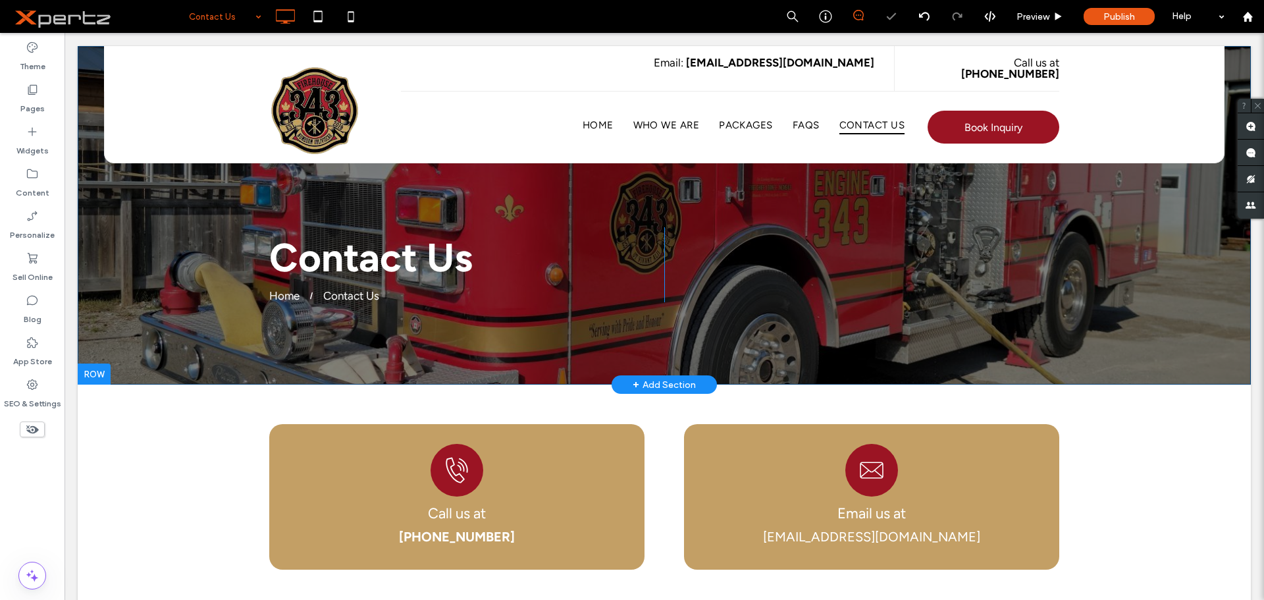
click at [183, 213] on div "Contact Us Home Contact Us Click To Paste Click To Paste Row + Add Section" at bounding box center [664, 215] width 1173 height 338
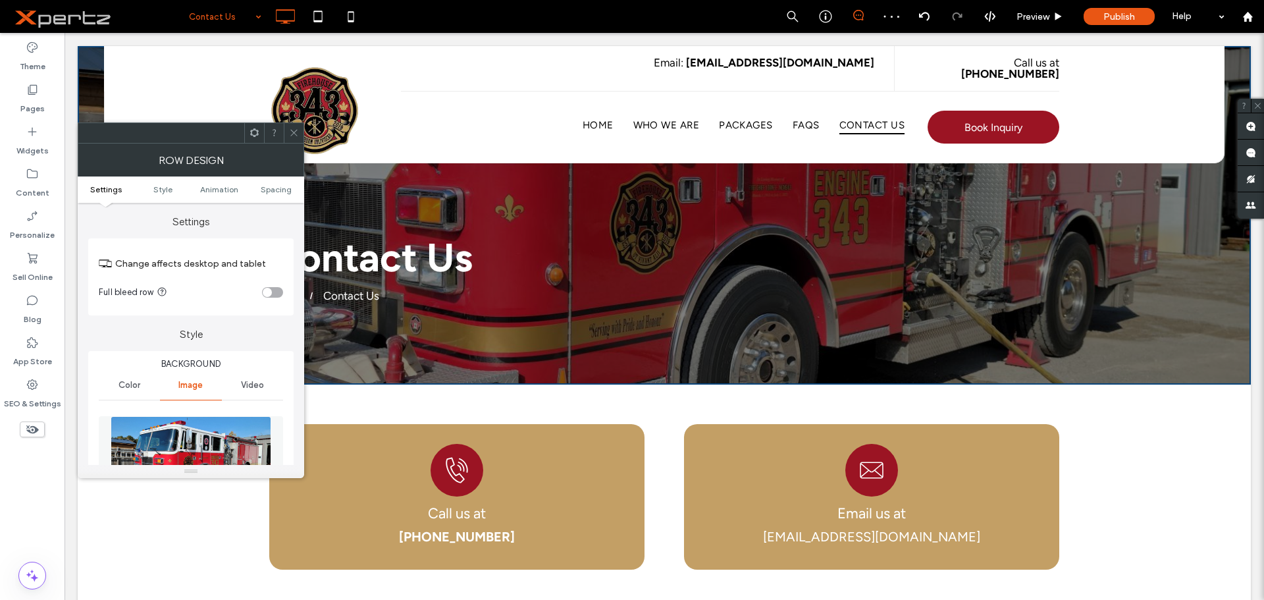
click at [165, 421] on img at bounding box center [191, 461] width 161 height 91
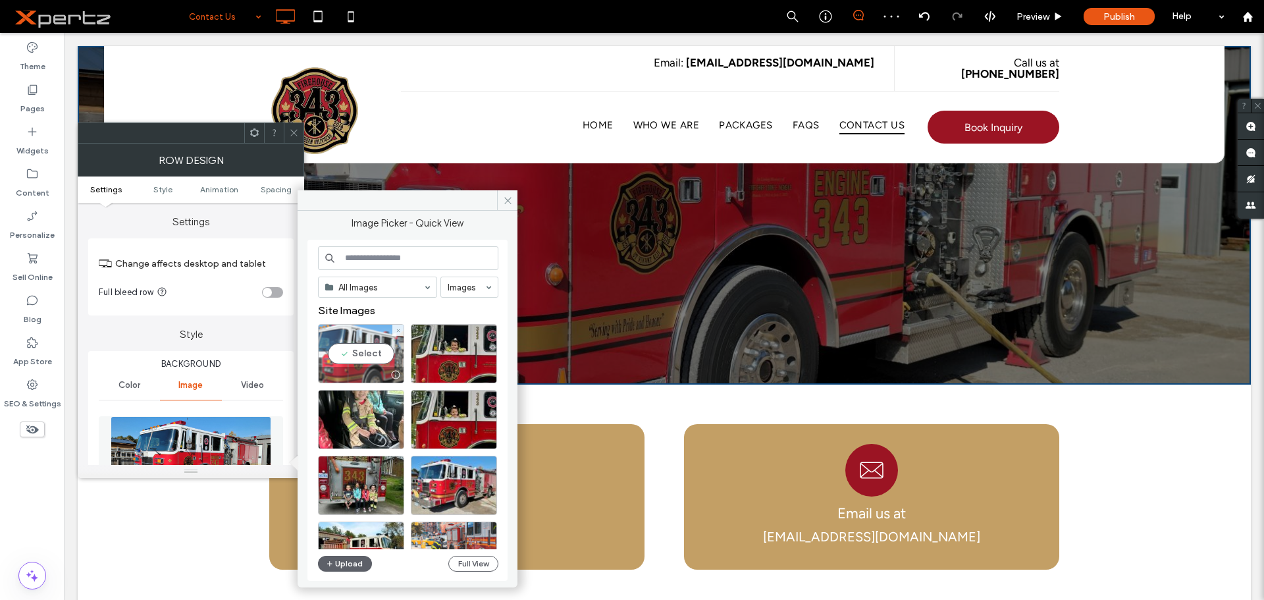
click at [351, 346] on div "Select" at bounding box center [361, 353] width 86 height 59
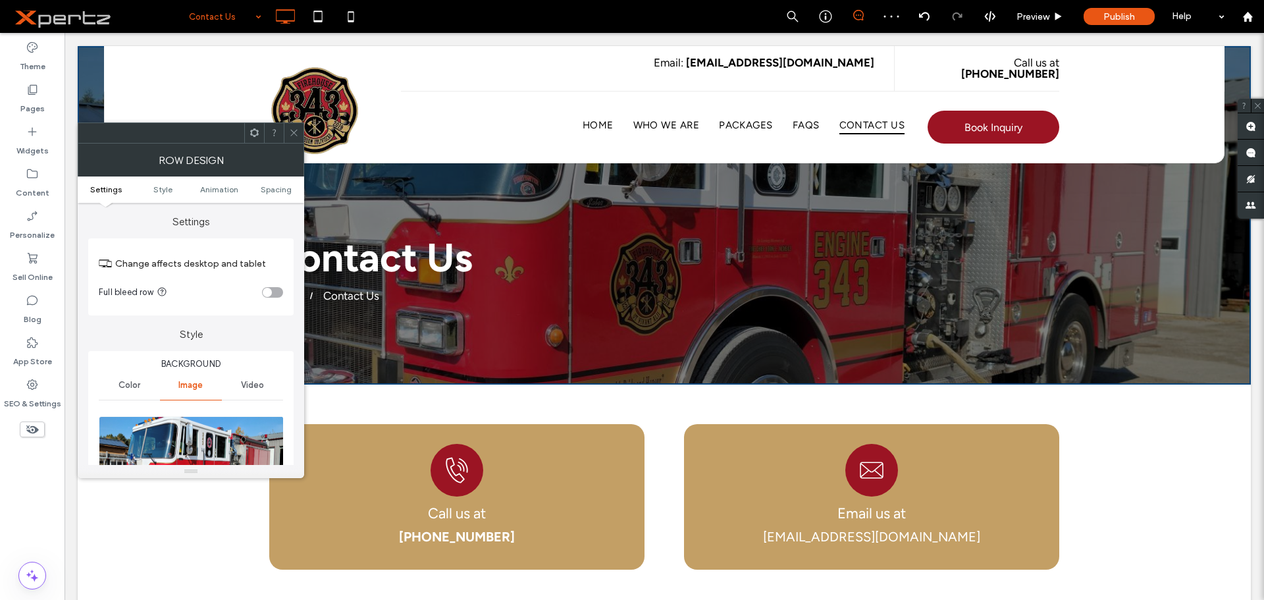
click at [294, 142] on span at bounding box center [294, 133] width 10 height 20
